Goal: Task Accomplishment & Management: Complete application form

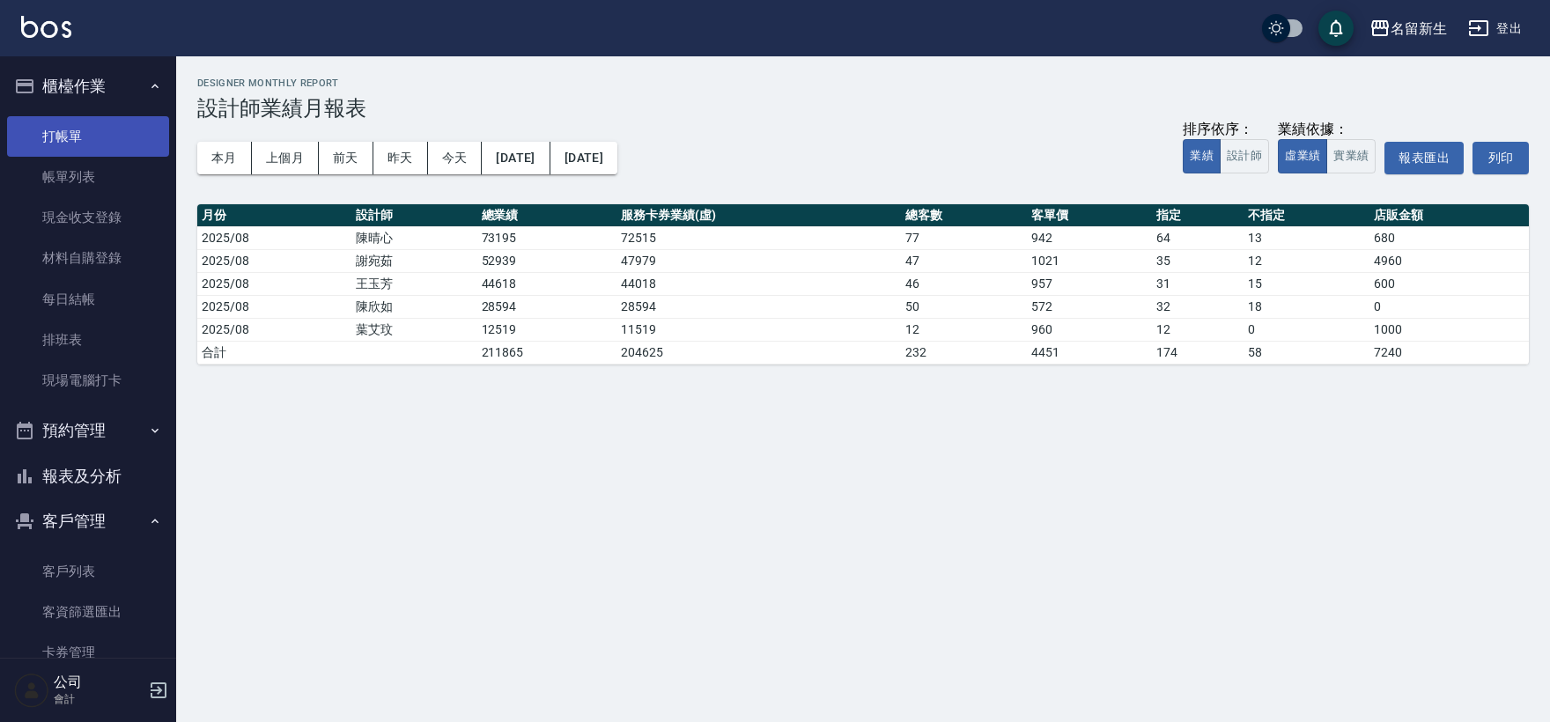
click at [98, 136] on link "打帳單" at bounding box center [88, 136] width 162 height 41
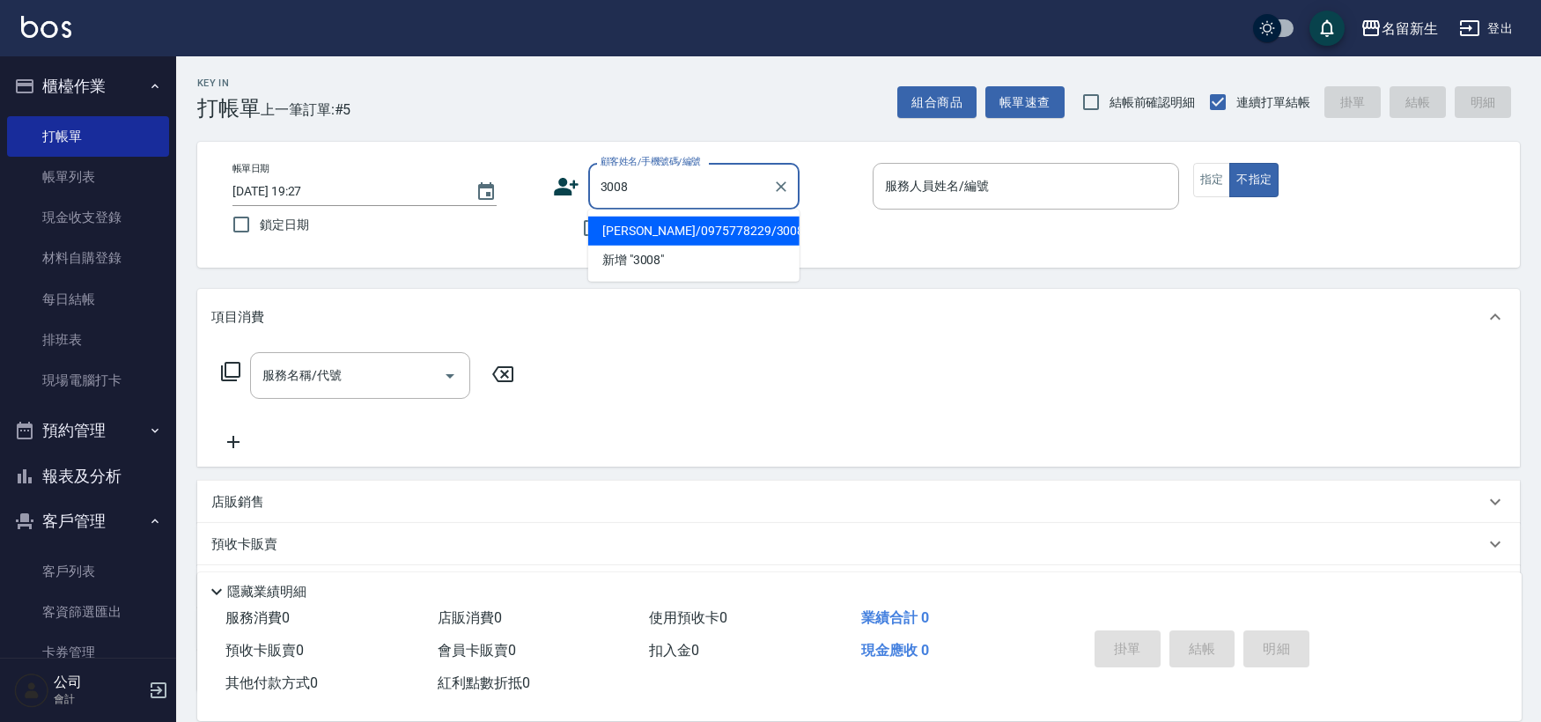
type input "3008"
type input "1"
type input "[PERSON_NAME]/0975778229/3008"
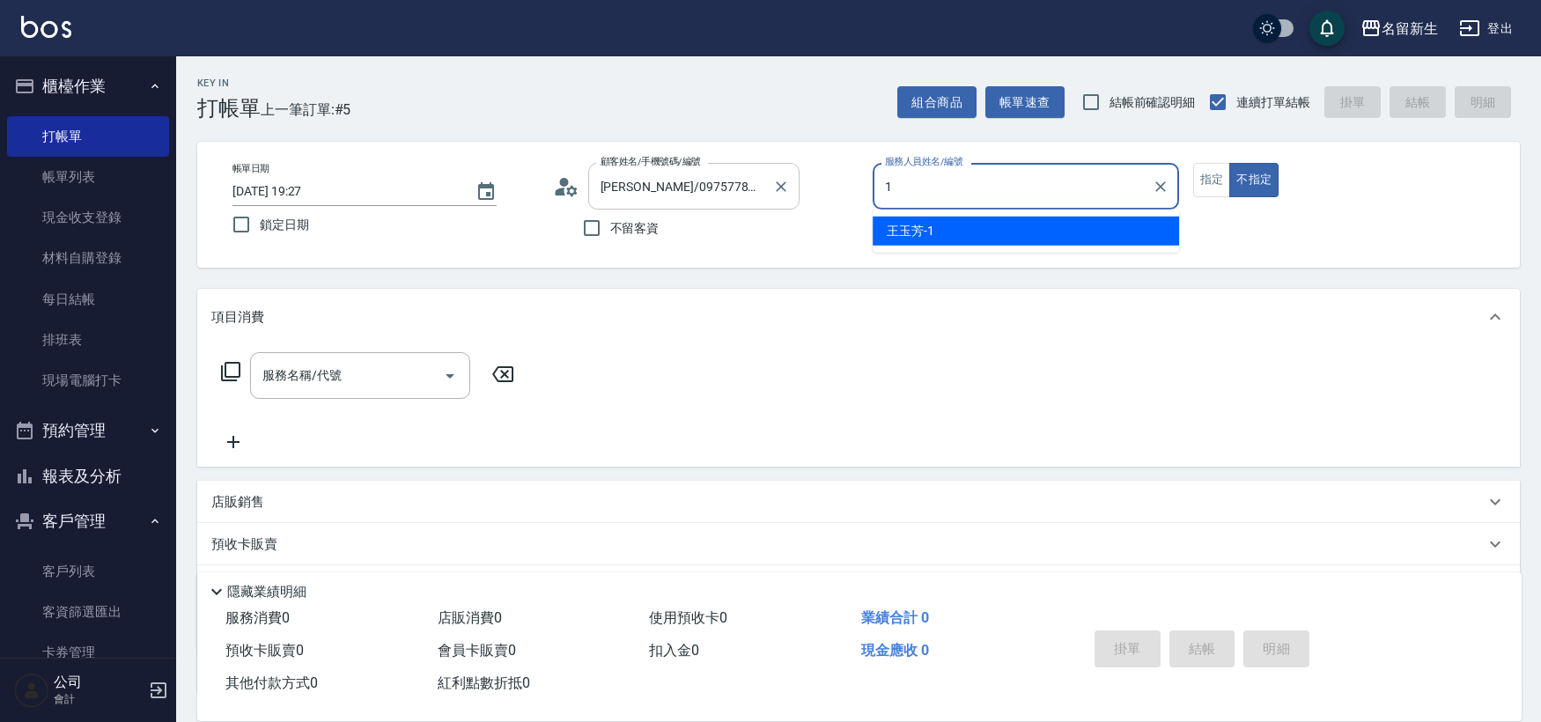
type input "1"
type button "false"
type input "[PERSON_NAME]-1"
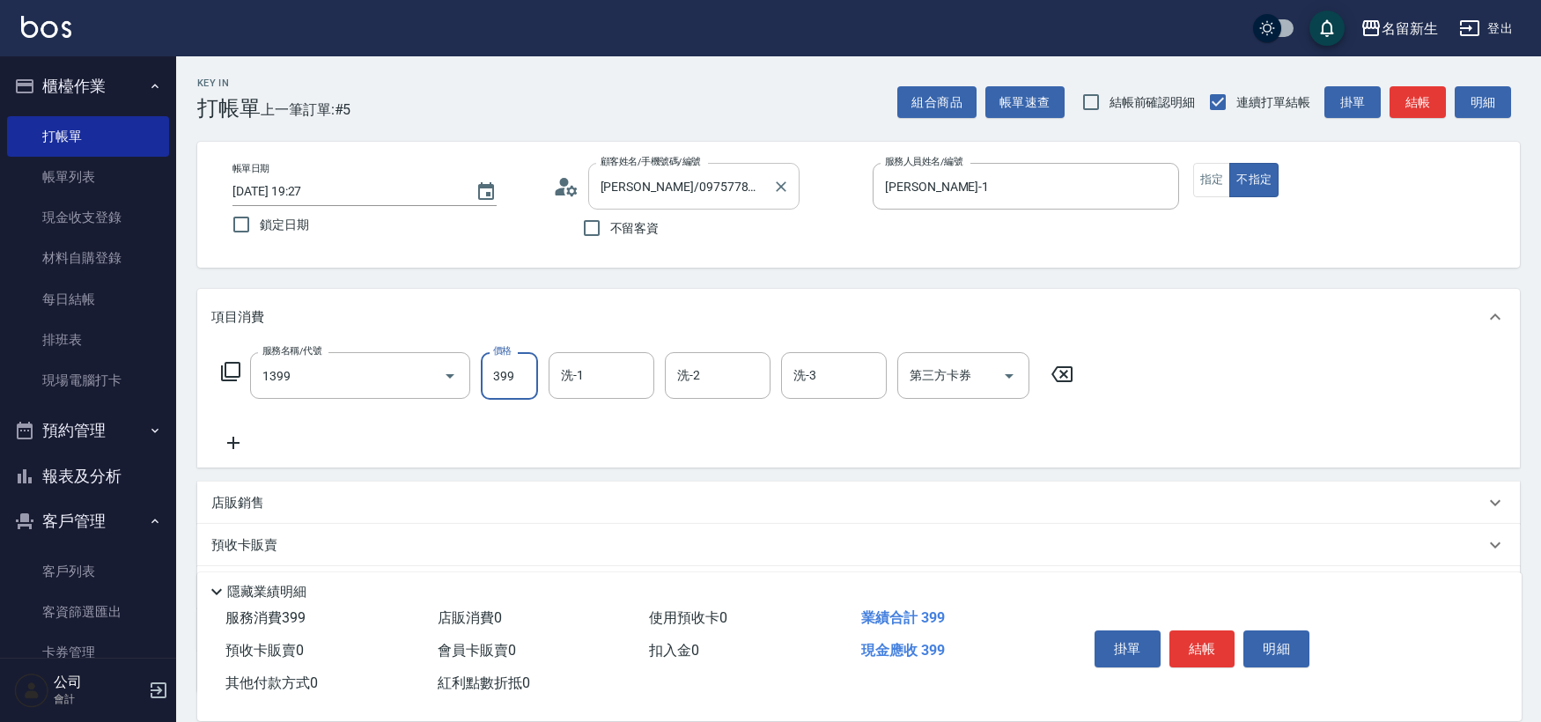
type input "健康洗髮(1399)"
type input "[PERSON_NAME]-1"
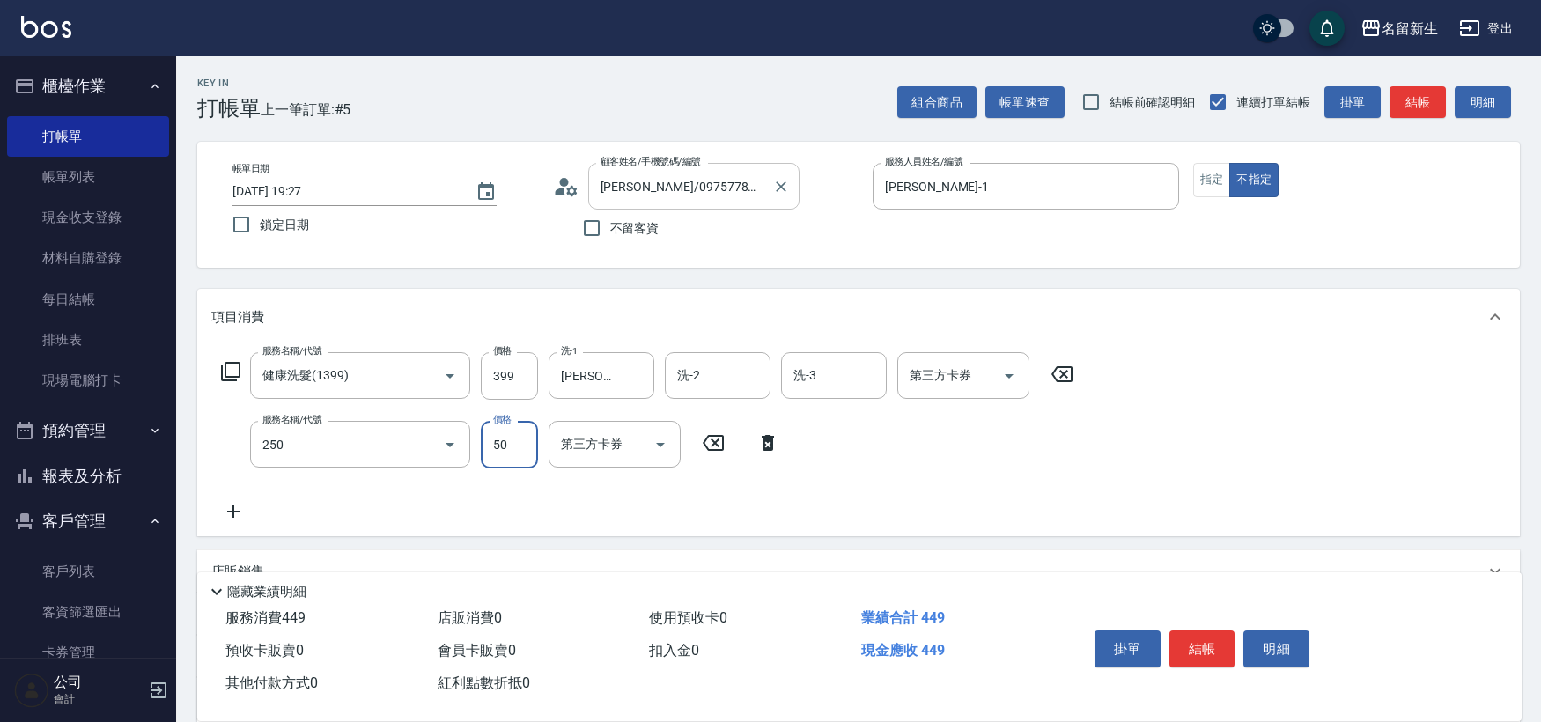
type input "剪瀏海(250)"
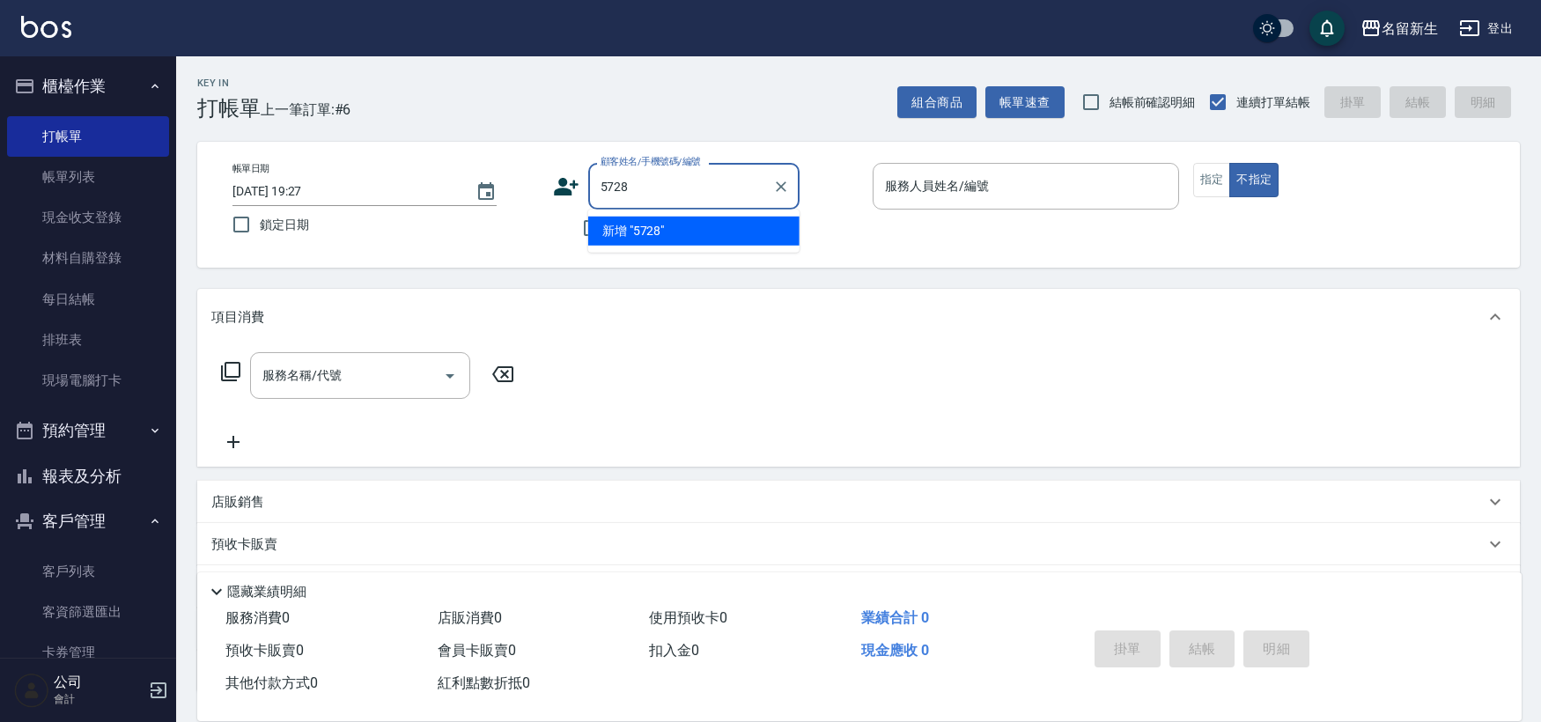
type input "5728"
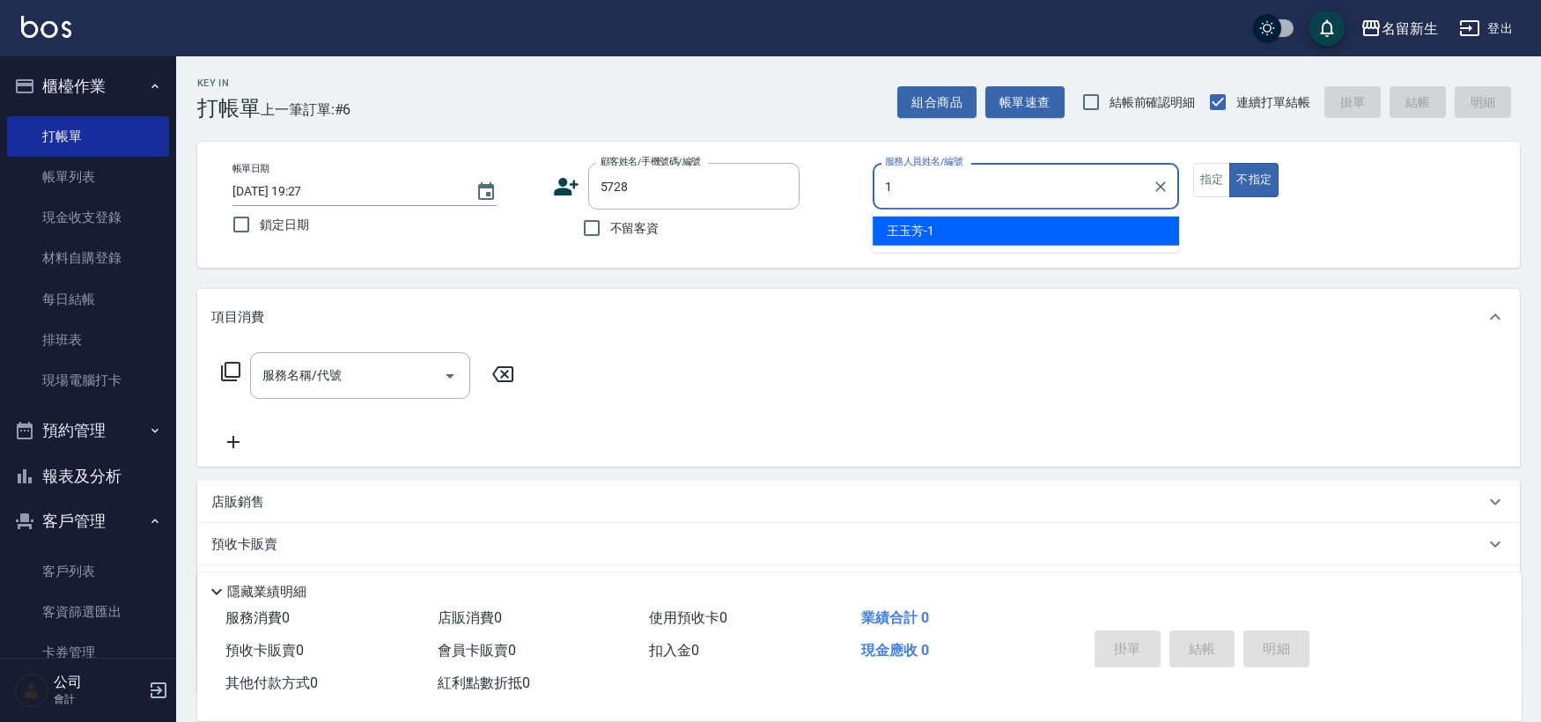
type input "[PERSON_NAME]-1"
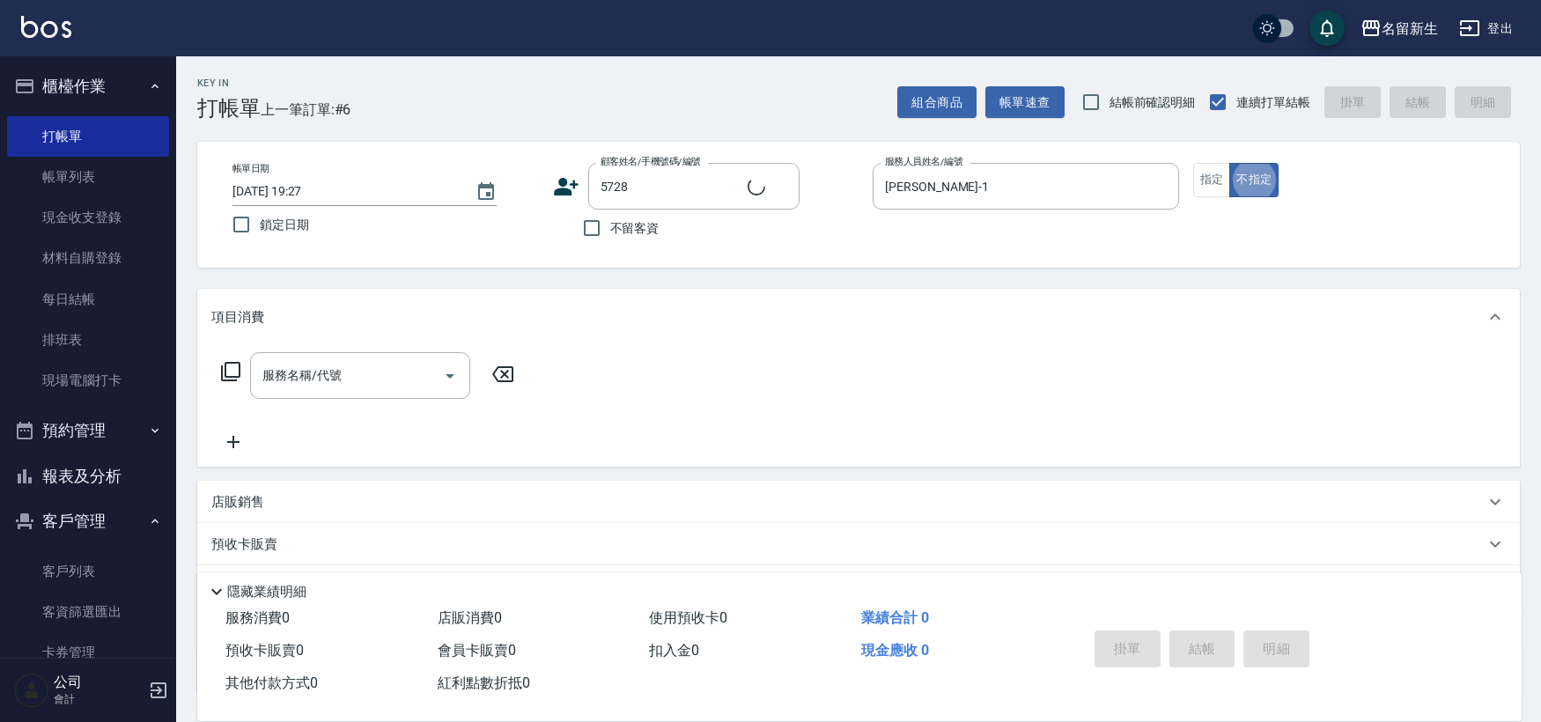
type input "[PERSON_NAME]/0938033125/5728"
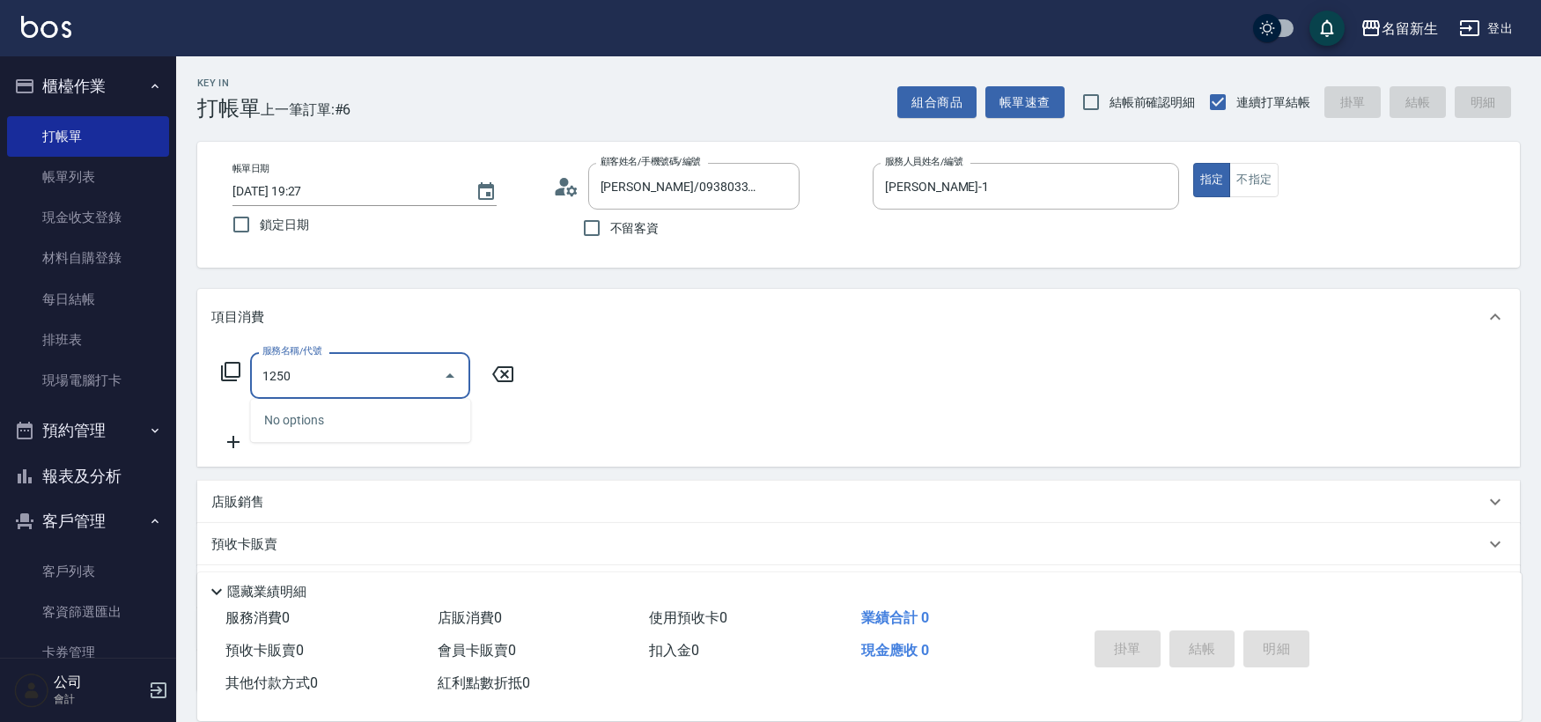
type input "洗髮250(1250)"
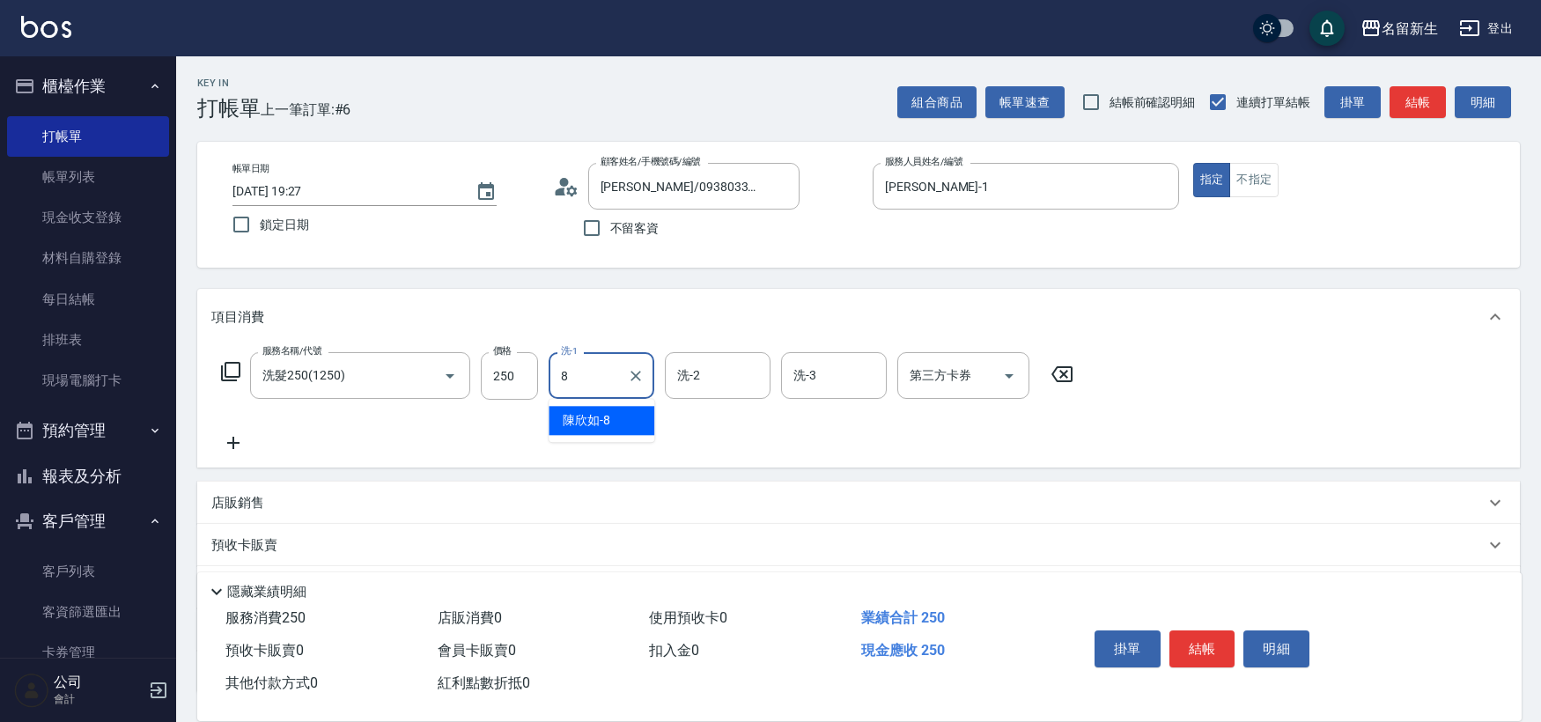
type input "[PERSON_NAME]-8"
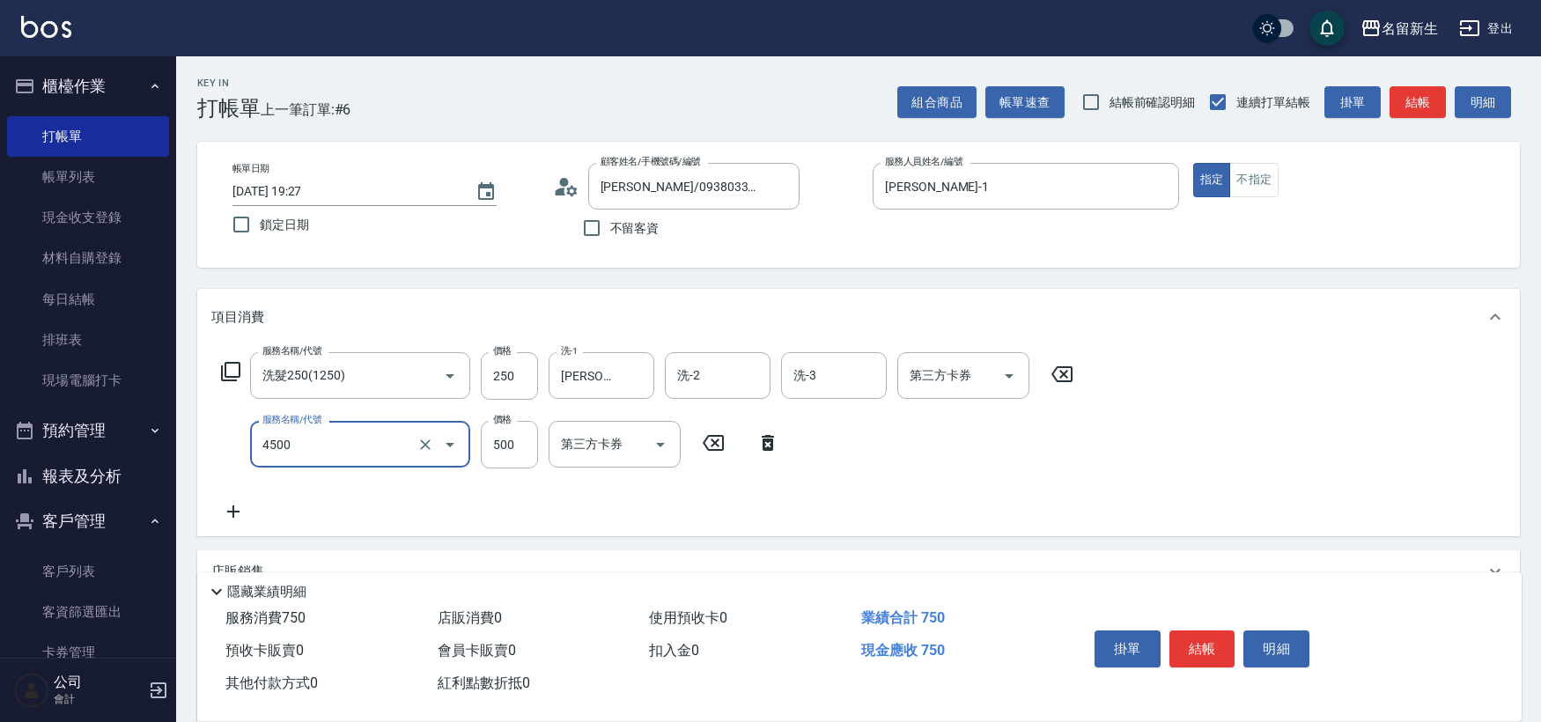
type input "補染(4500)"
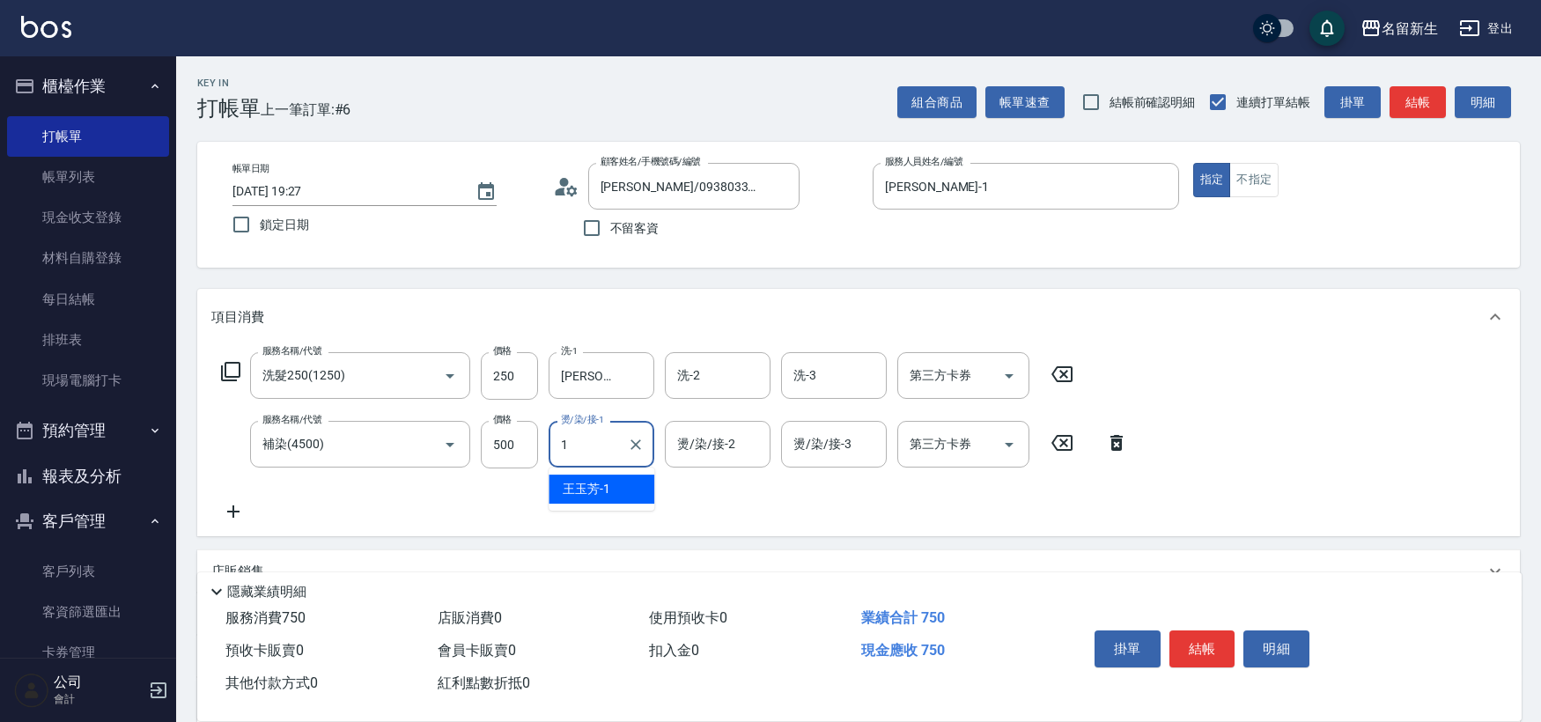
type input "[PERSON_NAME]-1"
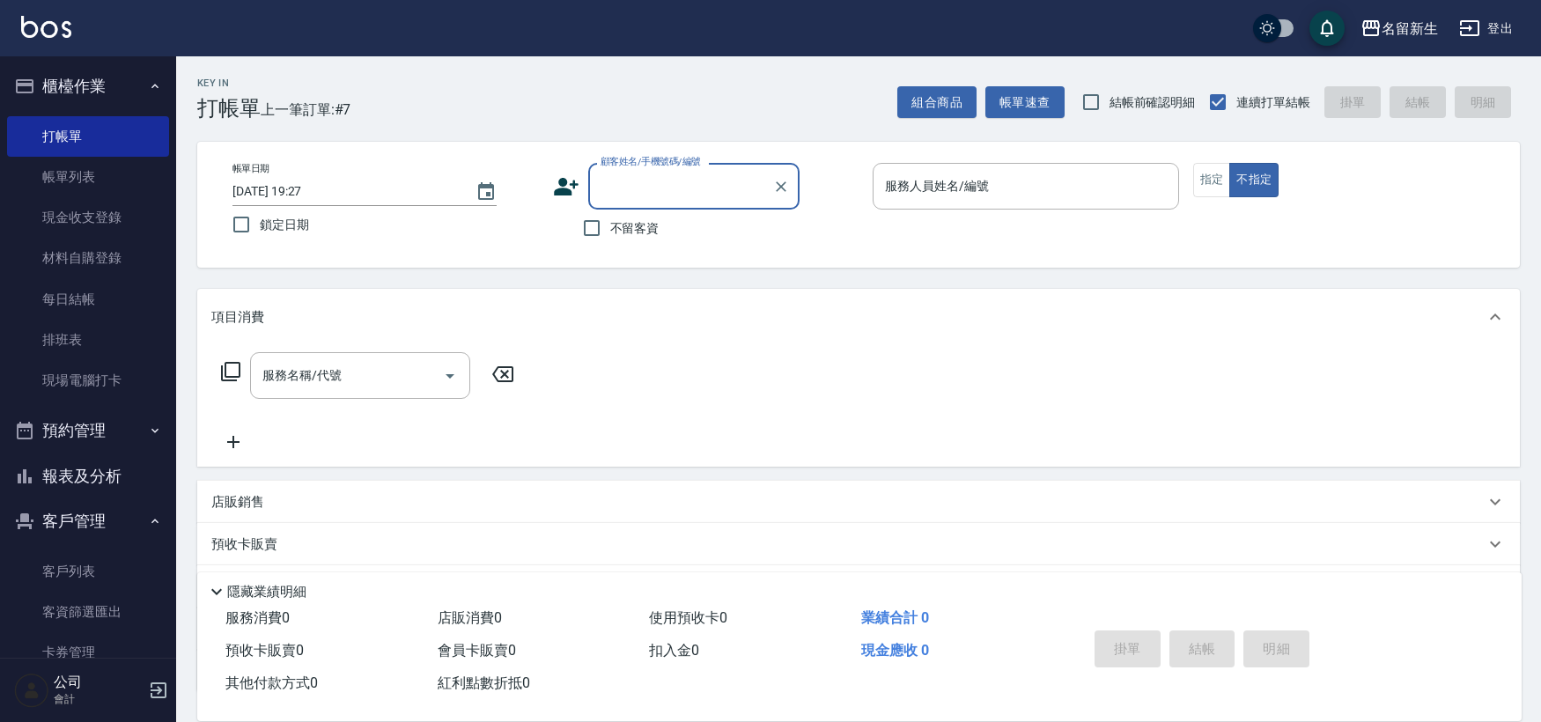
click at [1518, 25] on button "登出" at bounding box center [1486, 28] width 68 height 33
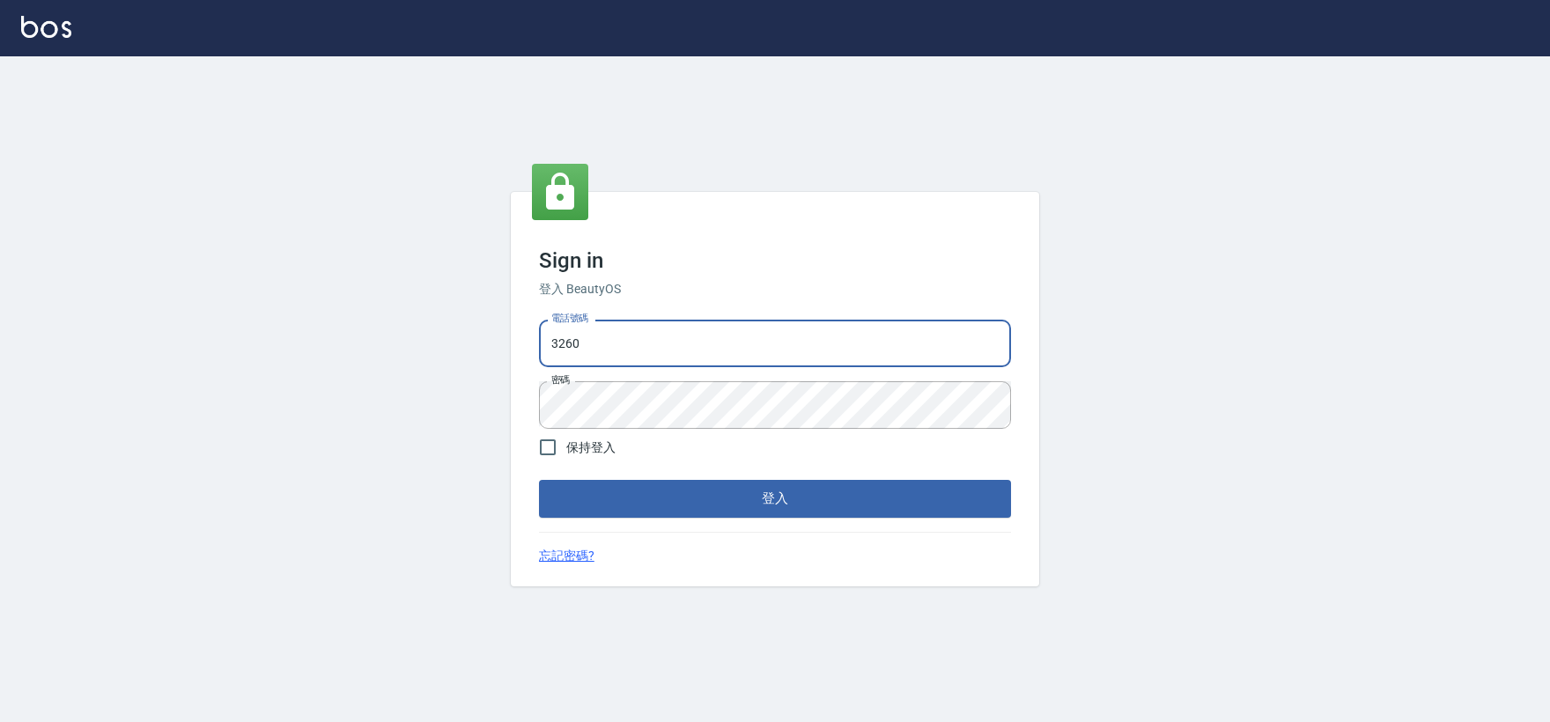
click at [822, 349] on input "3260" at bounding box center [775, 344] width 472 height 48
type input "034258365"
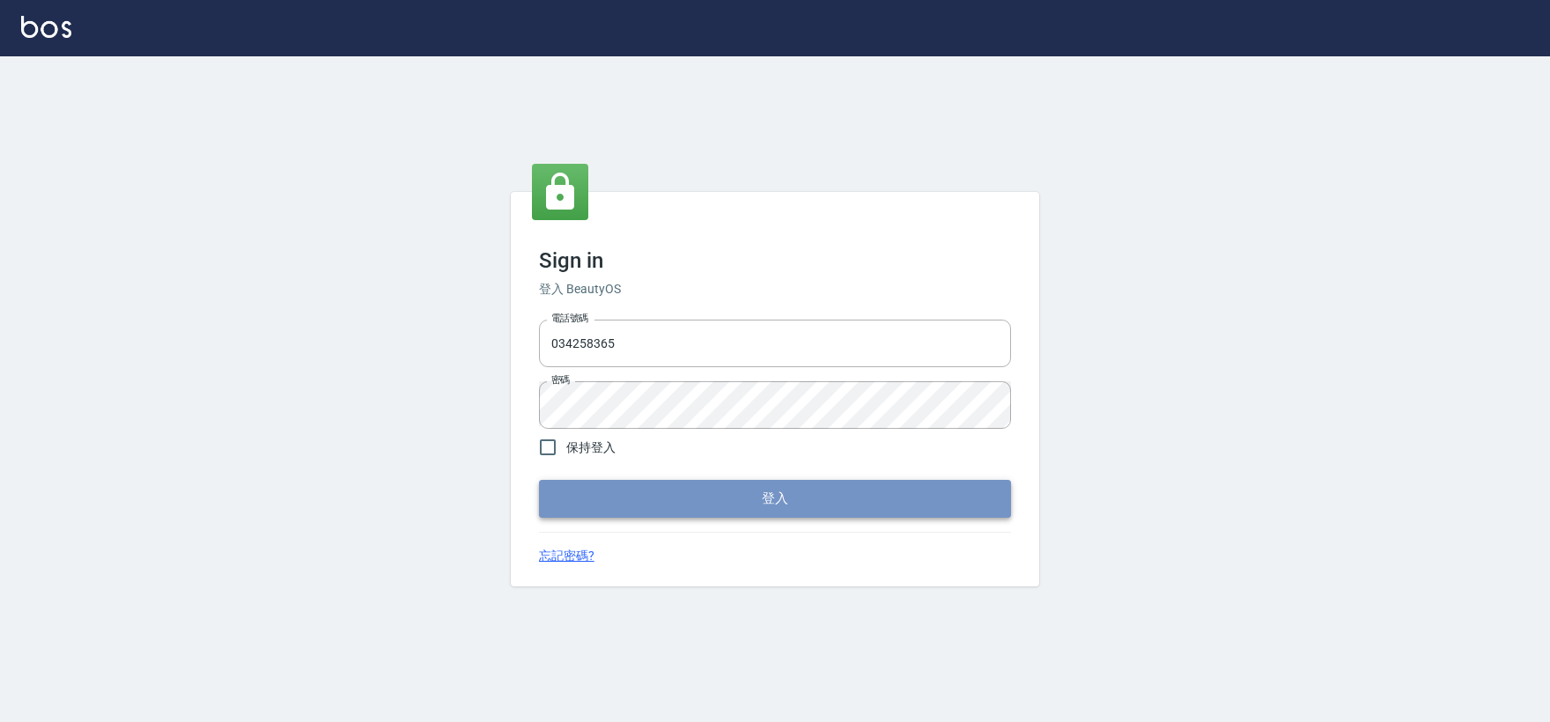
click at [854, 494] on button "登入" at bounding box center [775, 498] width 472 height 37
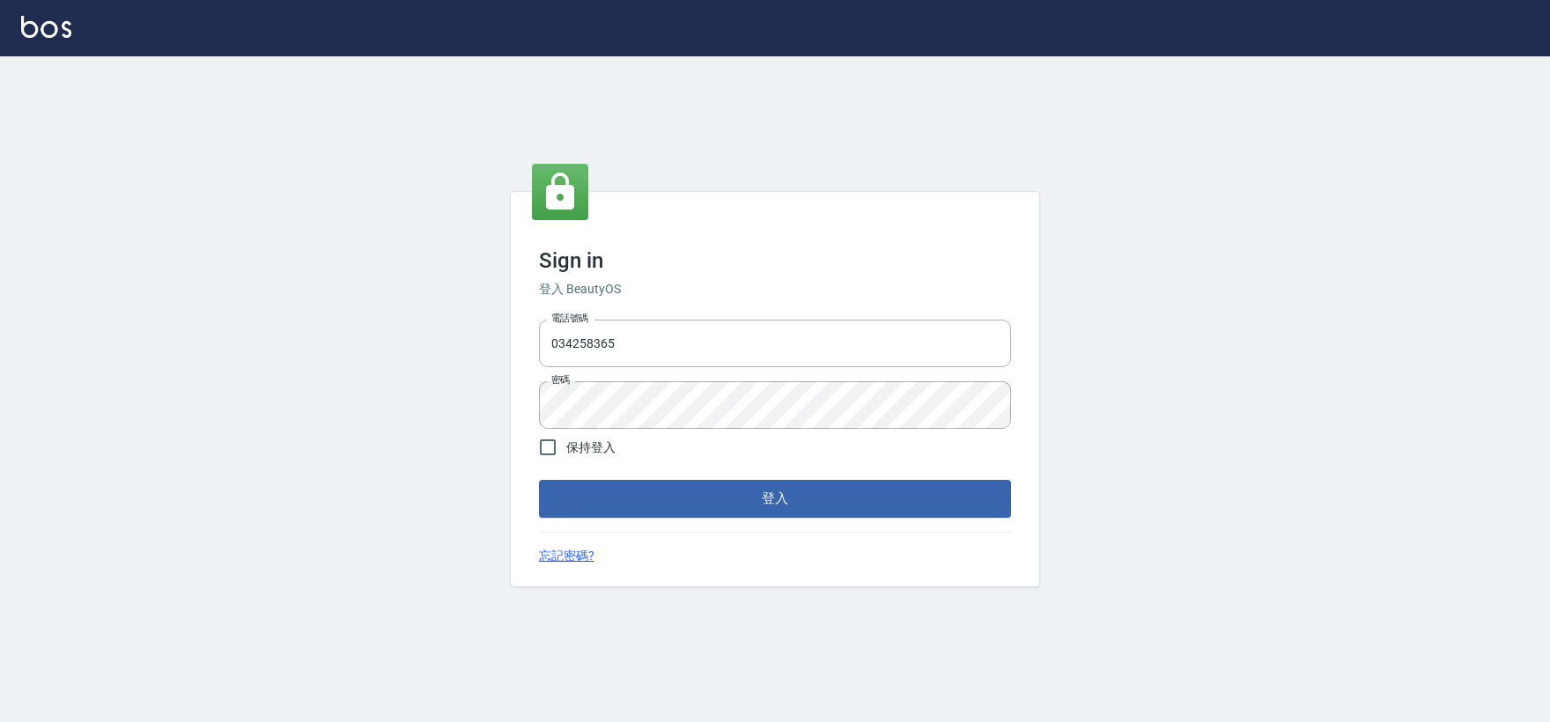
click at [322, 416] on div "Sign in 登入 BeautyOS 電話號碼 034258365 電話號碼 密碼 密碼 保持登入 登入 忘記密碼?" at bounding box center [775, 389] width 1550 height 666
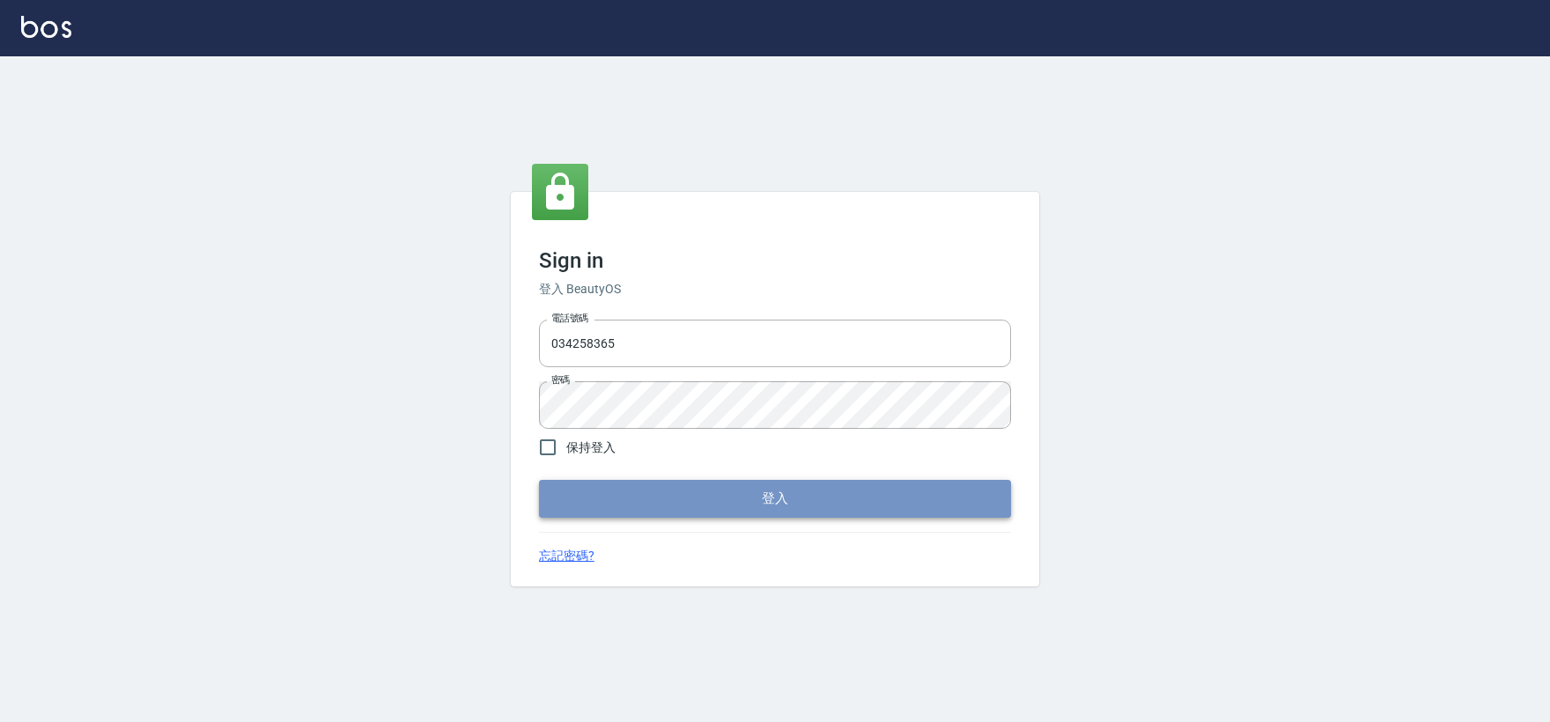
click at [833, 502] on button "登入" at bounding box center [775, 498] width 472 height 37
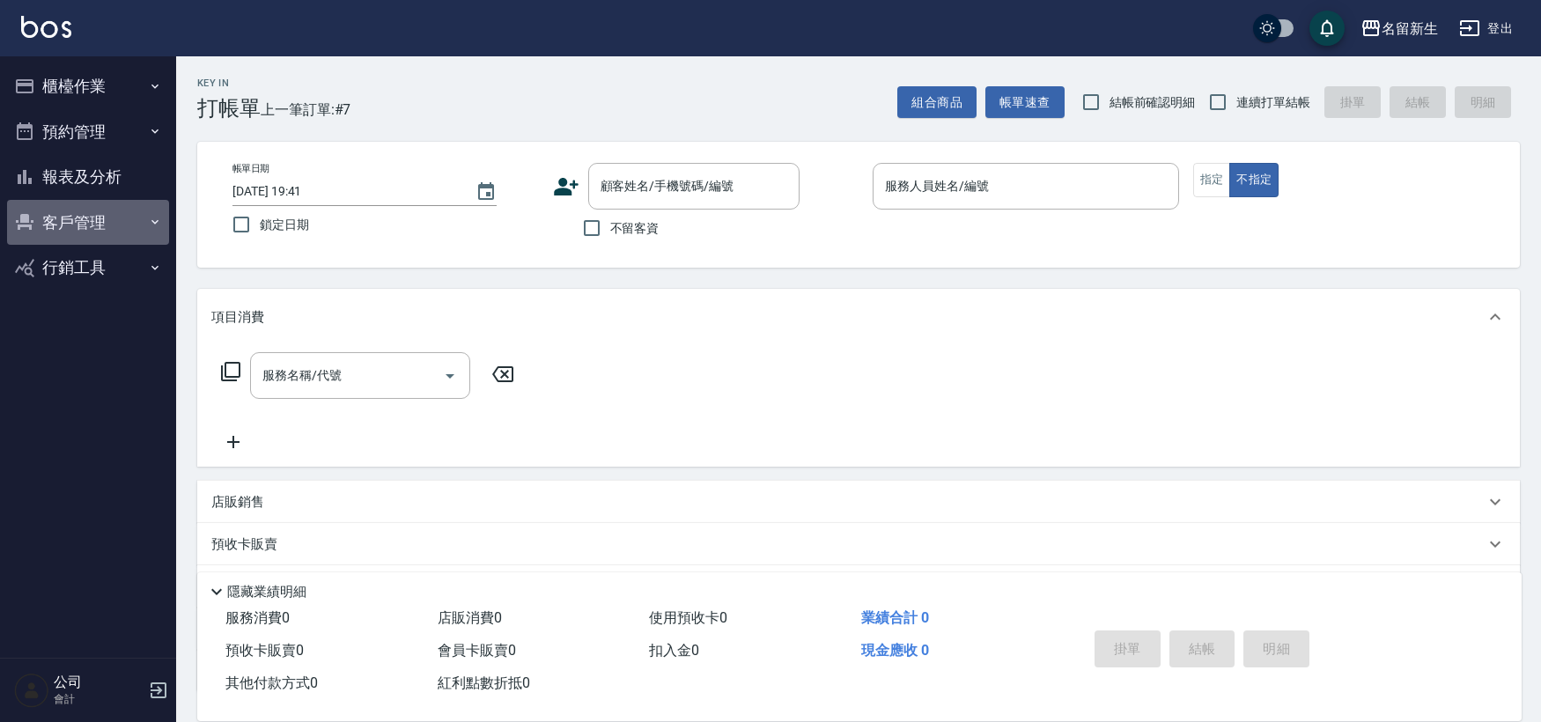
click at [83, 232] on button "客戶管理" at bounding box center [88, 223] width 162 height 46
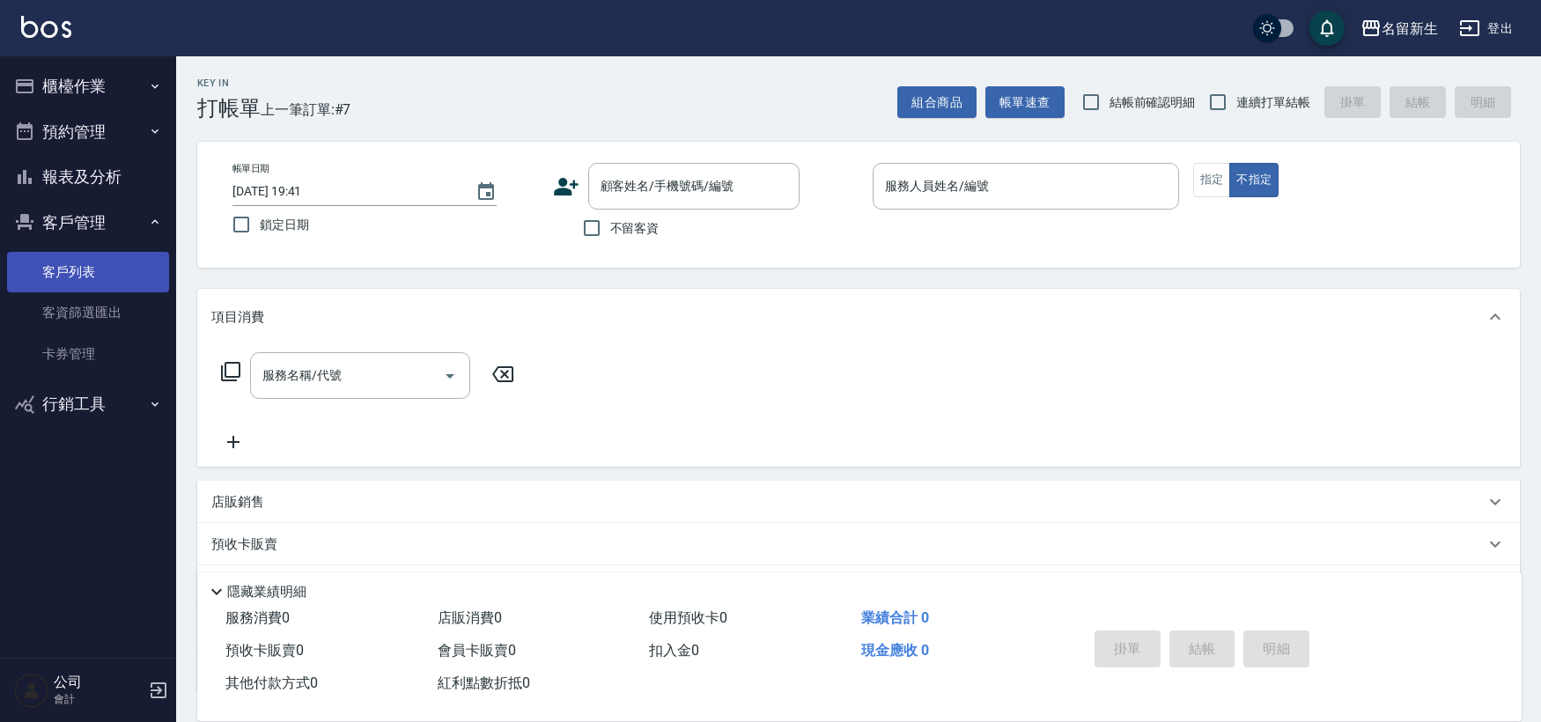
click at [107, 270] on link "客戶列表" at bounding box center [88, 272] width 162 height 41
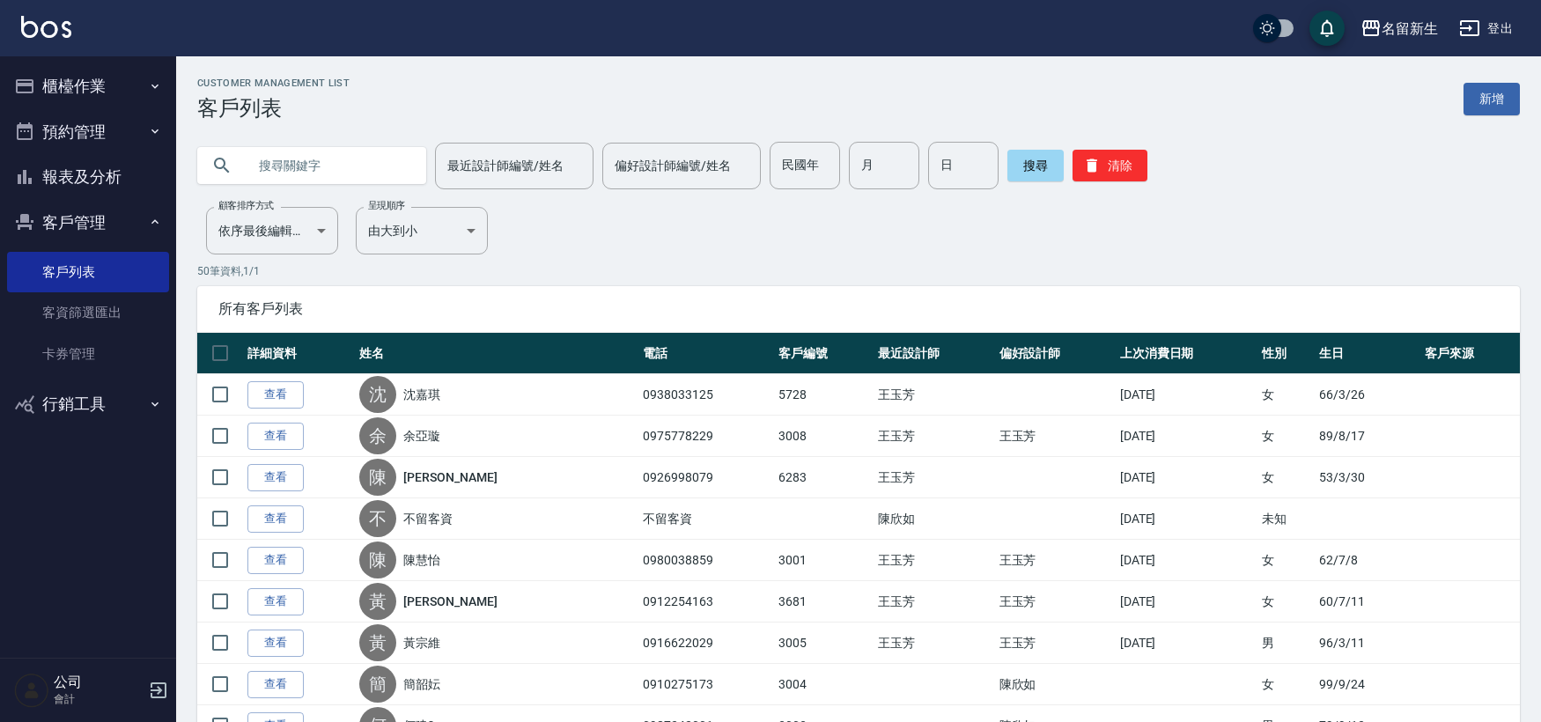
click at [382, 166] on input "text" at bounding box center [330, 166] width 166 height 48
type input "g"
type input "沈"
click at [124, 89] on button "櫃檯作業" at bounding box center [88, 86] width 162 height 46
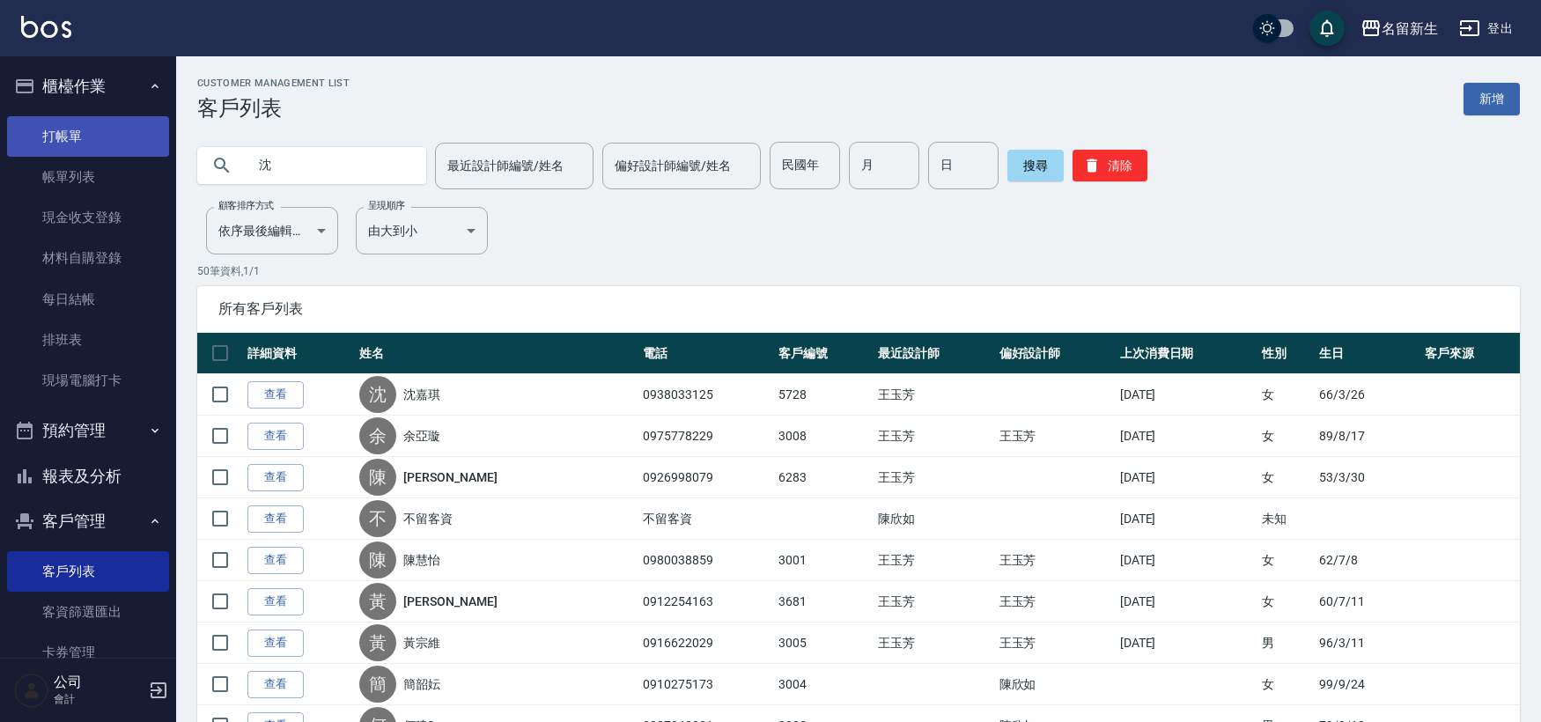
click at [120, 126] on link "打帳單" at bounding box center [88, 136] width 162 height 41
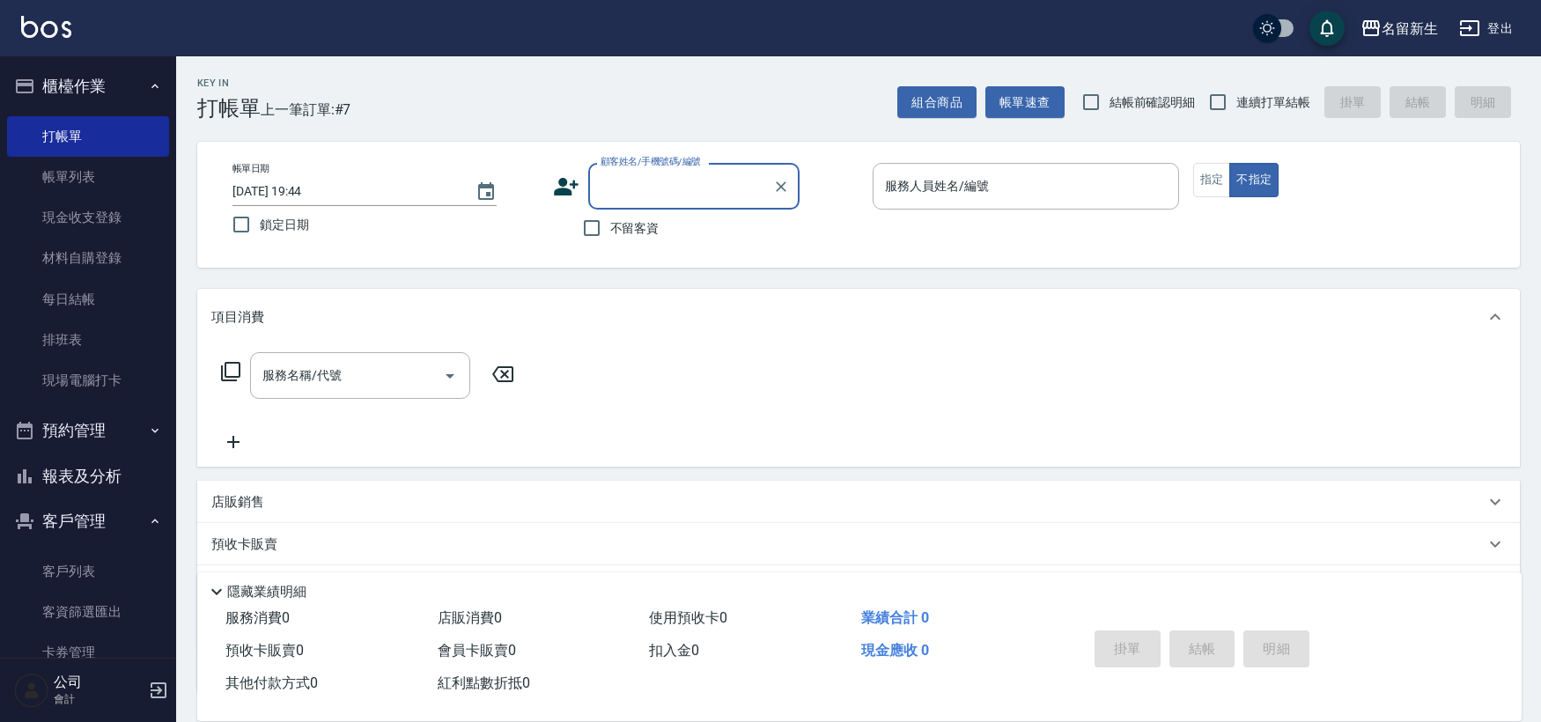
click at [711, 194] on input "顧客姓名/手機號碼/編號" at bounding box center [680, 186] width 169 height 31
type input "[PERSON_NAME]/0938033125/5728"
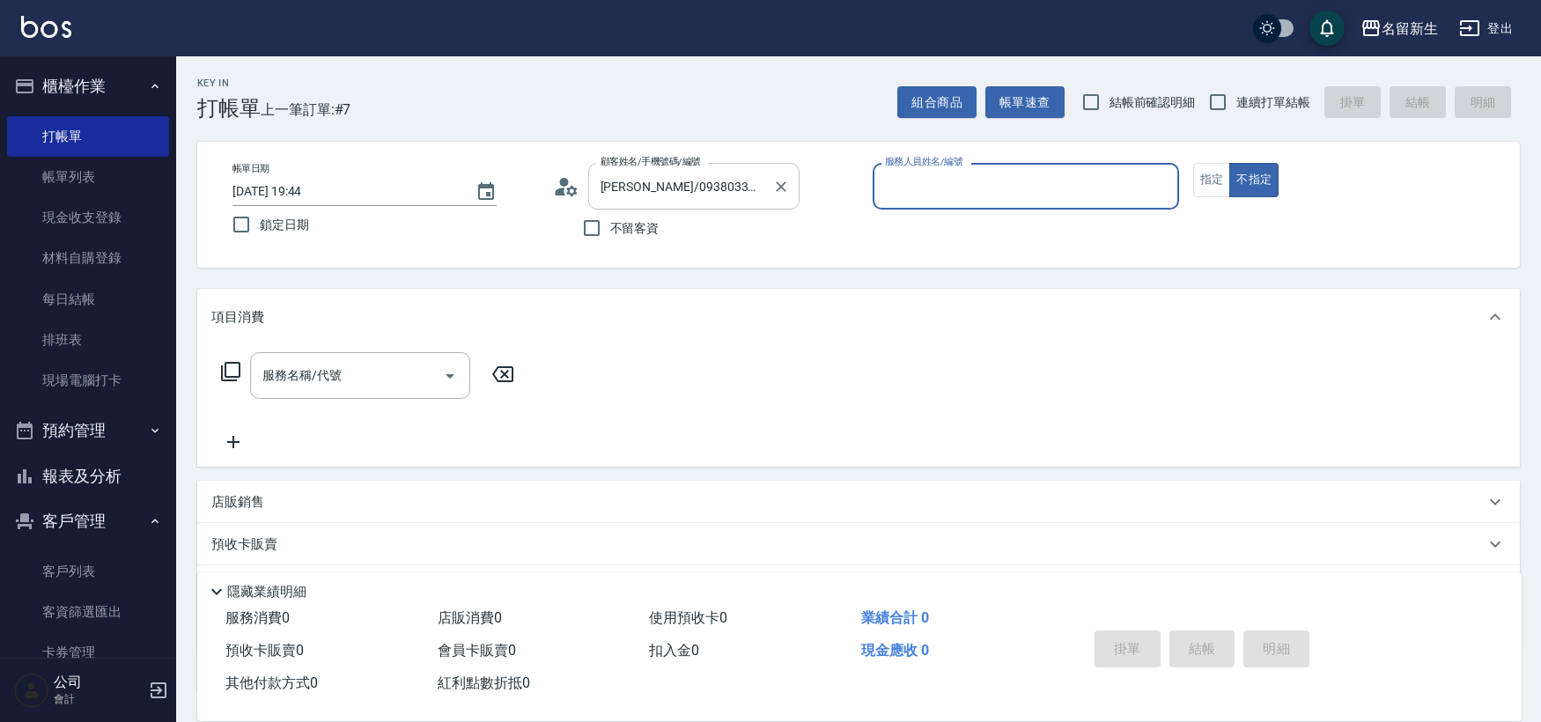
type input "8"
type input "7"
type button "false"
type input "陳晴心-7"
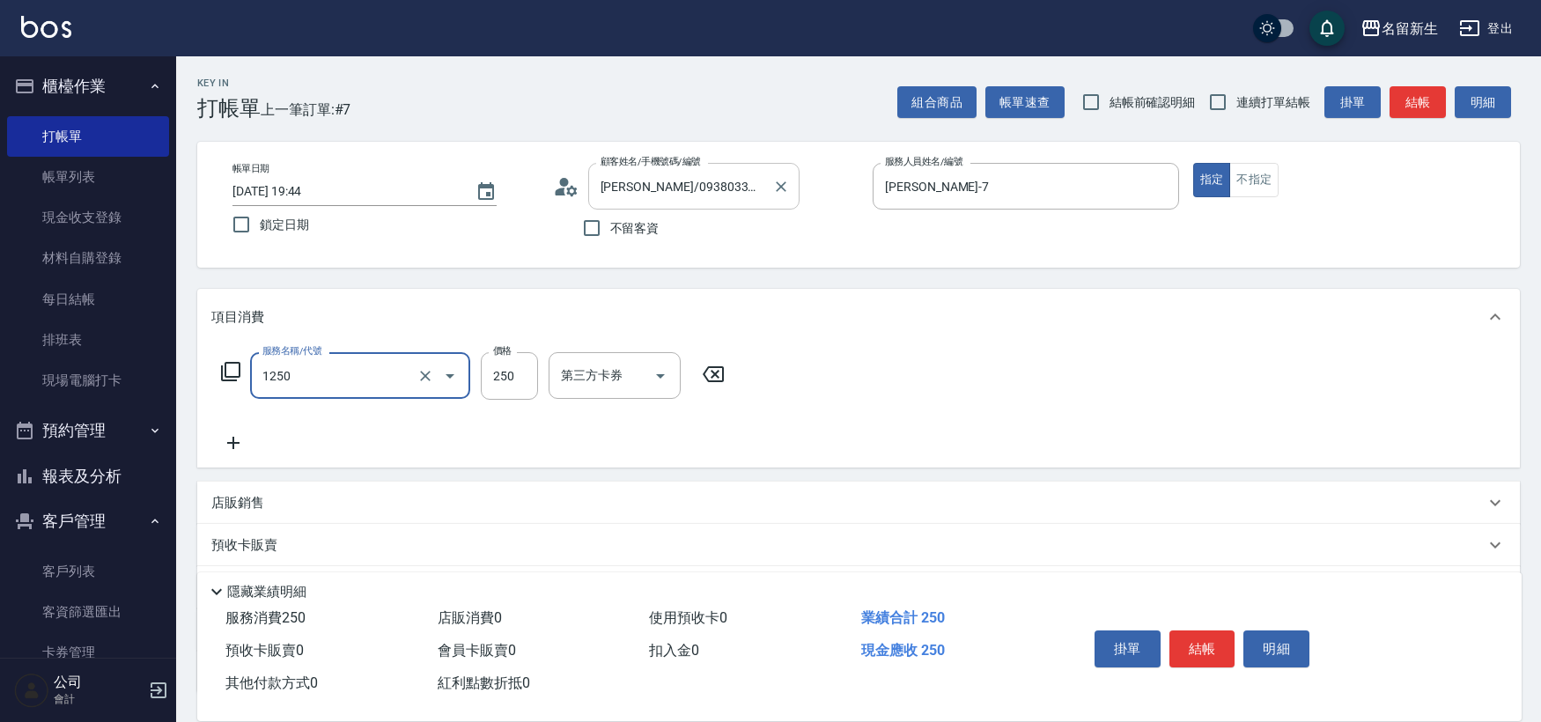
type input "洗髮250(1250)"
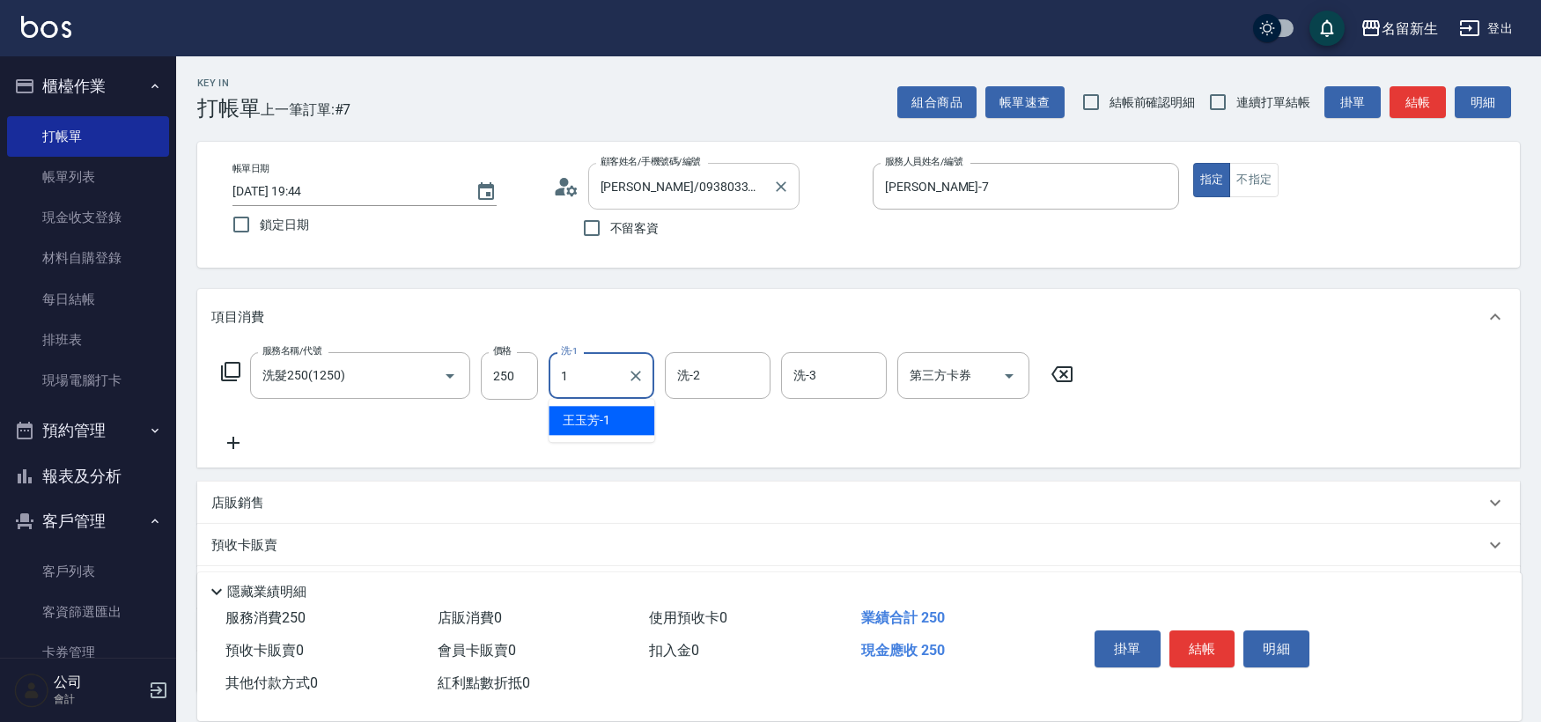
type input "[PERSON_NAME]-1"
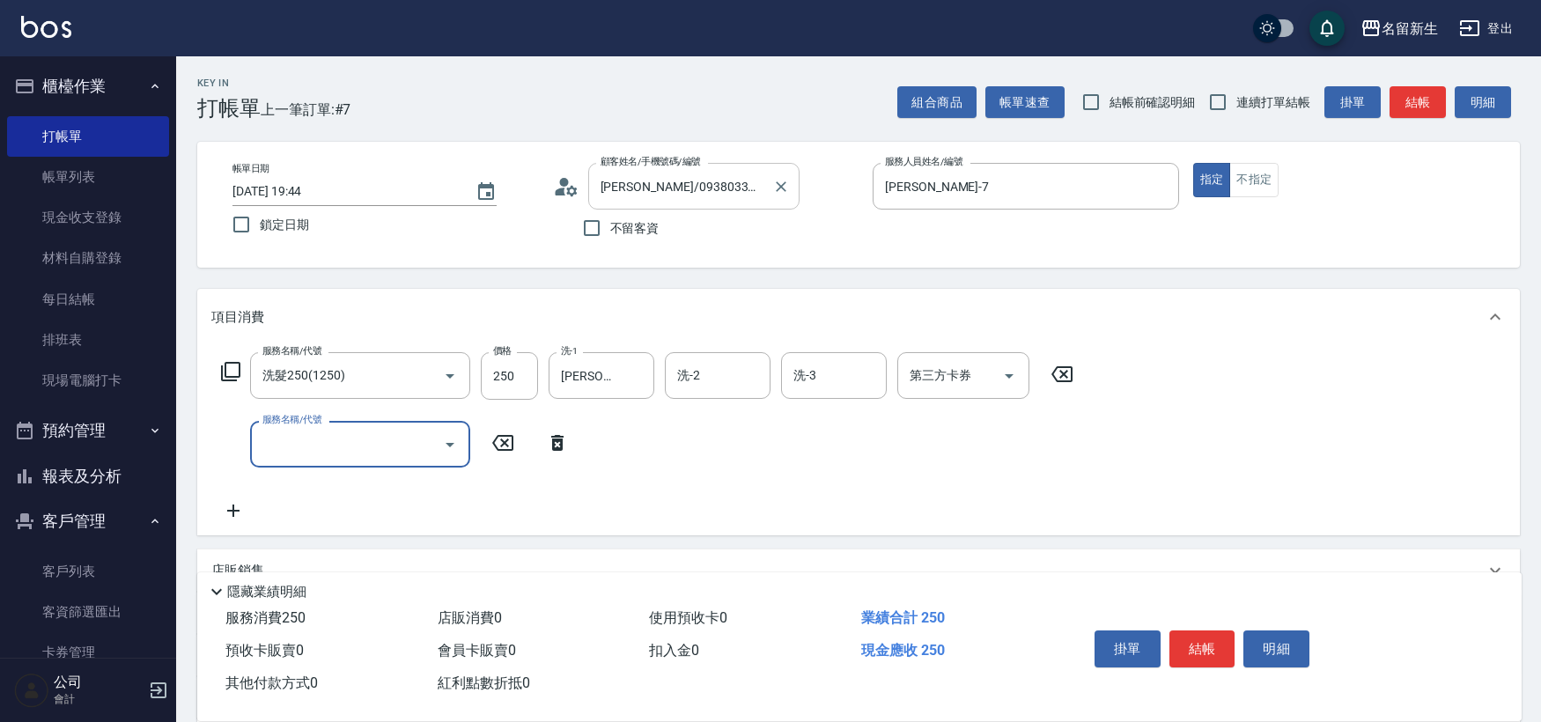
type input "2"
type input "補染(4500)"
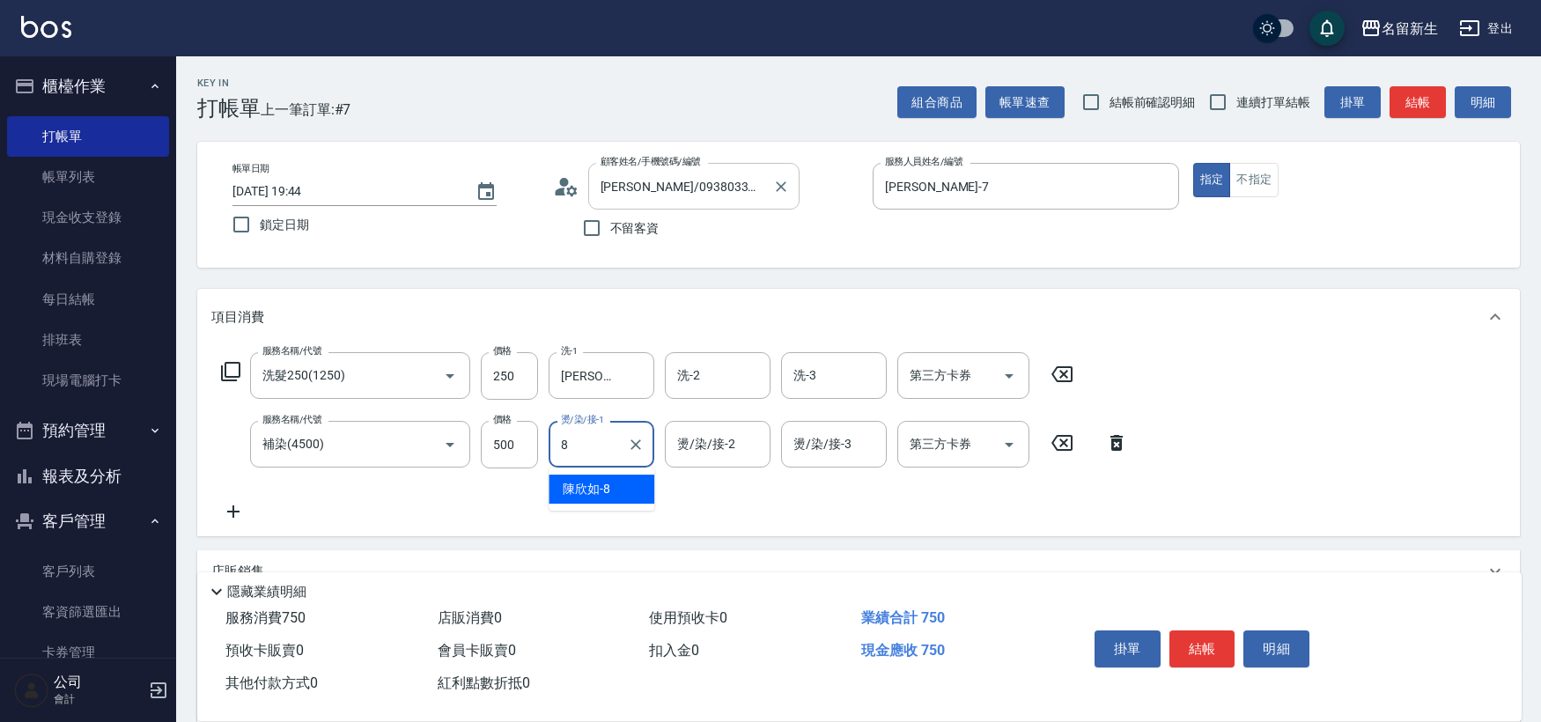
type input "[PERSON_NAME]-8"
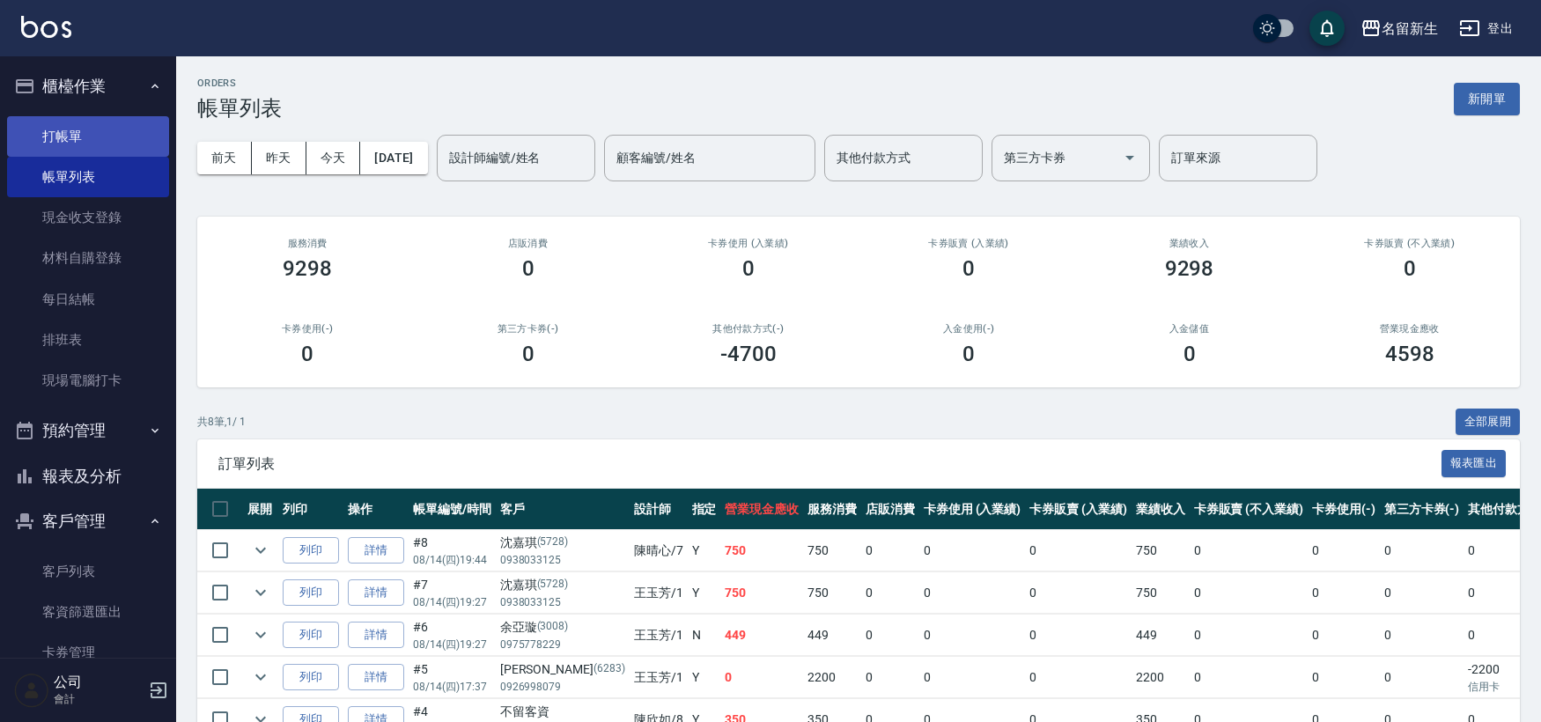
click at [151, 145] on link "打帳單" at bounding box center [88, 136] width 162 height 41
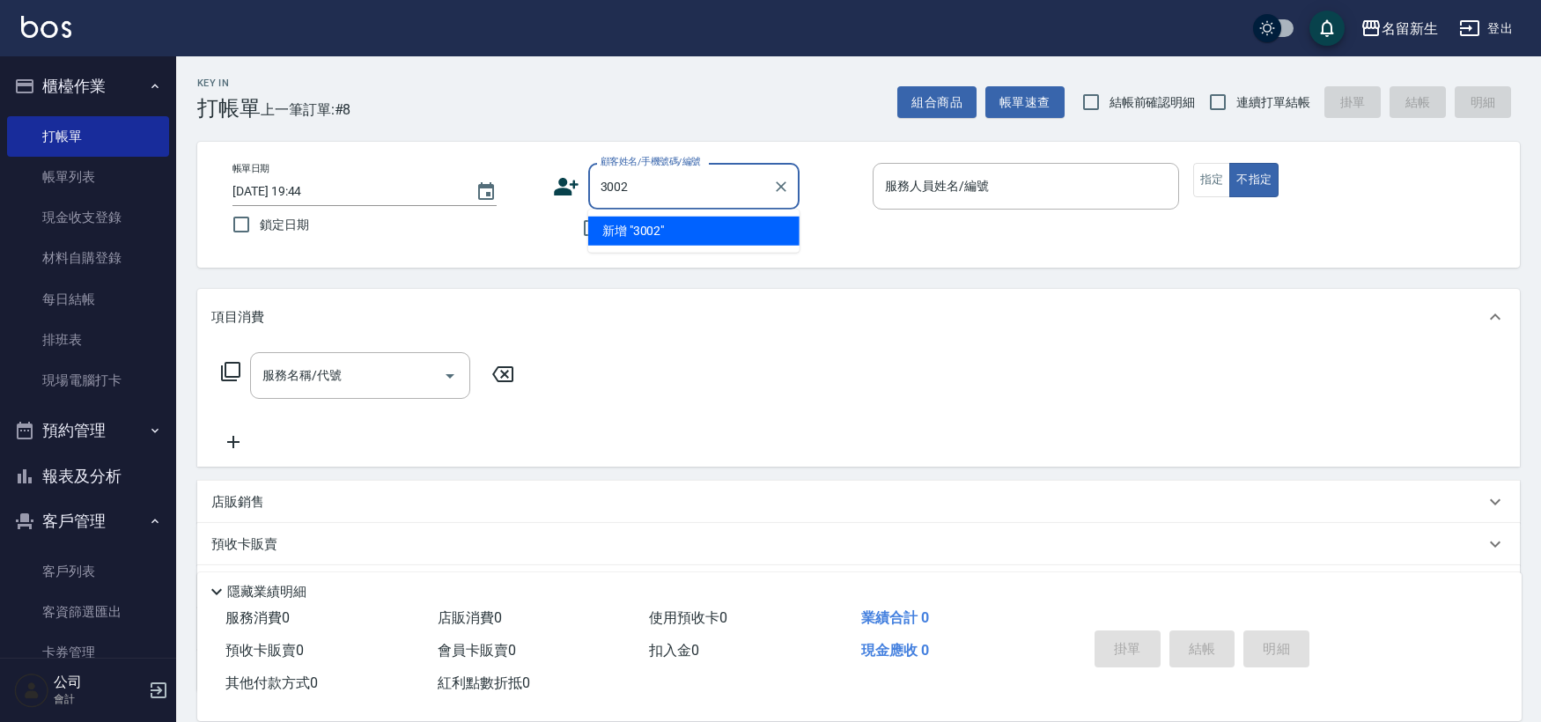
type input "3002"
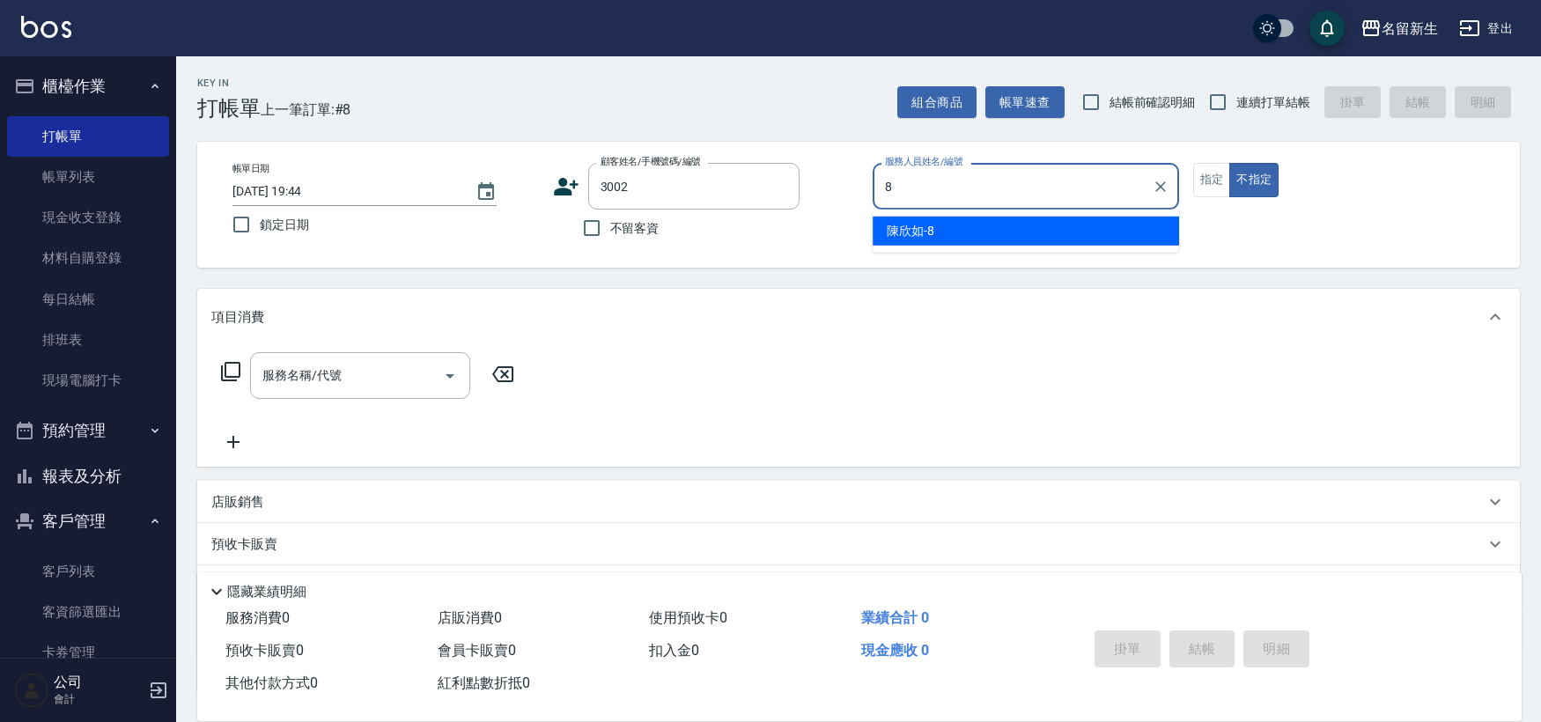
type input "[PERSON_NAME]-8"
type button "false"
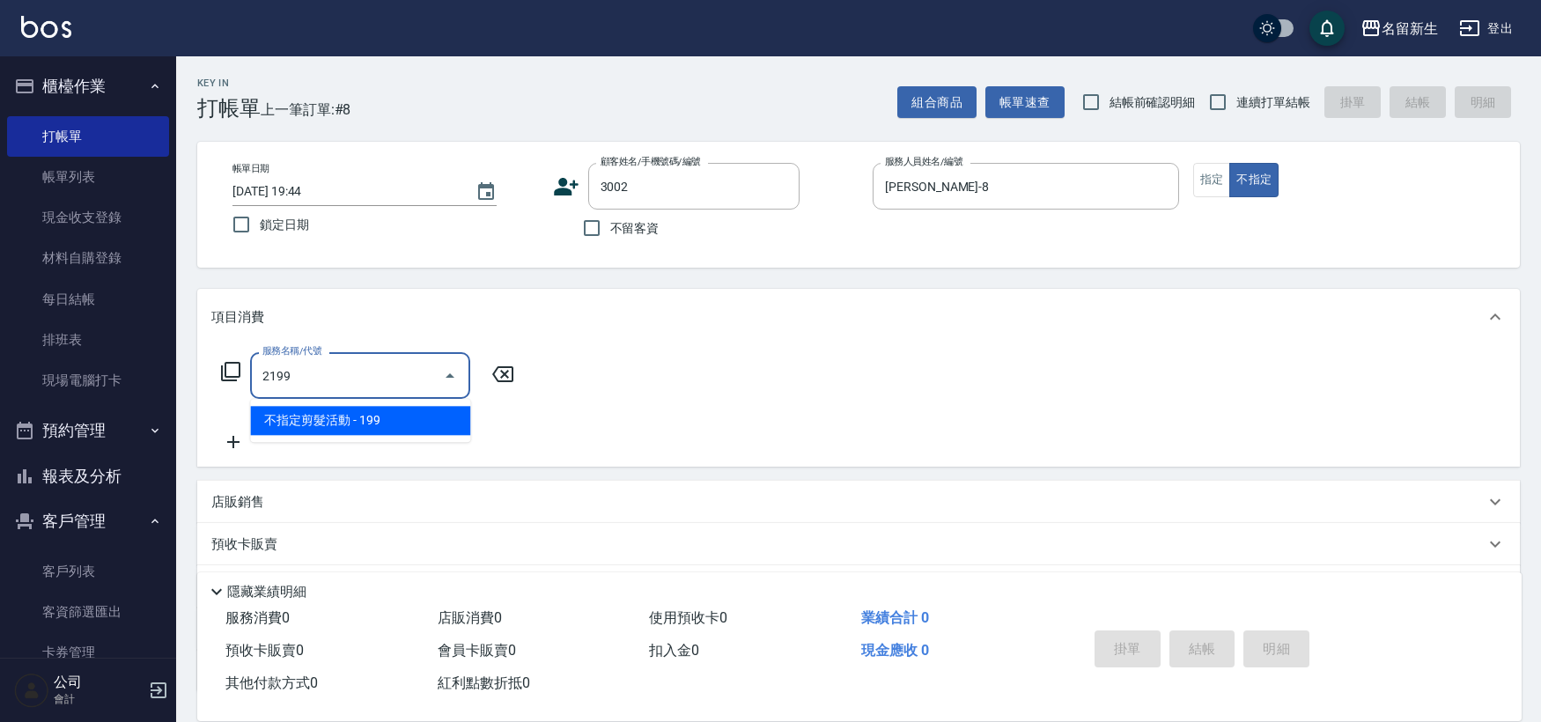
type input "不指定剪髮活動(2199)"
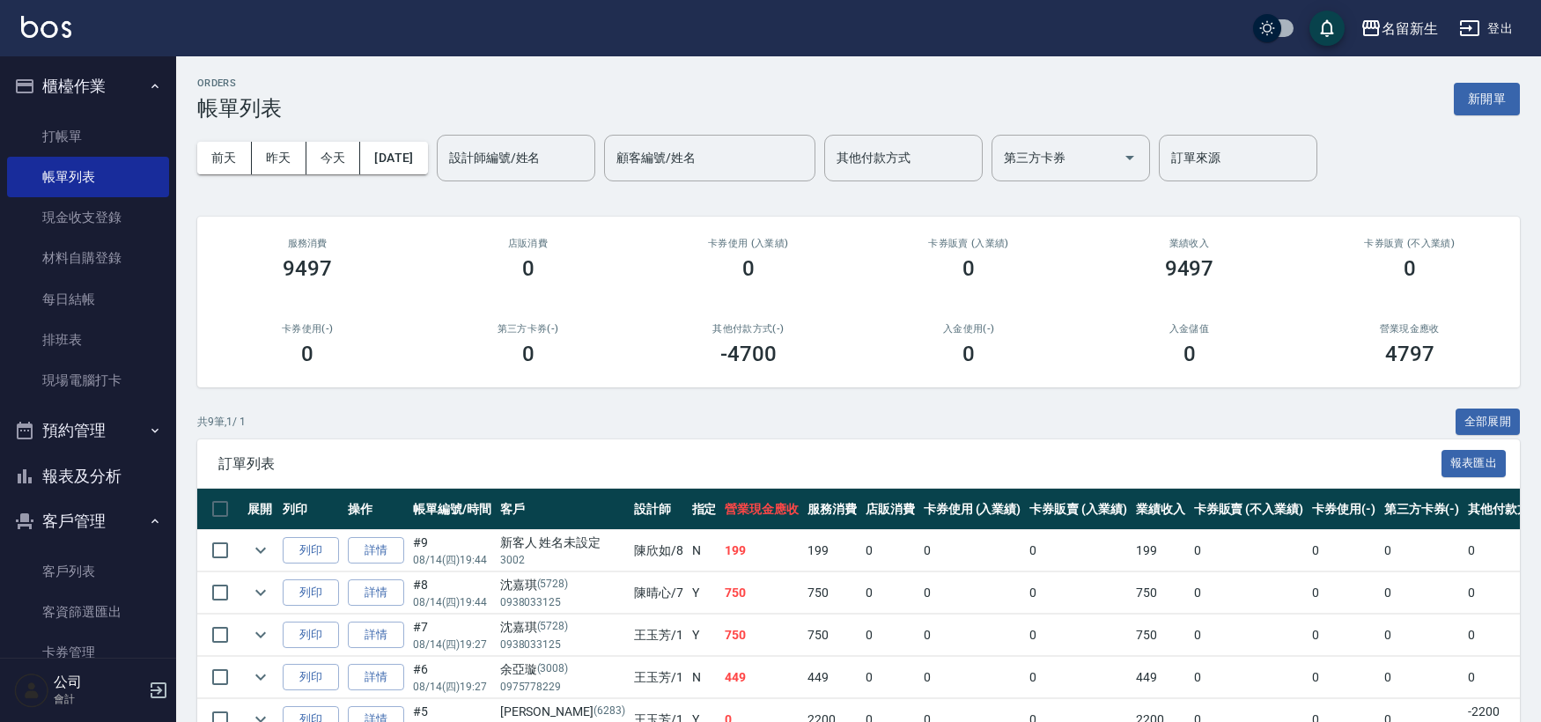
click at [92, 456] on button "報表及分析" at bounding box center [88, 477] width 162 height 46
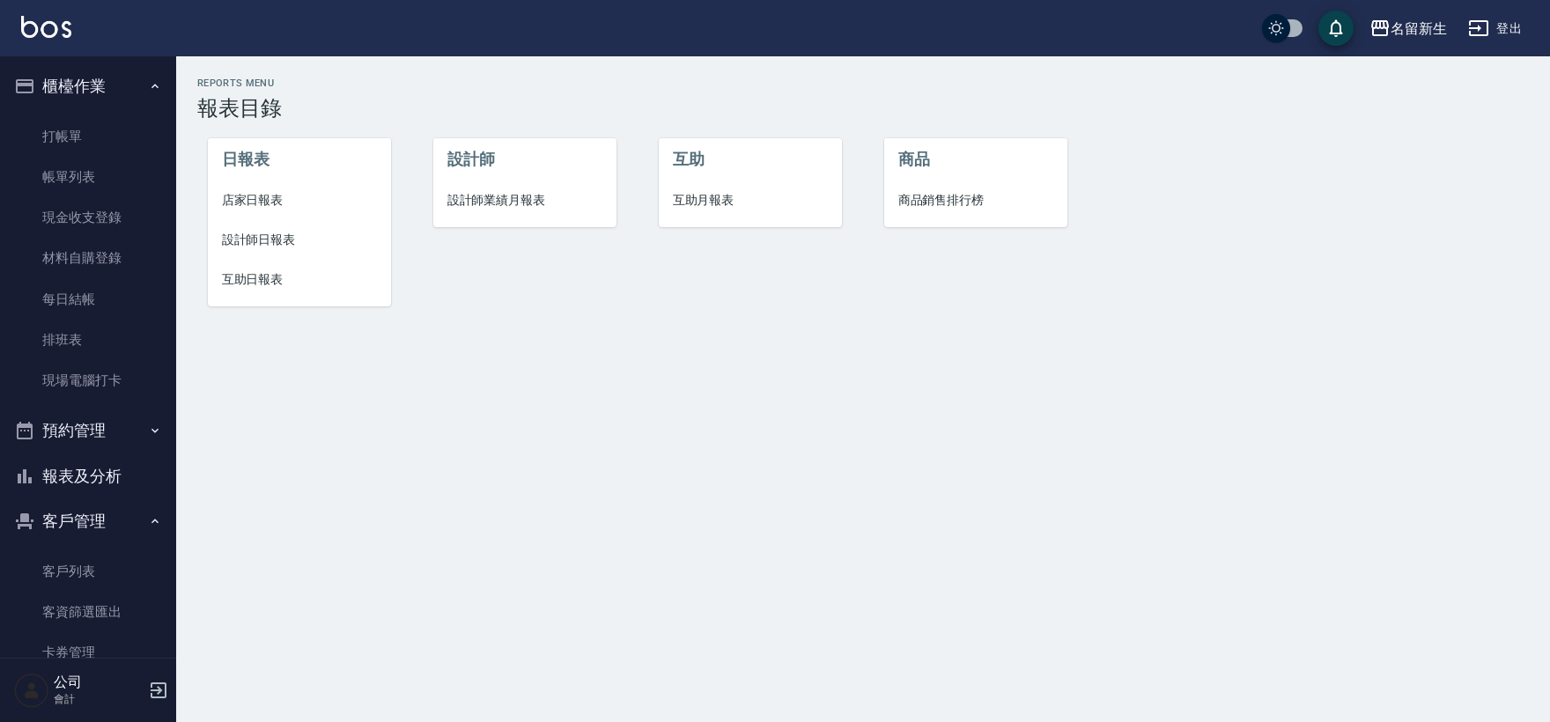
click at [449, 196] on span "設計師業績月報表" at bounding box center [525, 200] width 156 height 18
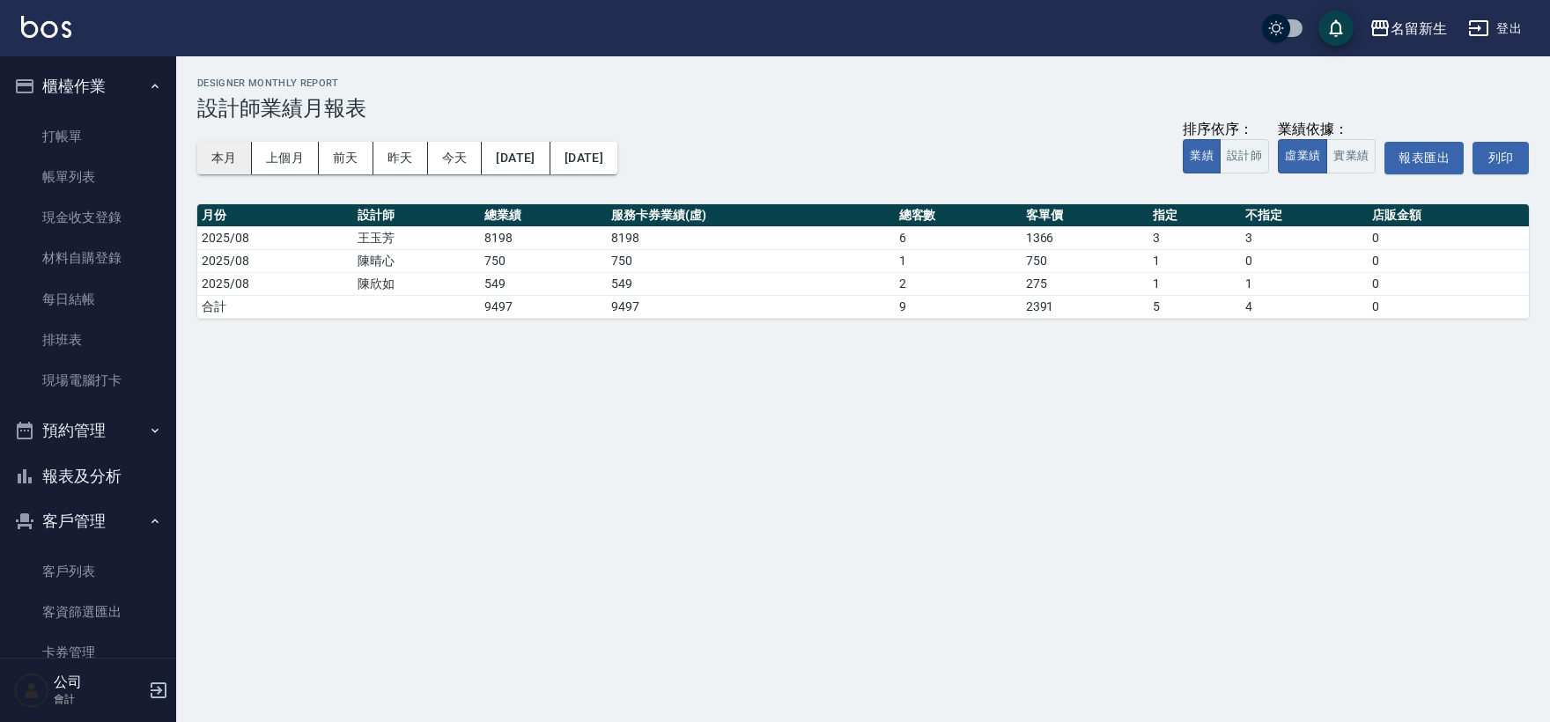
click at [217, 151] on button "本月" at bounding box center [224, 158] width 55 height 33
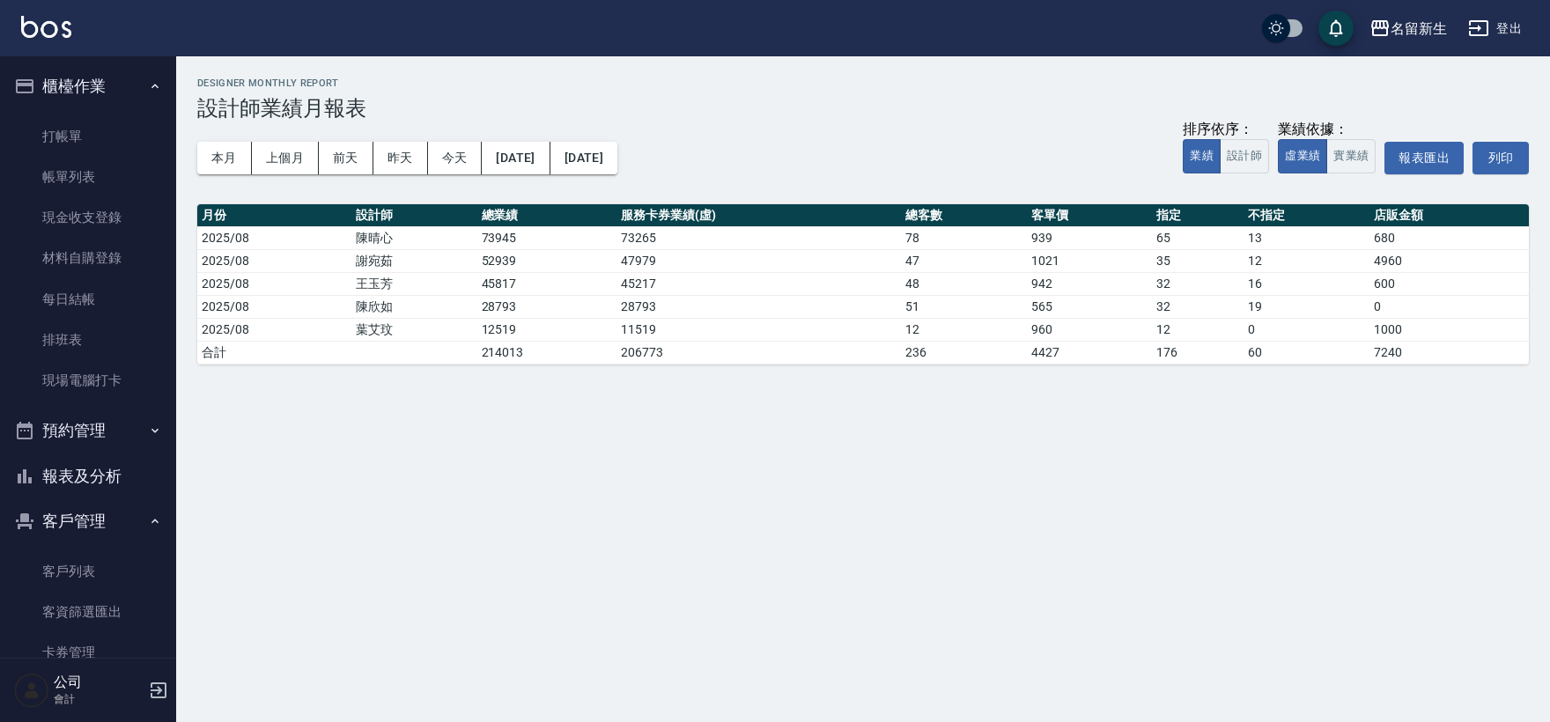
click at [64, 468] on button "報表及分析" at bounding box center [88, 477] width 162 height 46
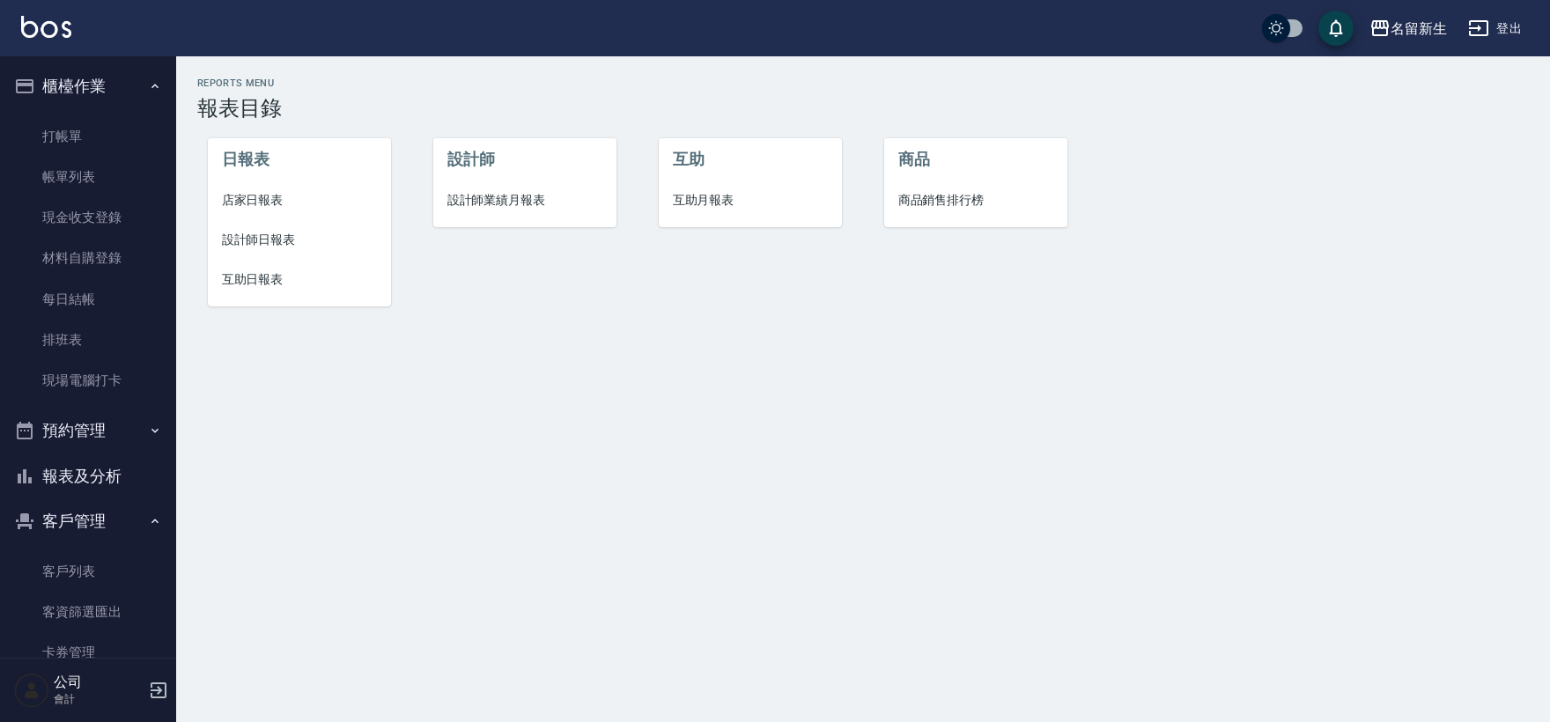
click at [247, 214] on li "店家日報表" at bounding box center [300, 201] width 184 height 40
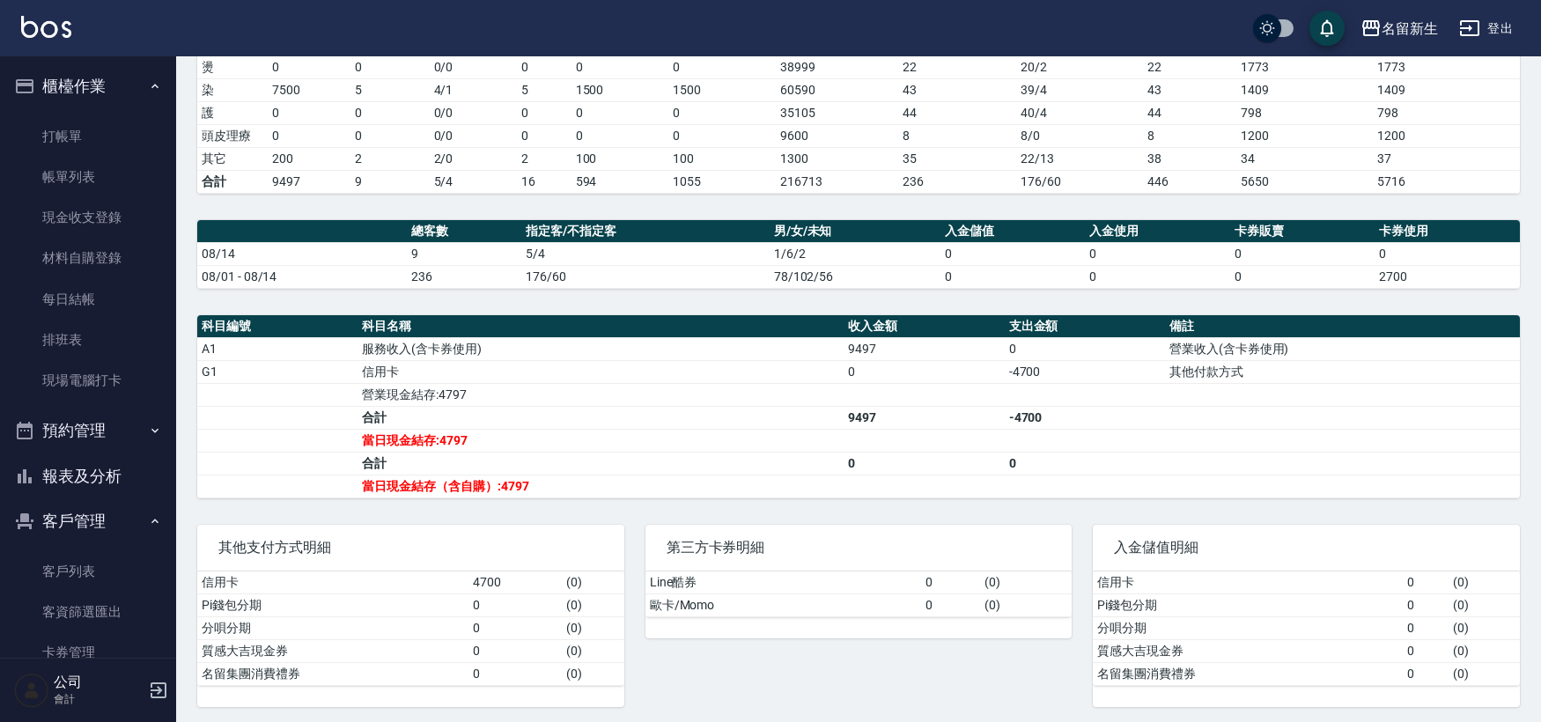
scroll to position [329, 0]
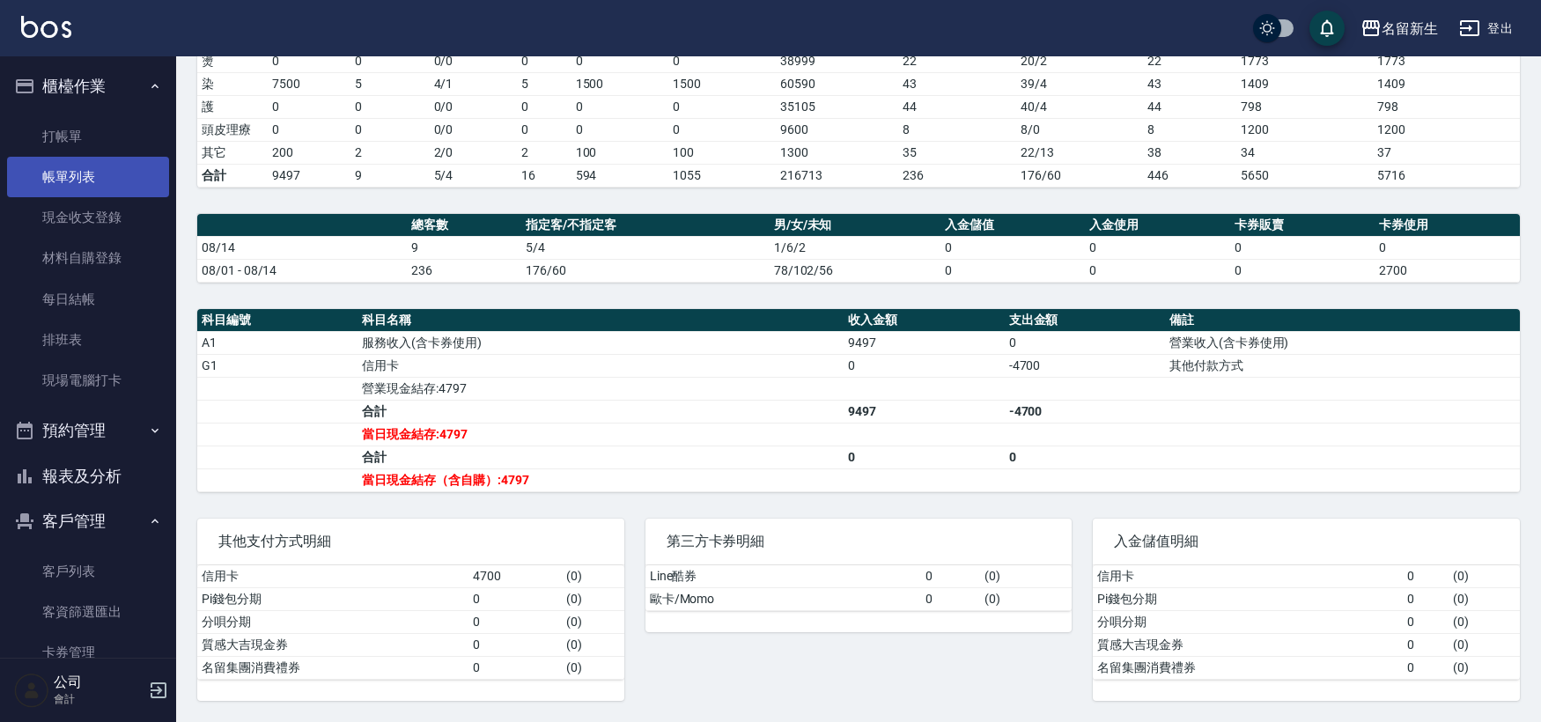
click at [74, 188] on link "帳單列表" at bounding box center [88, 177] width 162 height 41
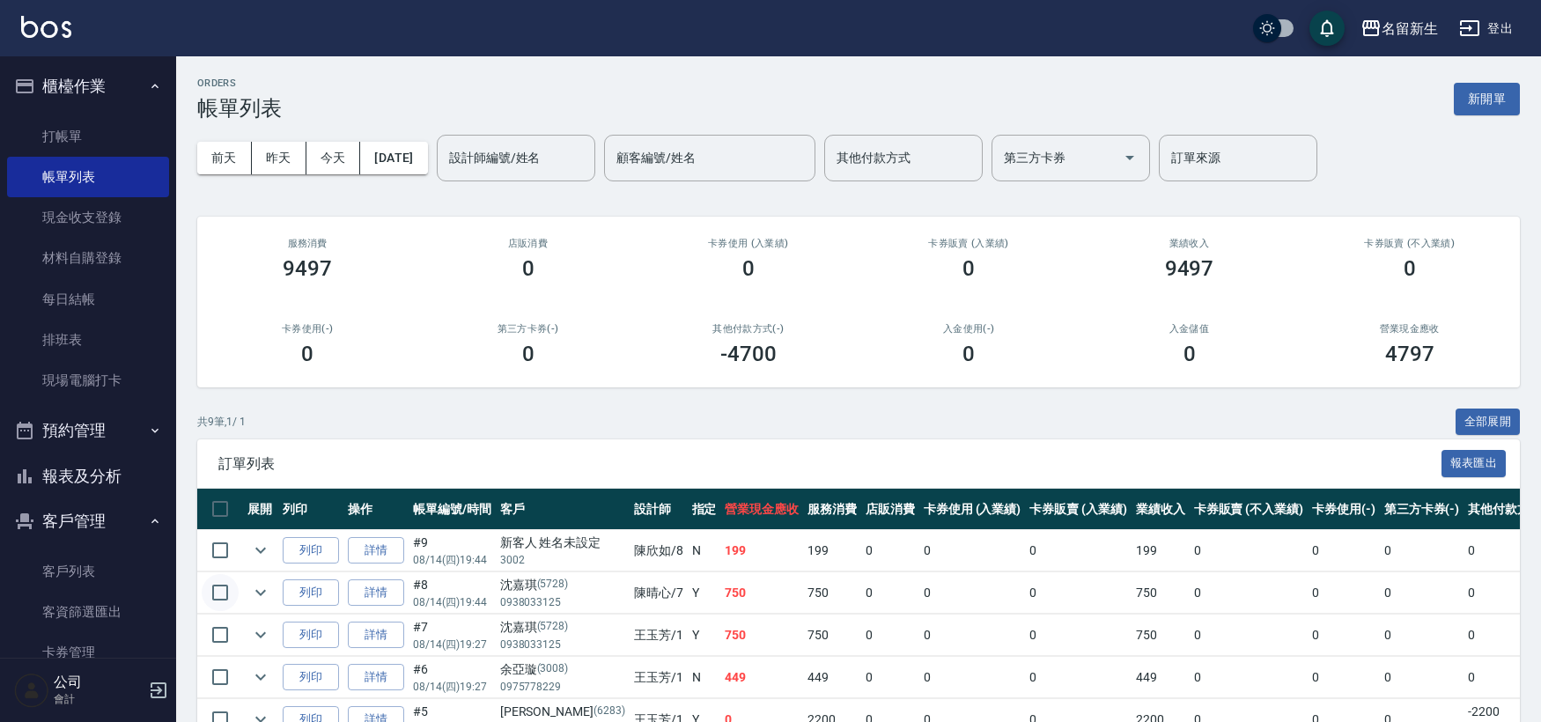
click at [218, 592] on input "checkbox" at bounding box center [220, 592] width 37 height 37
checkbox input "true"
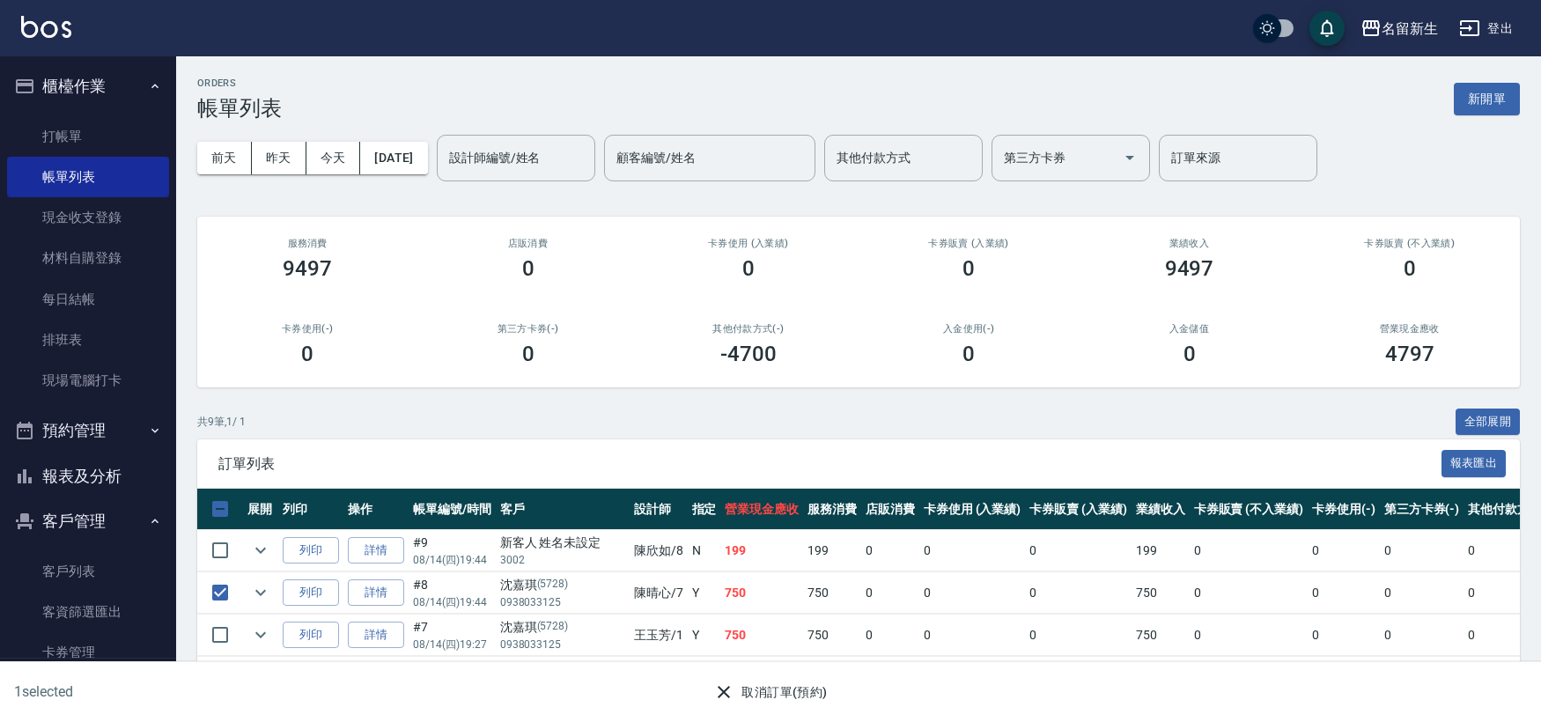
click at [755, 681] on button "取消訂單(預約)" at bounding box center [770, 692] width 128 height 33
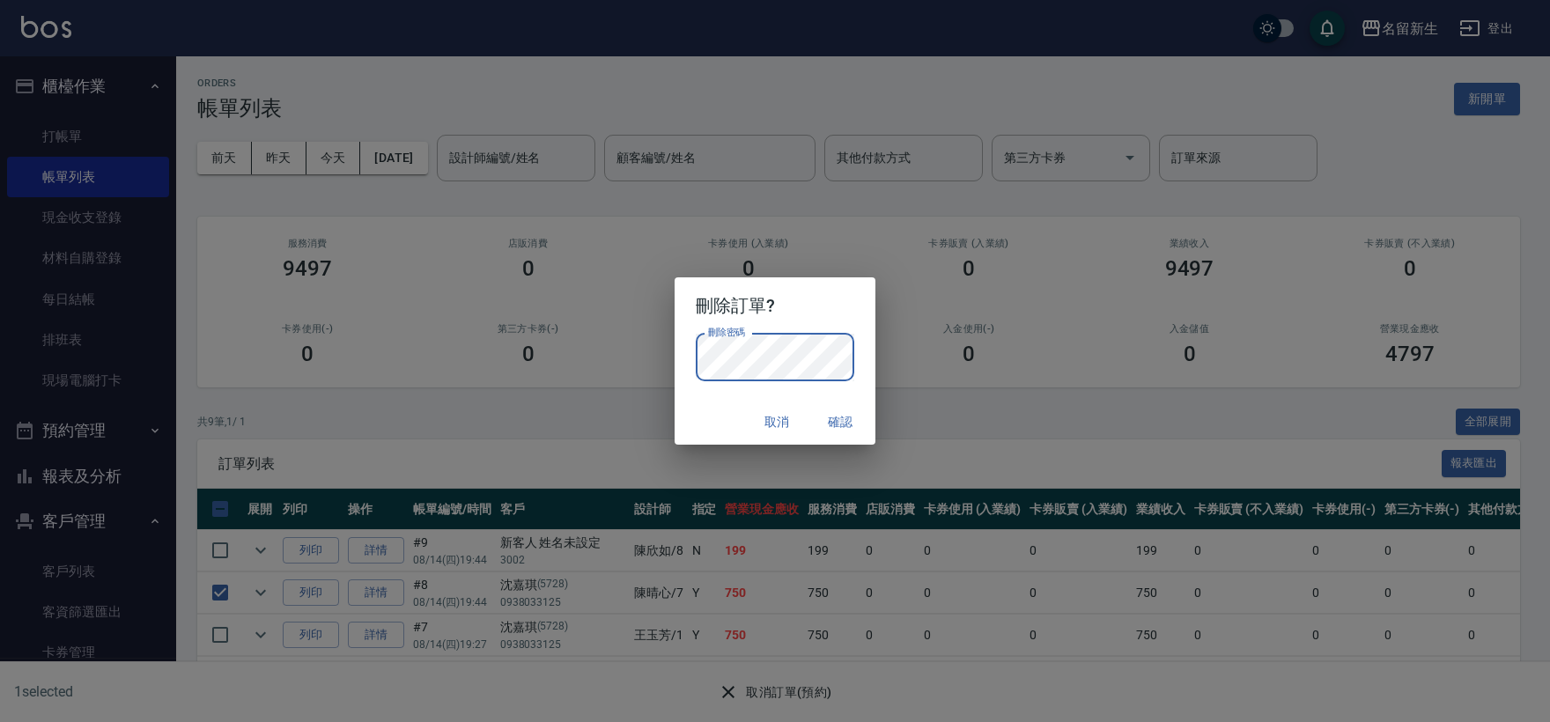
click at [841, 418] on button "確認" at bounding box center [840, 422] width 56 height 33
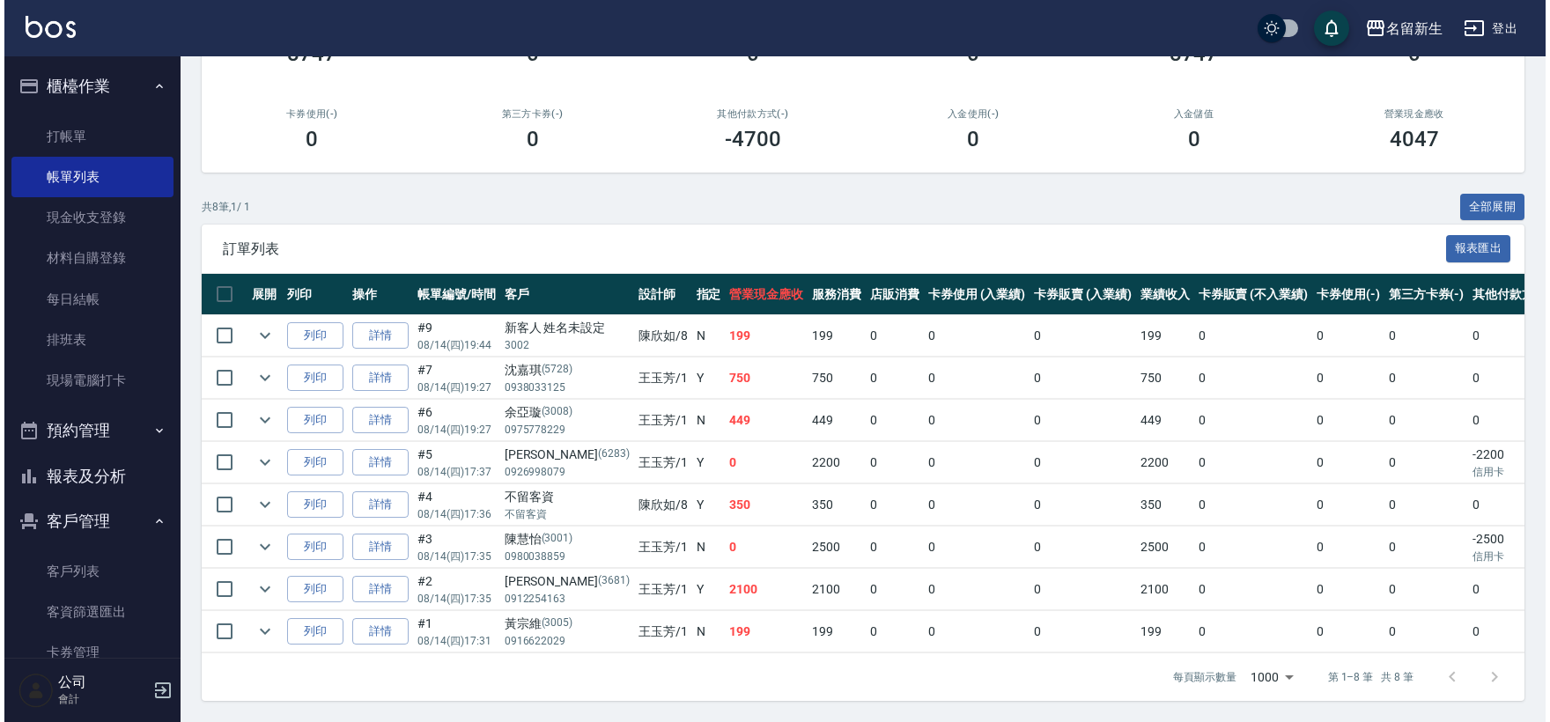
scroll to position [231, 0]
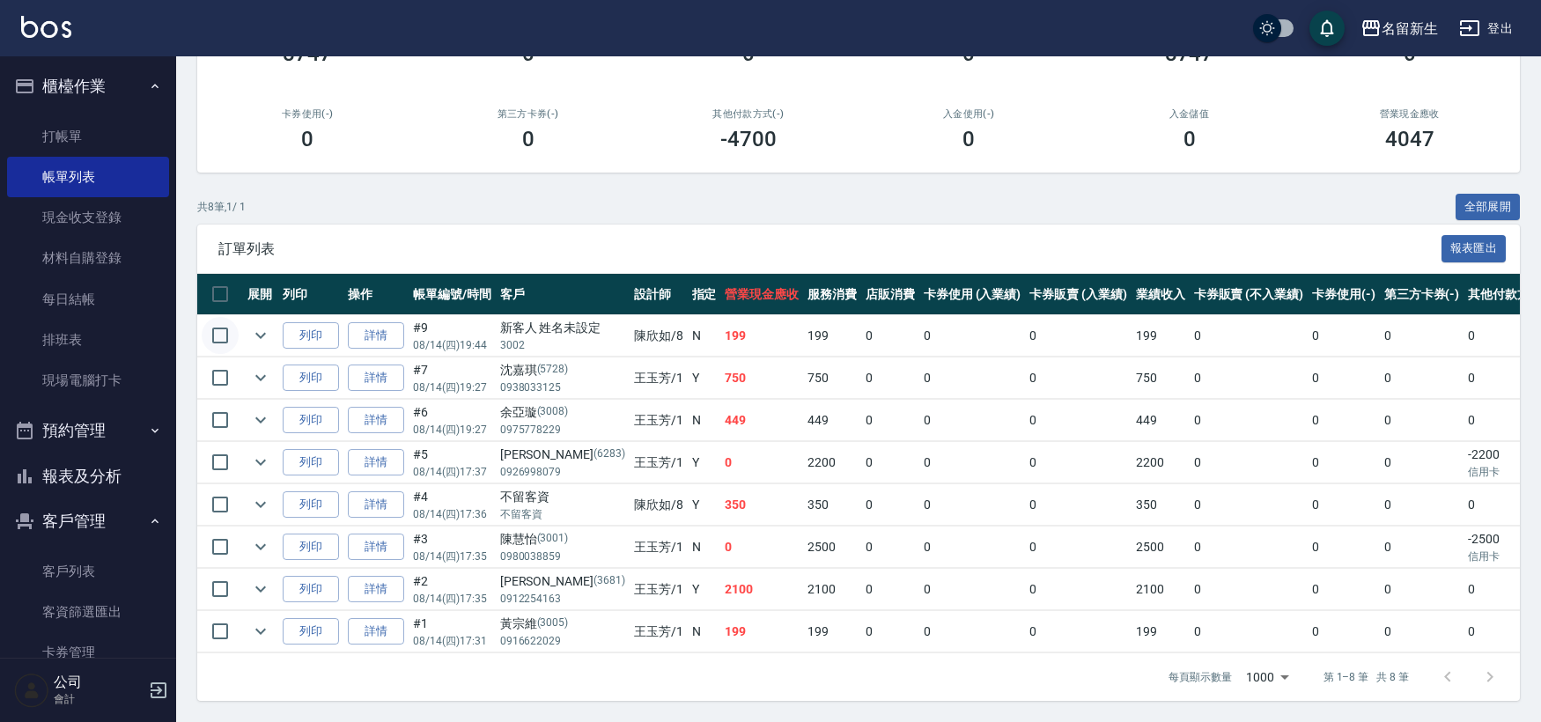
click at [232, 317] on input "checkbox" at bounding box center [220, 335] width 37 height 37
checkbox input "true"
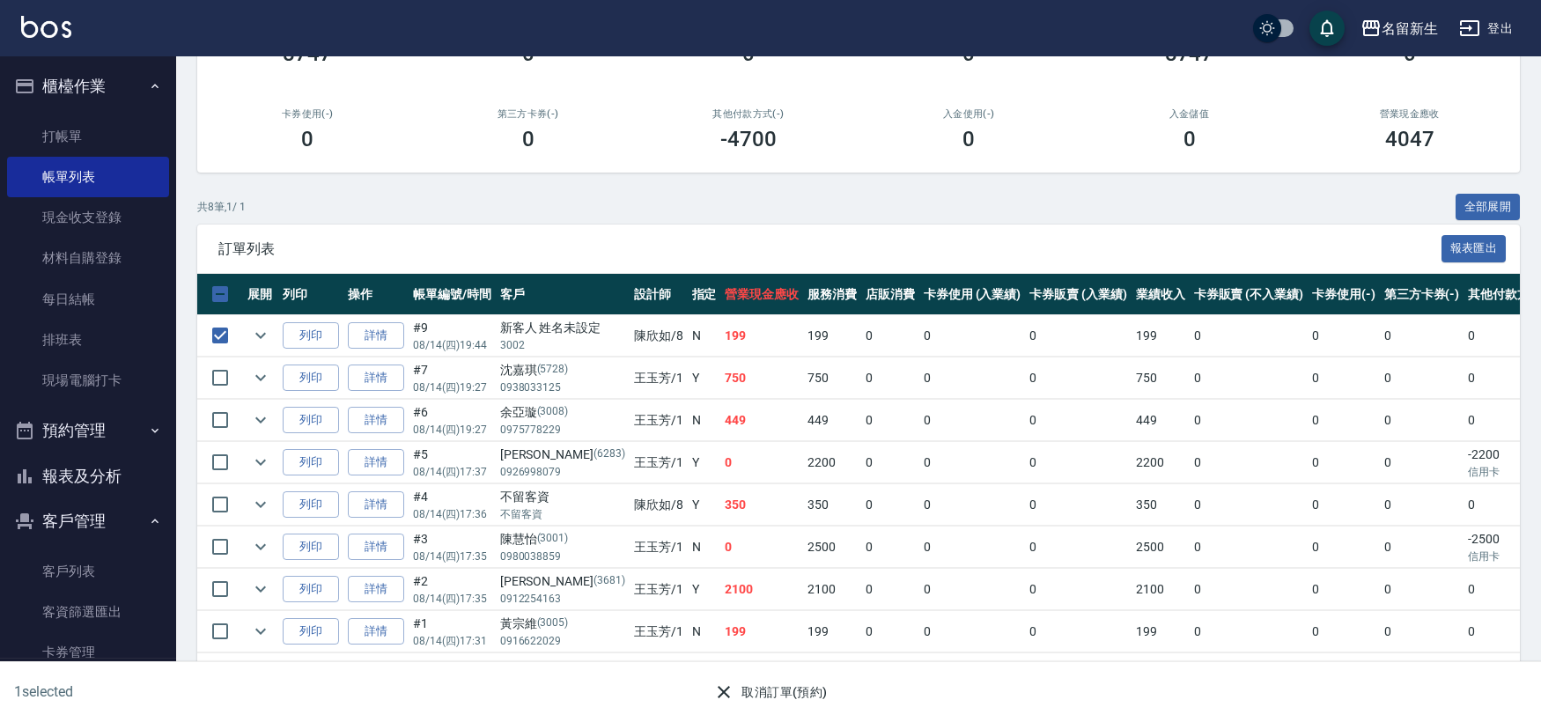
click at [769, 703] on button "取消訂單(預約)" at bounding box center [770, 692] width 128 height 33
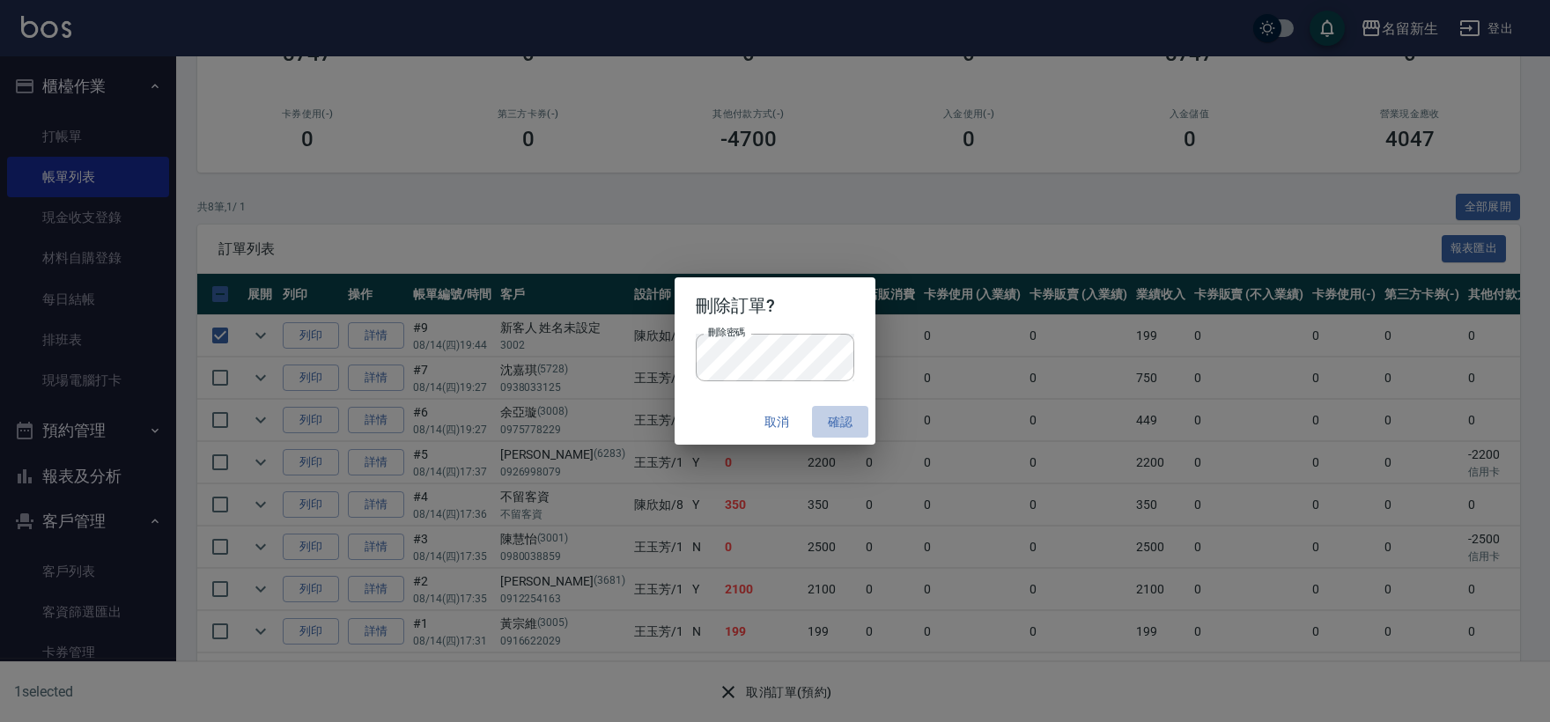
click at [837, 420] on button "確認" at bounding box center [840, 422] width 56 height 33
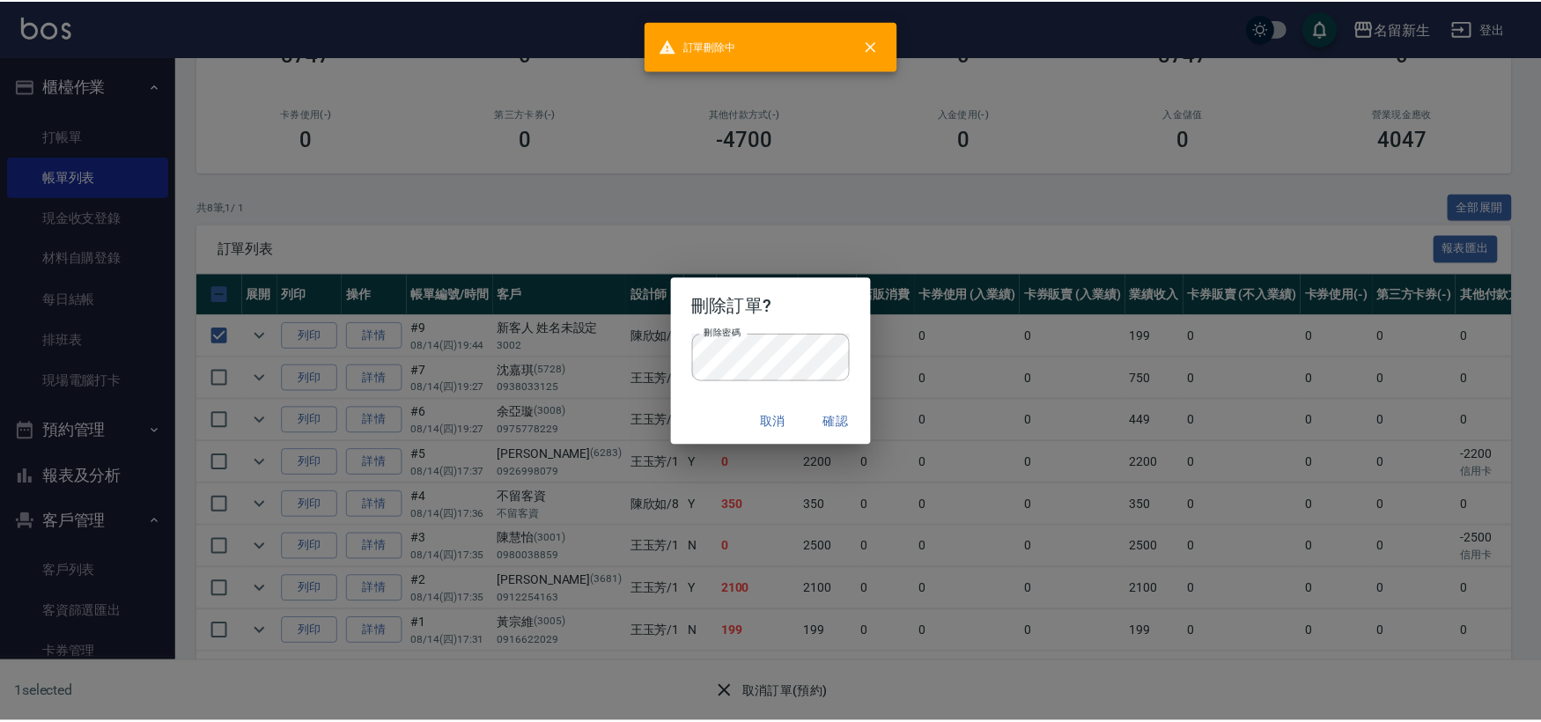
scroll to position [0, 0]
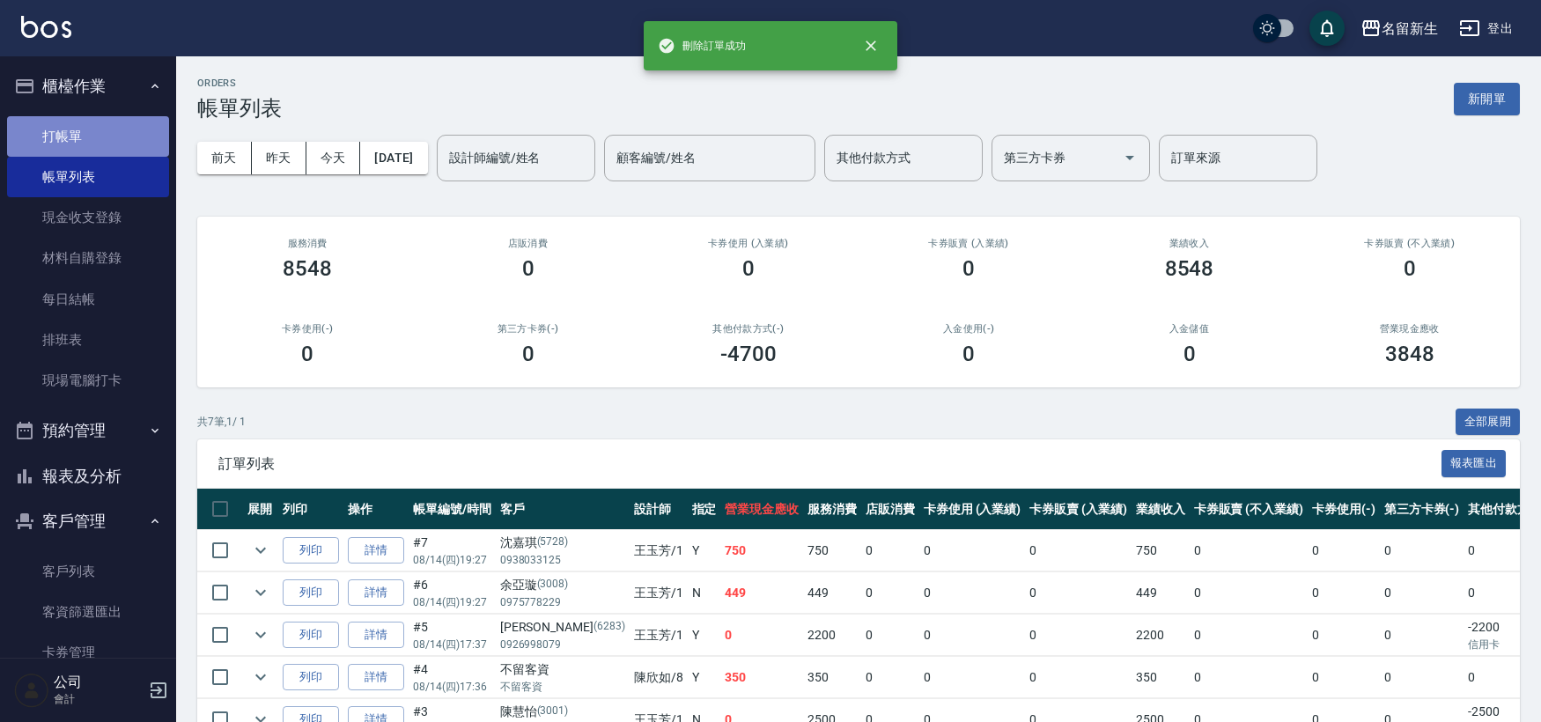
click at [118, 144] on link "打帳單" at bounding box center [88, 136] width 162 height 41
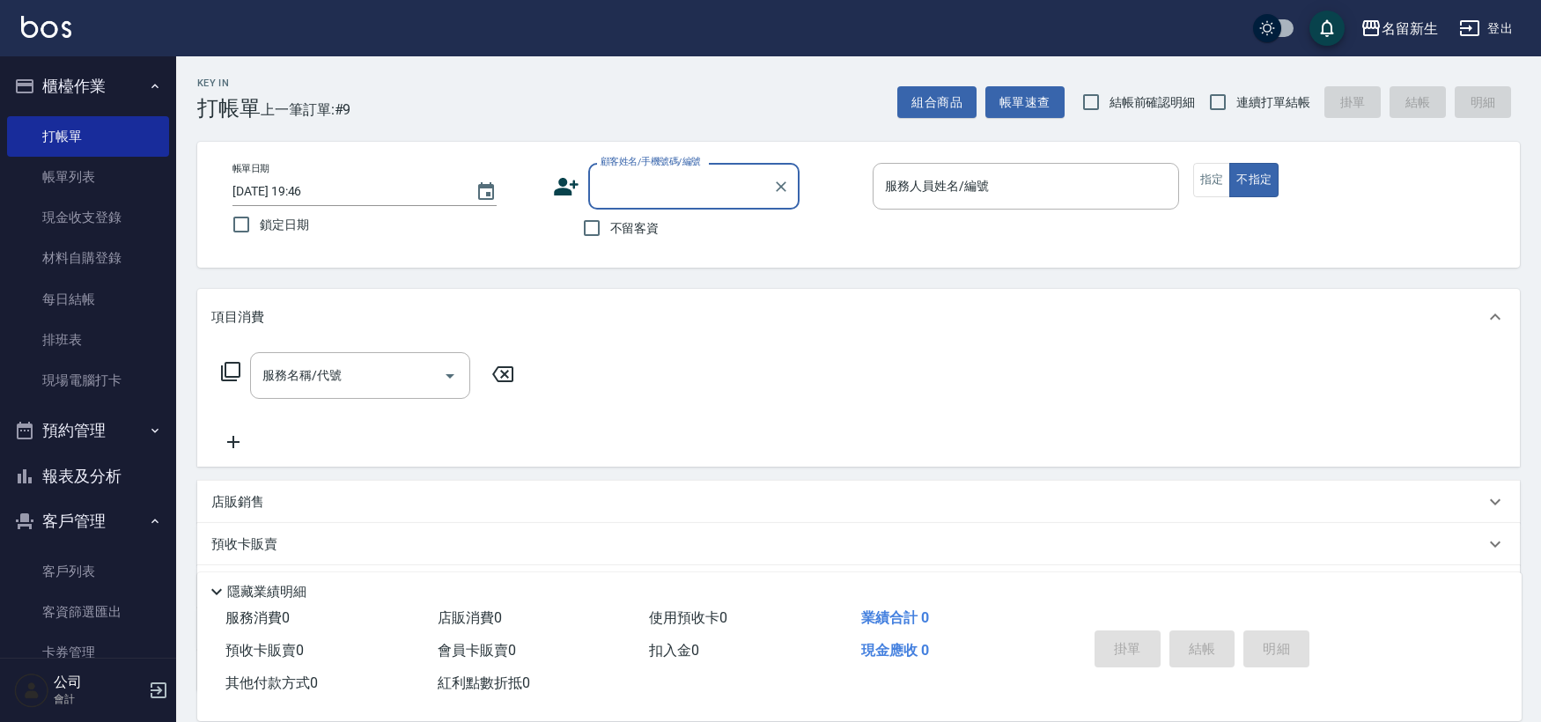
click at [550, 197] on div "帳單日期 2025/08/14 19:46 鎖定日期 顧客姓名/手機號碼/編號 顧客姓名/手機號碼/編號 不留客資 服務人員姓名/編號 服務人員姓名/編號 指…" at bounding box center [858, 205] width 1280 height 84
click at [561, 183] on icon at bounding box center [566, 187] width 25 height 18
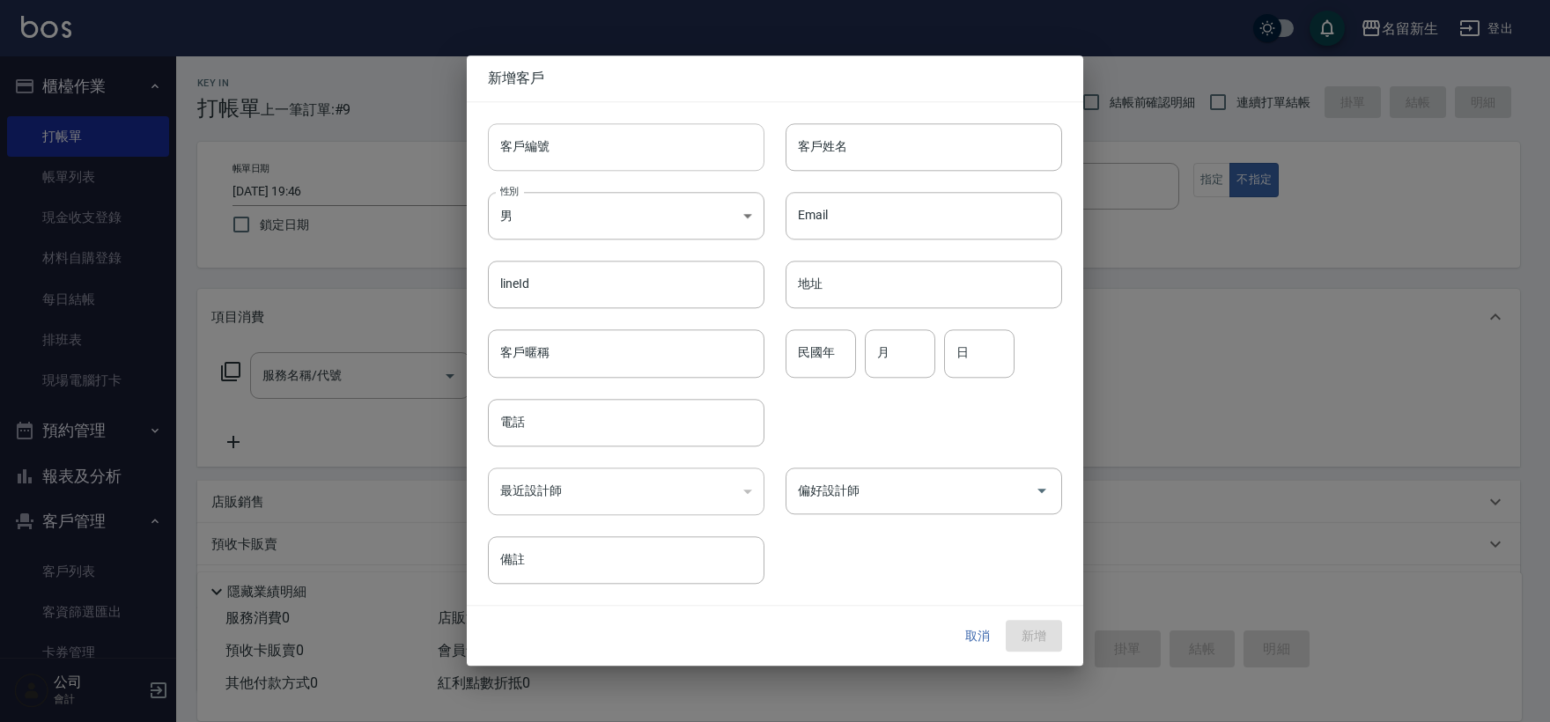
drag, startPoint x: 561, startPoint y: 183, endPoint x: 576, endPoint y: 164, distance: 24.5
click at [576, 164] on input "客戶編號" at bounding box center [626, 147] width 277 height 48
type input "3002"
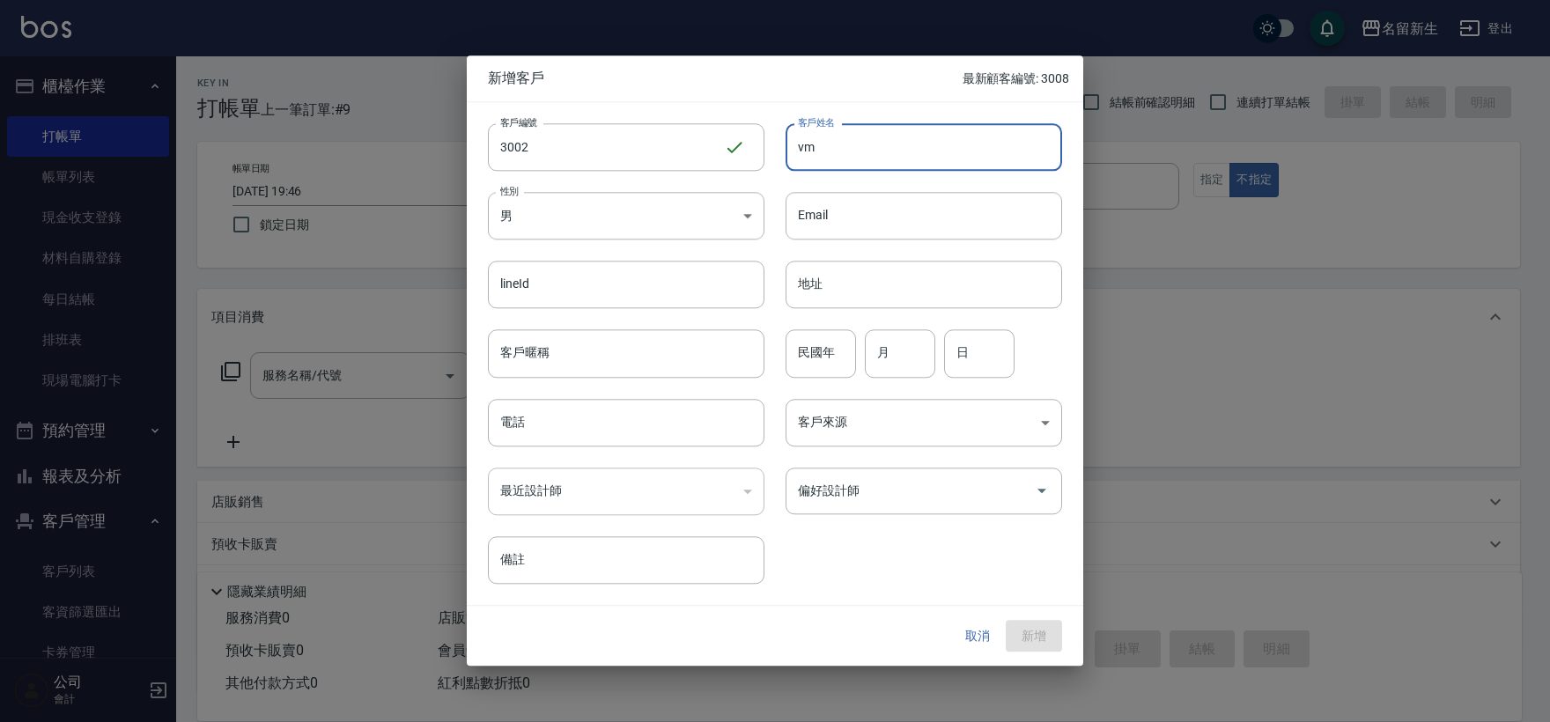
type input "v"
type input "余亞璇"
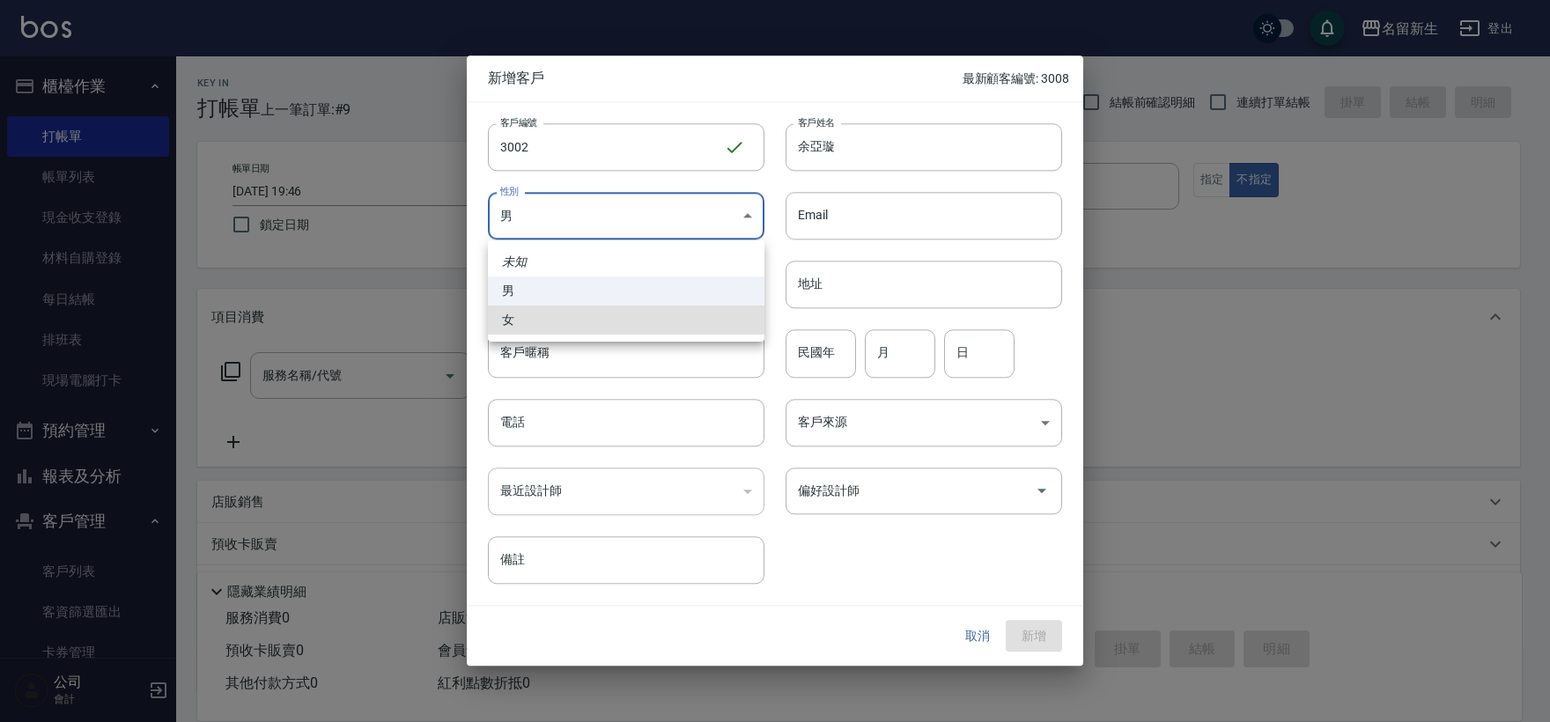
type input "FEMALE"
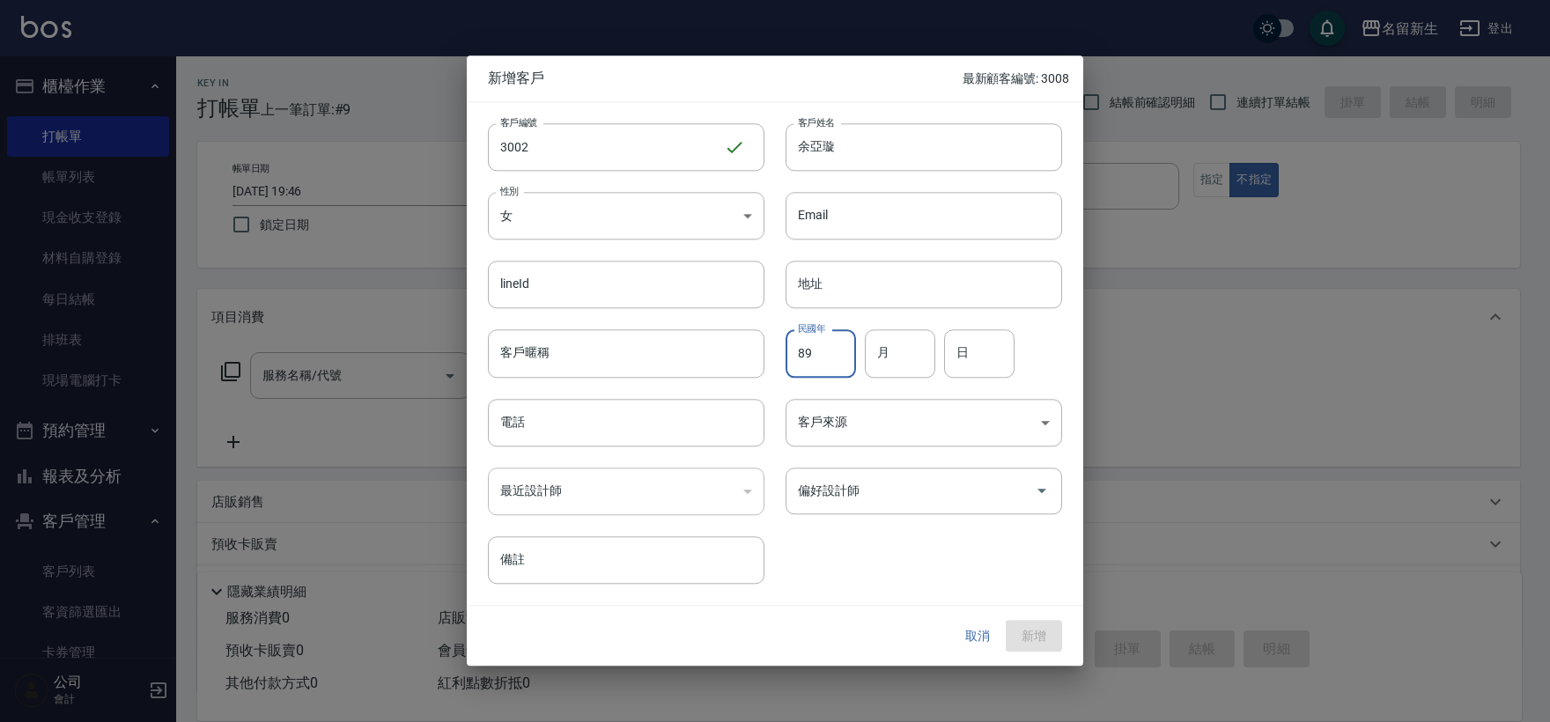
type input "89"
type input "08"
type input "17"
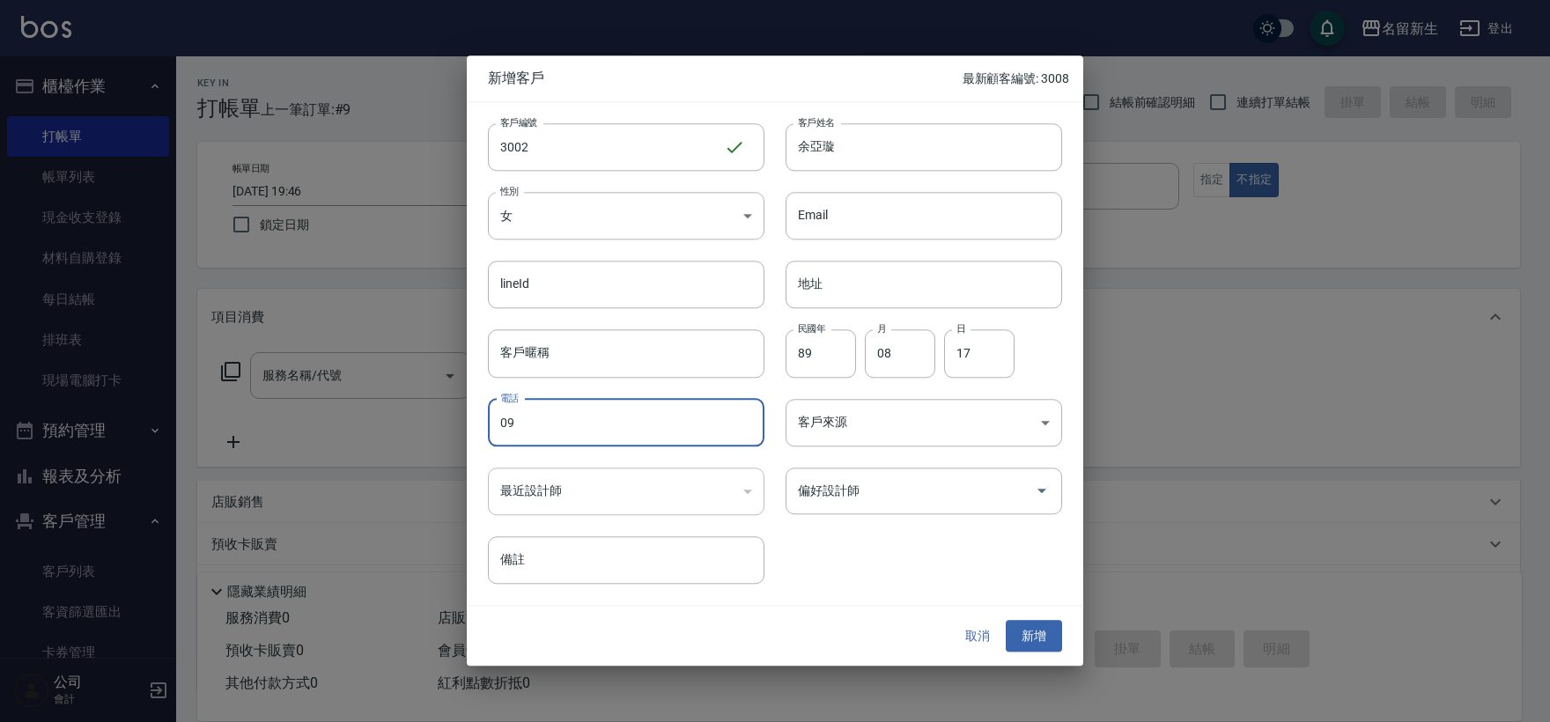
type input "0"
type input "0975778229"
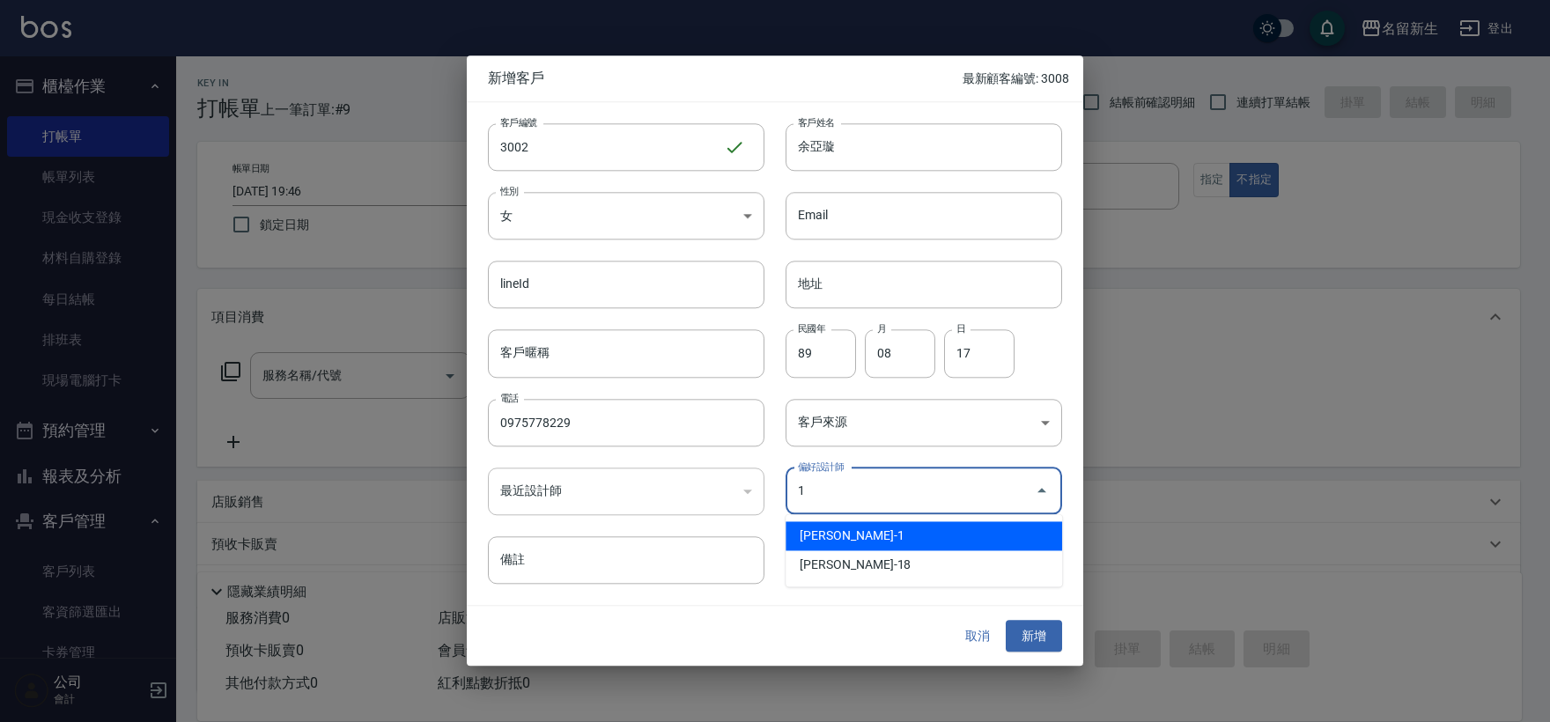
type input "王玉芳"
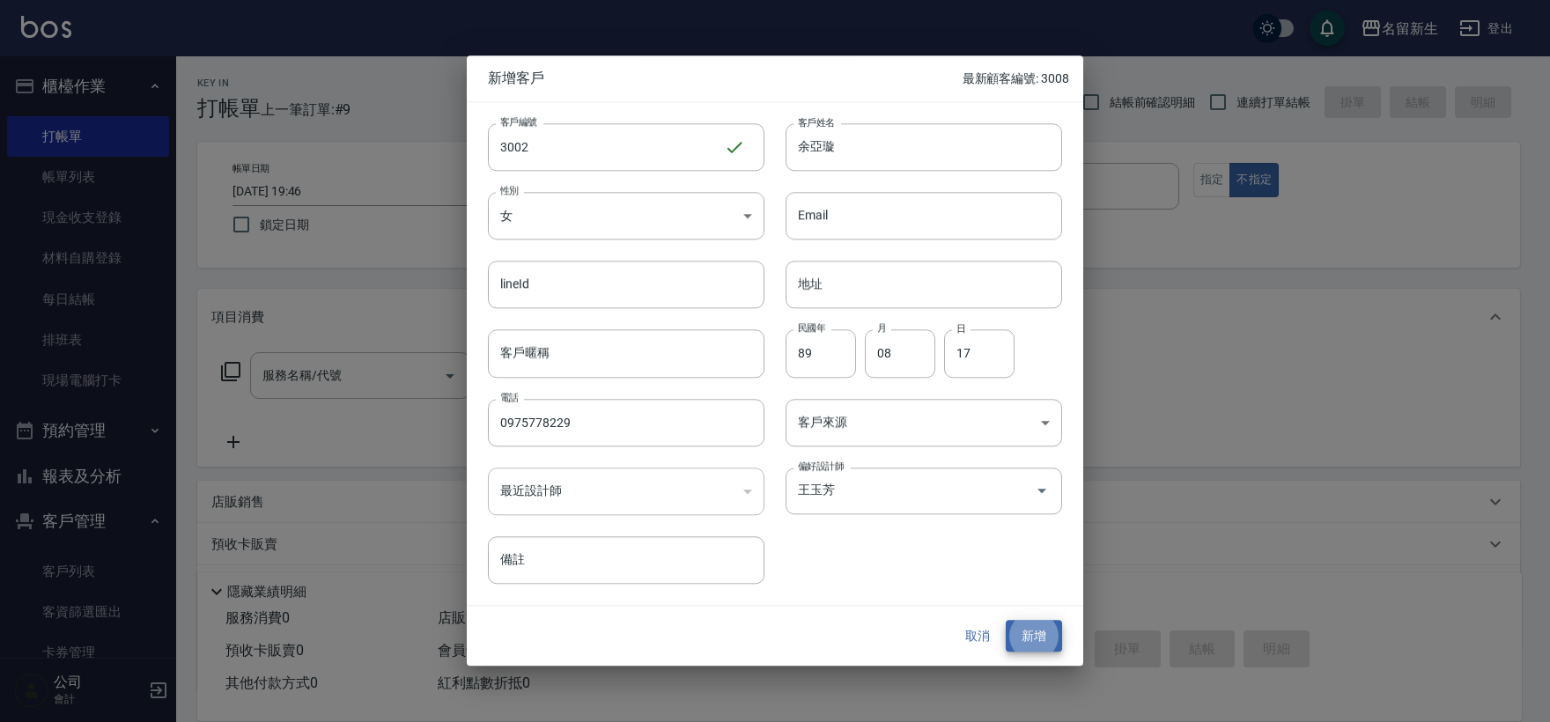
click at [1006, 620] on button "新增" at bounding box center [1034, 636] width 56 height 33
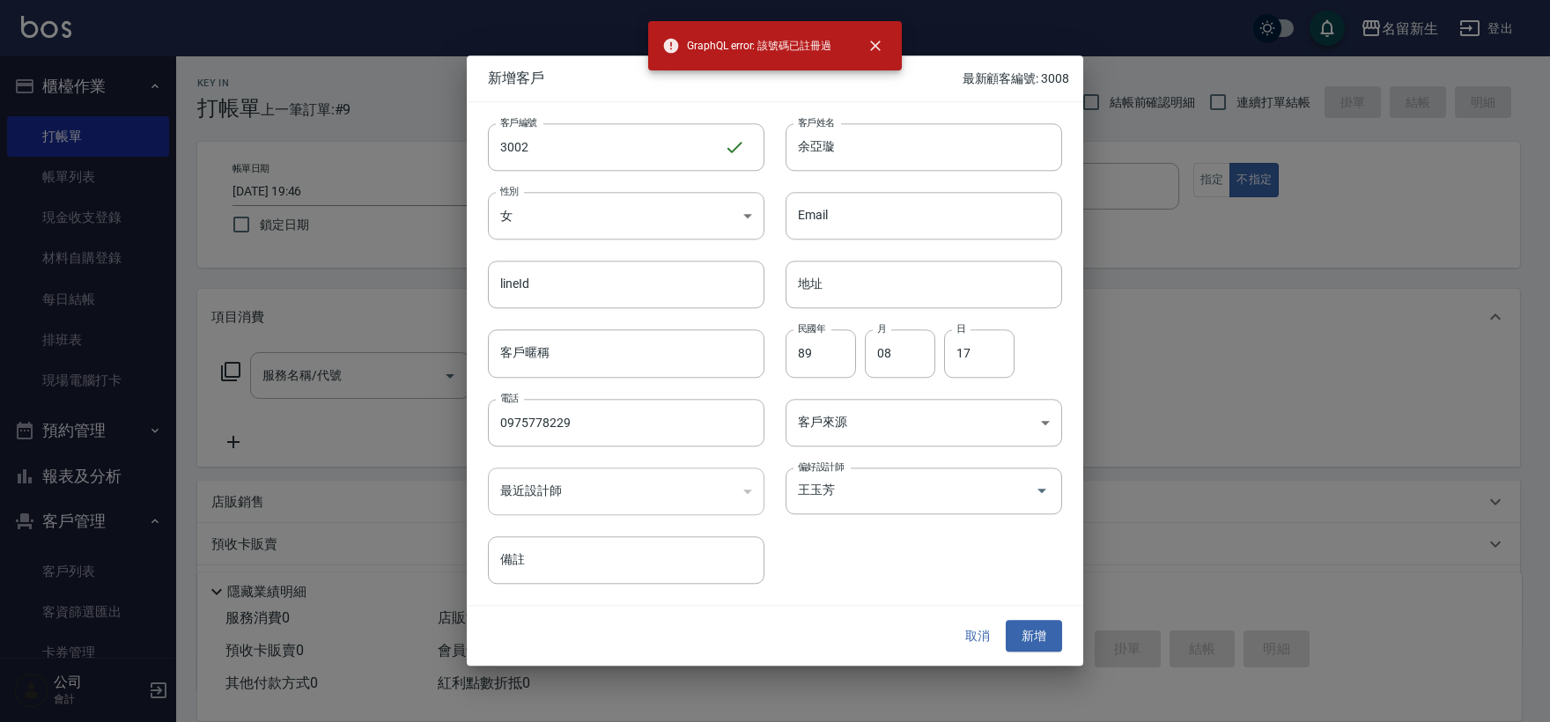
click at [984, 636] on button "取消" at bounding box center [977, 636] width 56 height 33
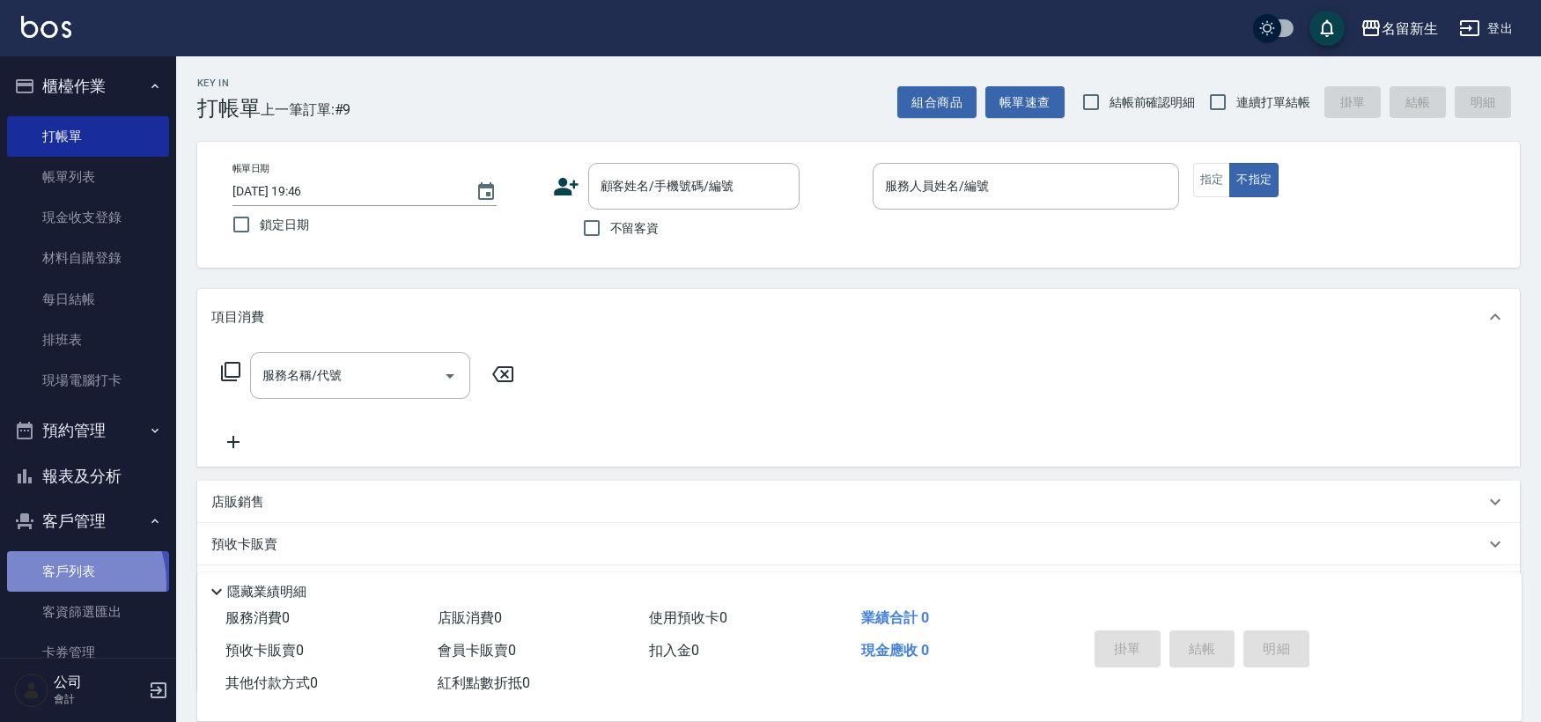
click at [63, 582] on link "客戶列表" at bounding box center [88, 571] width 162 height 41
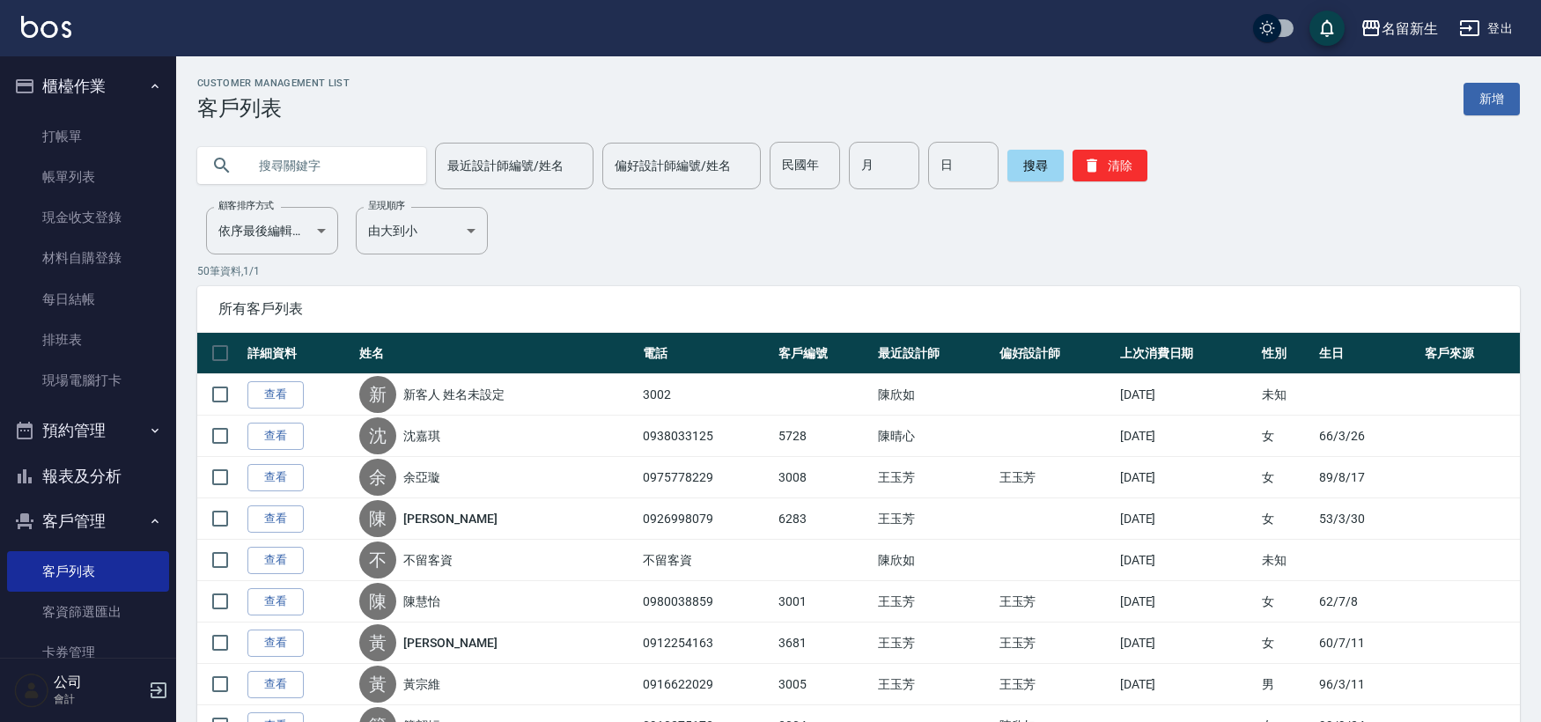
click at [343, 181] on input "text" at bounding box center [330, 166] width 166 height 48
type input "3008"
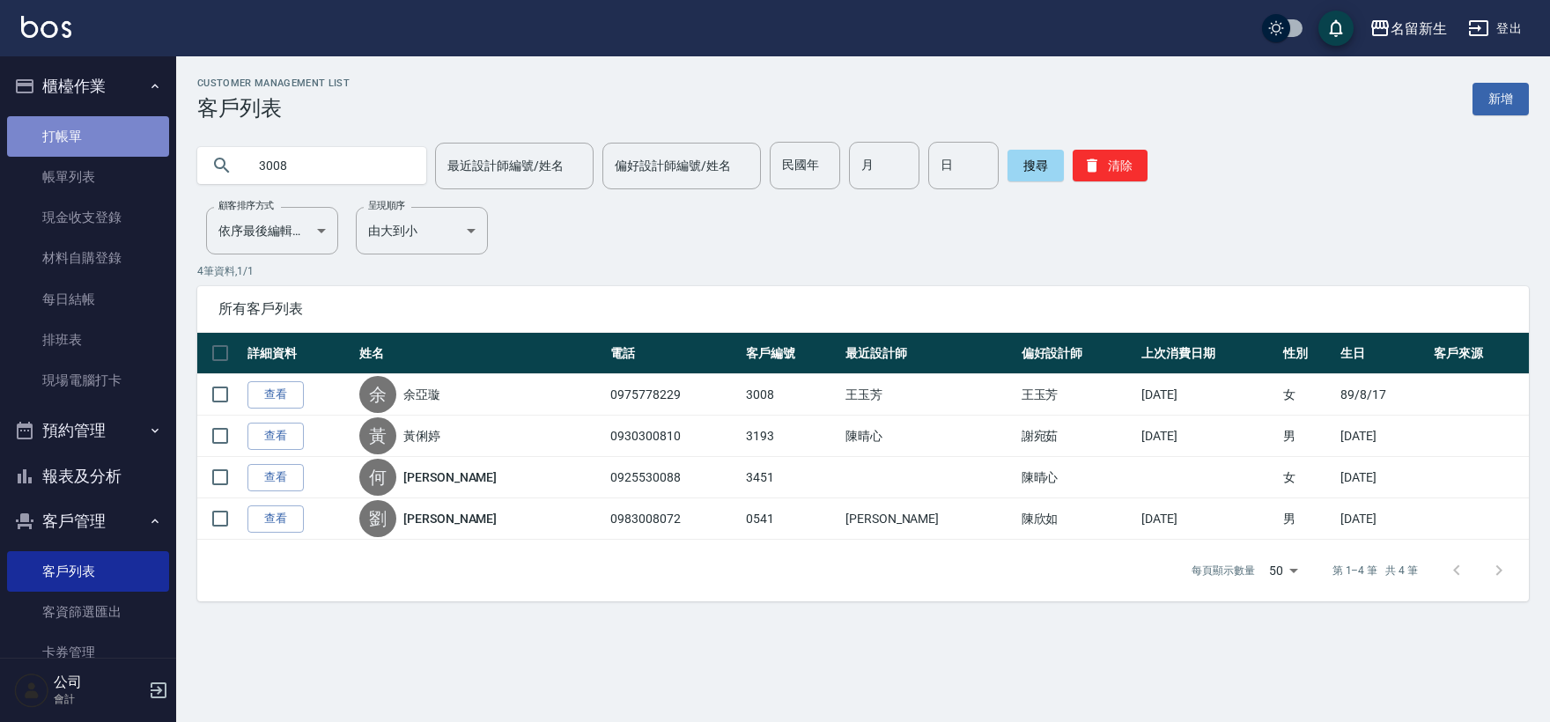
click at [93, 130] on link "打帳單" at bounding box center [88, 136] width 162 height 41
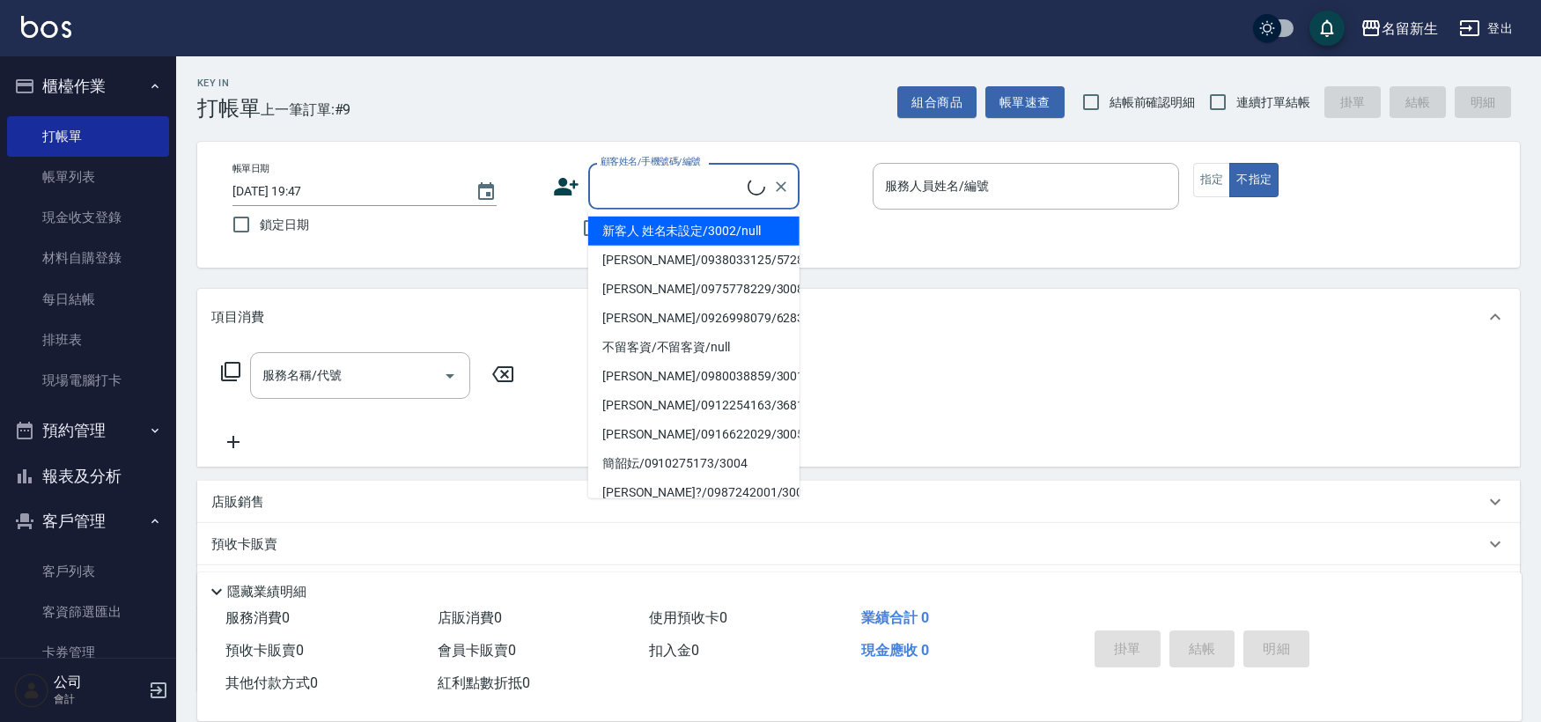
click at [691, 199] on input "顧客姓名/手機號碼/編號" at bounding box center [671, 186] width 151 height 31
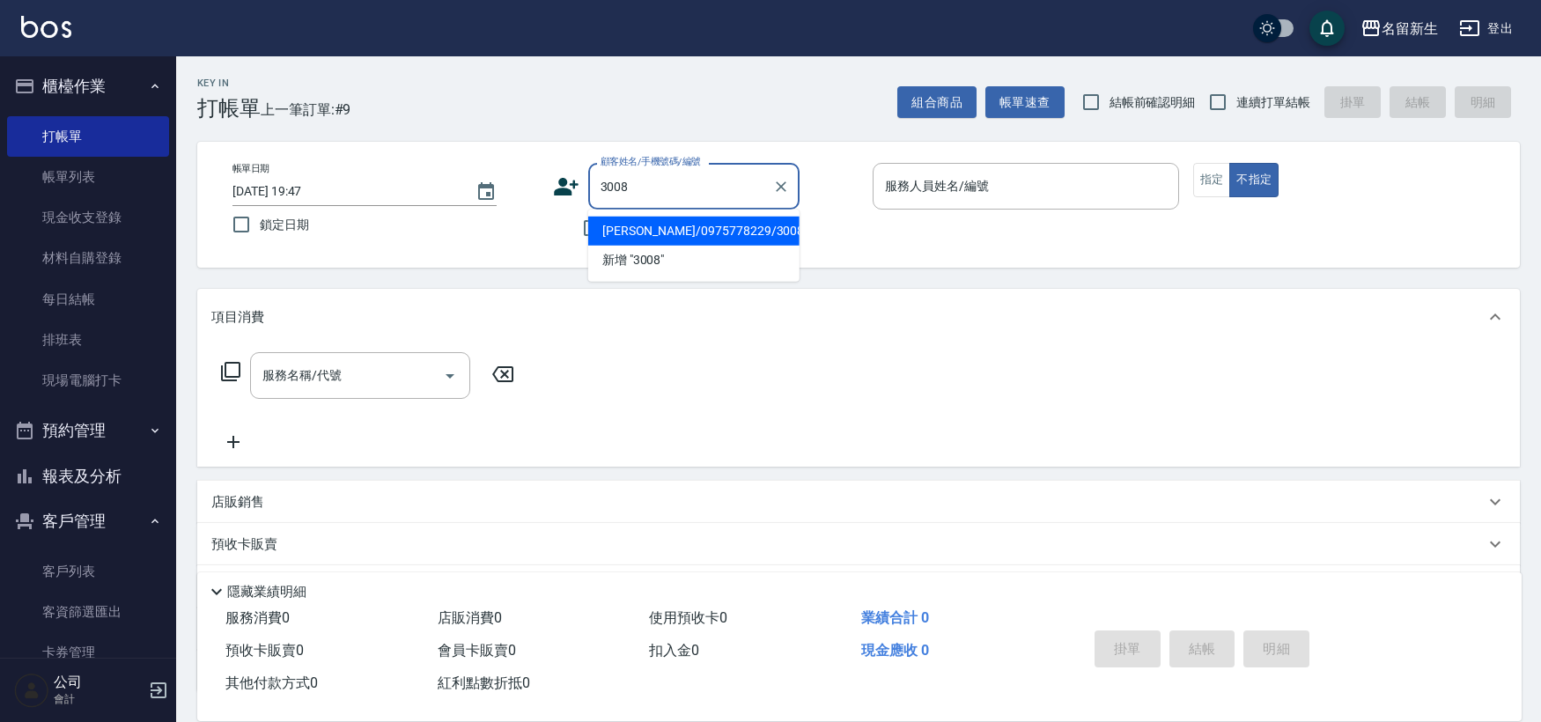
type input "[PERSON_NAME]/0975778229/3008"
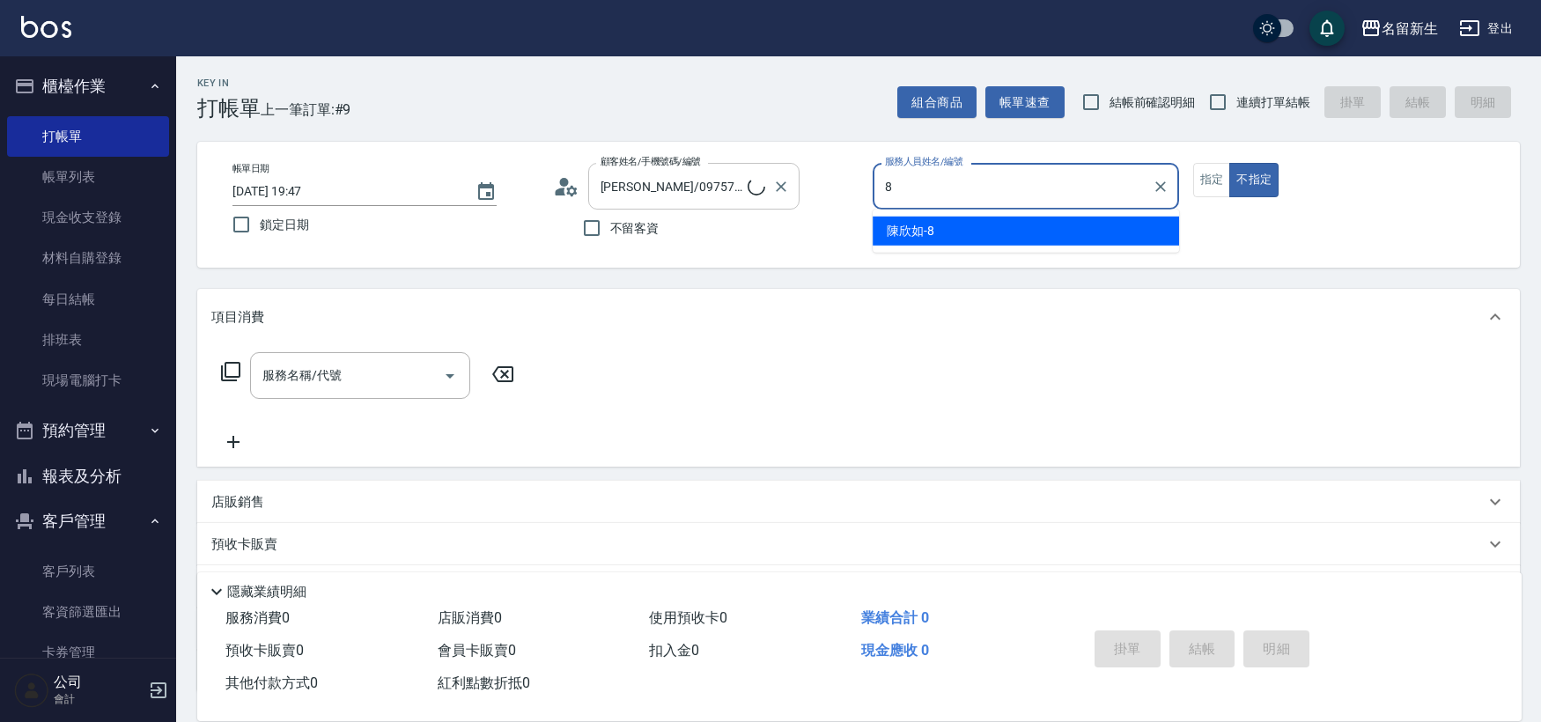
type input "8"
type button "false"
type input "[PERSON_NAME]-8"
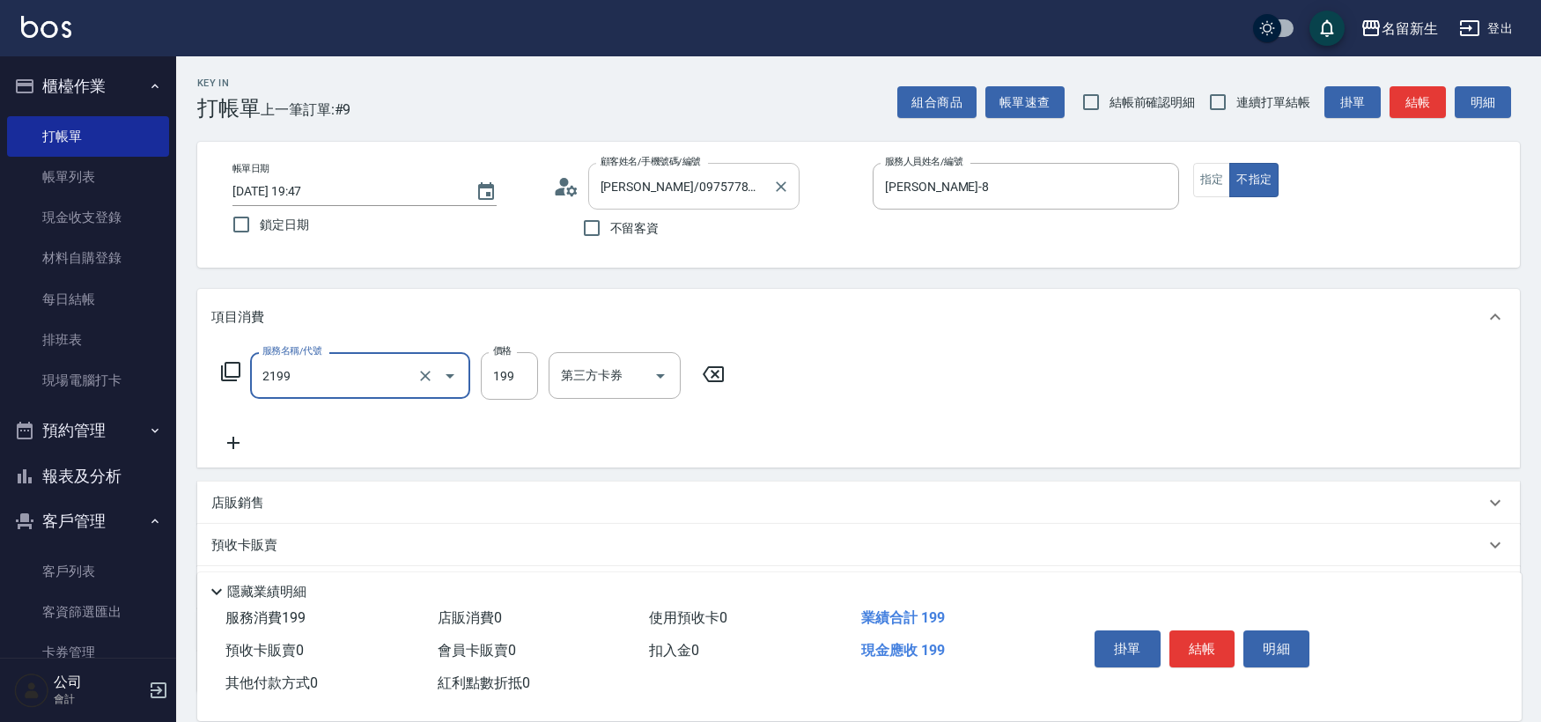
type input "不指定剪髮活動(2199)"
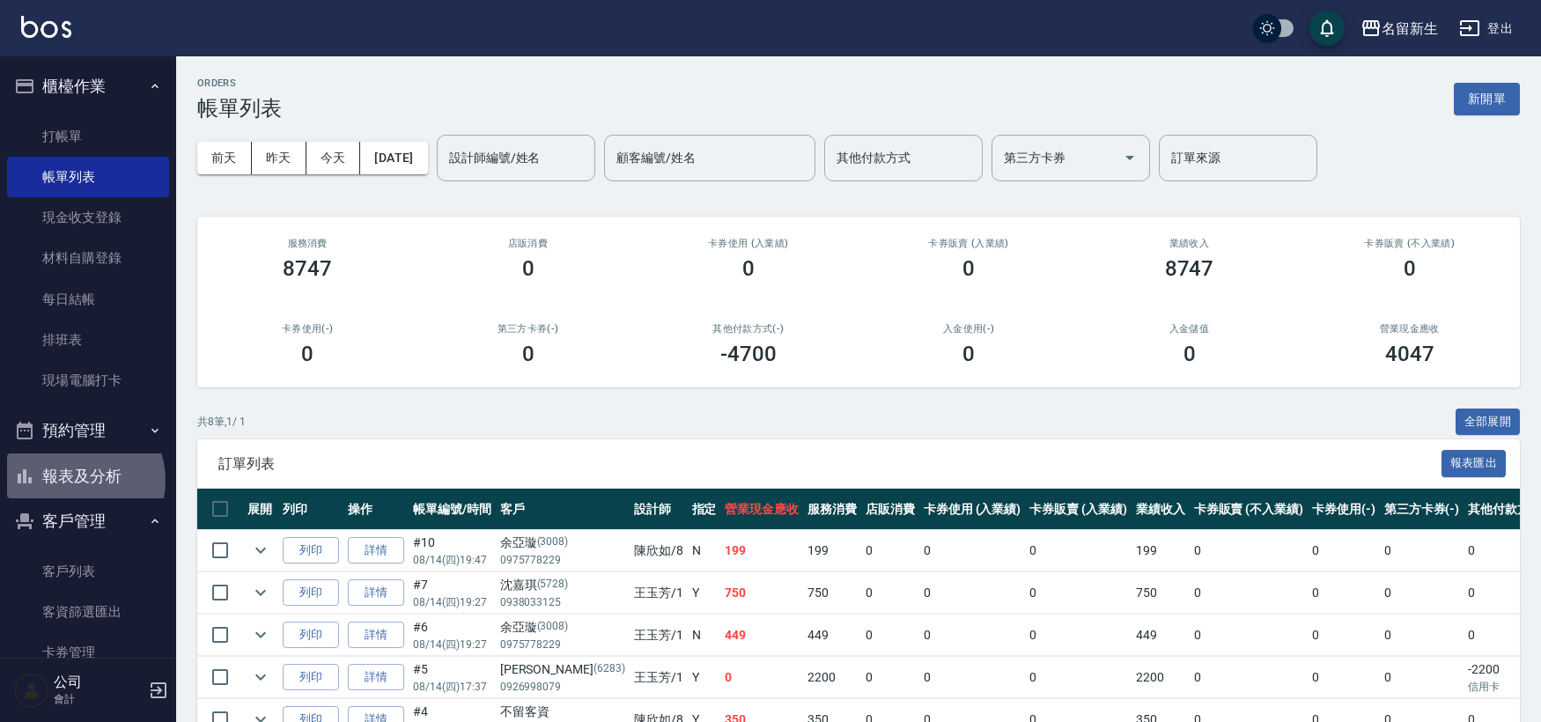
click at [81, 481] on button "報表及分析" at bounding box center [88, 477] width 162 height 46
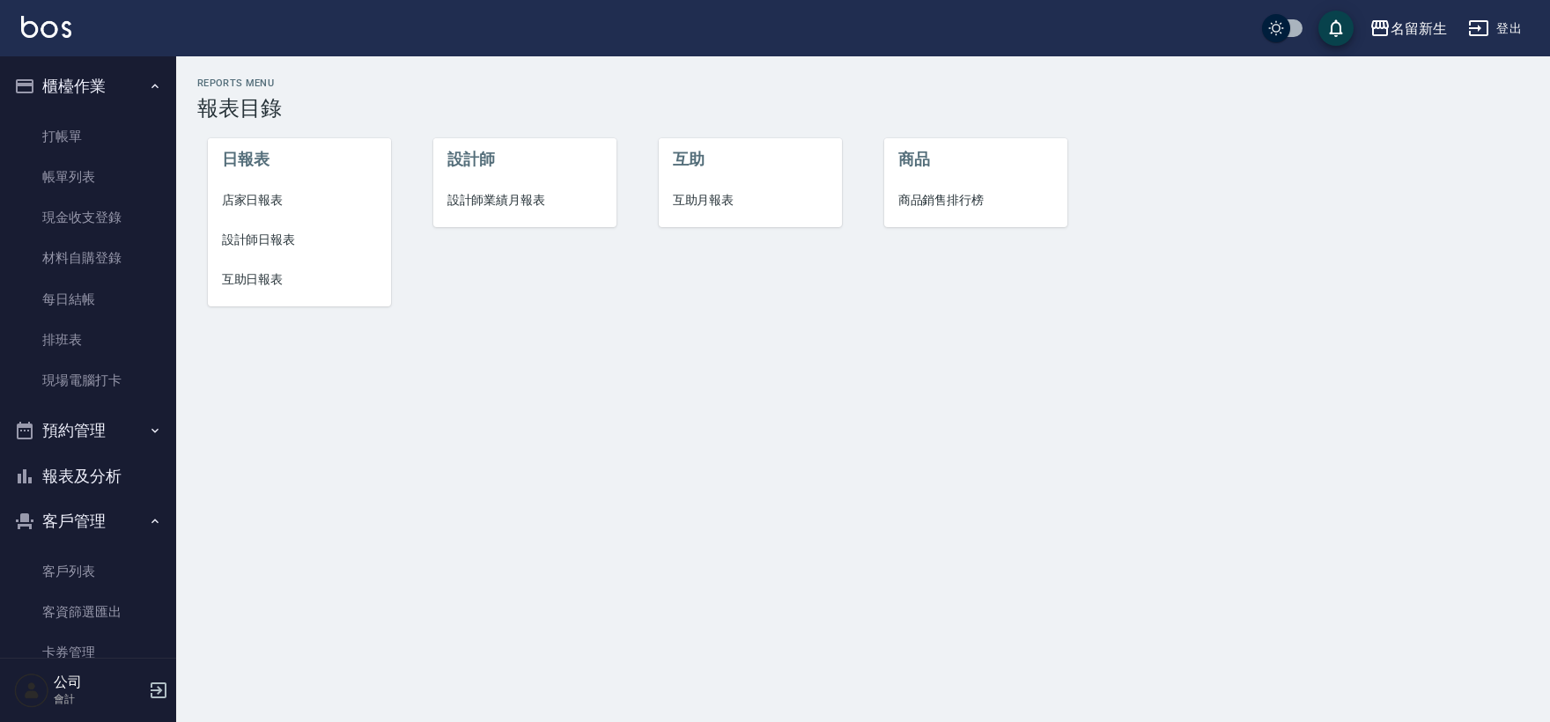
click at [248, 196] on span "店家日報表" at bounding box center [300, 200] width 156 height 18
